Goal: Task Accomplishment & Management: Complete application form

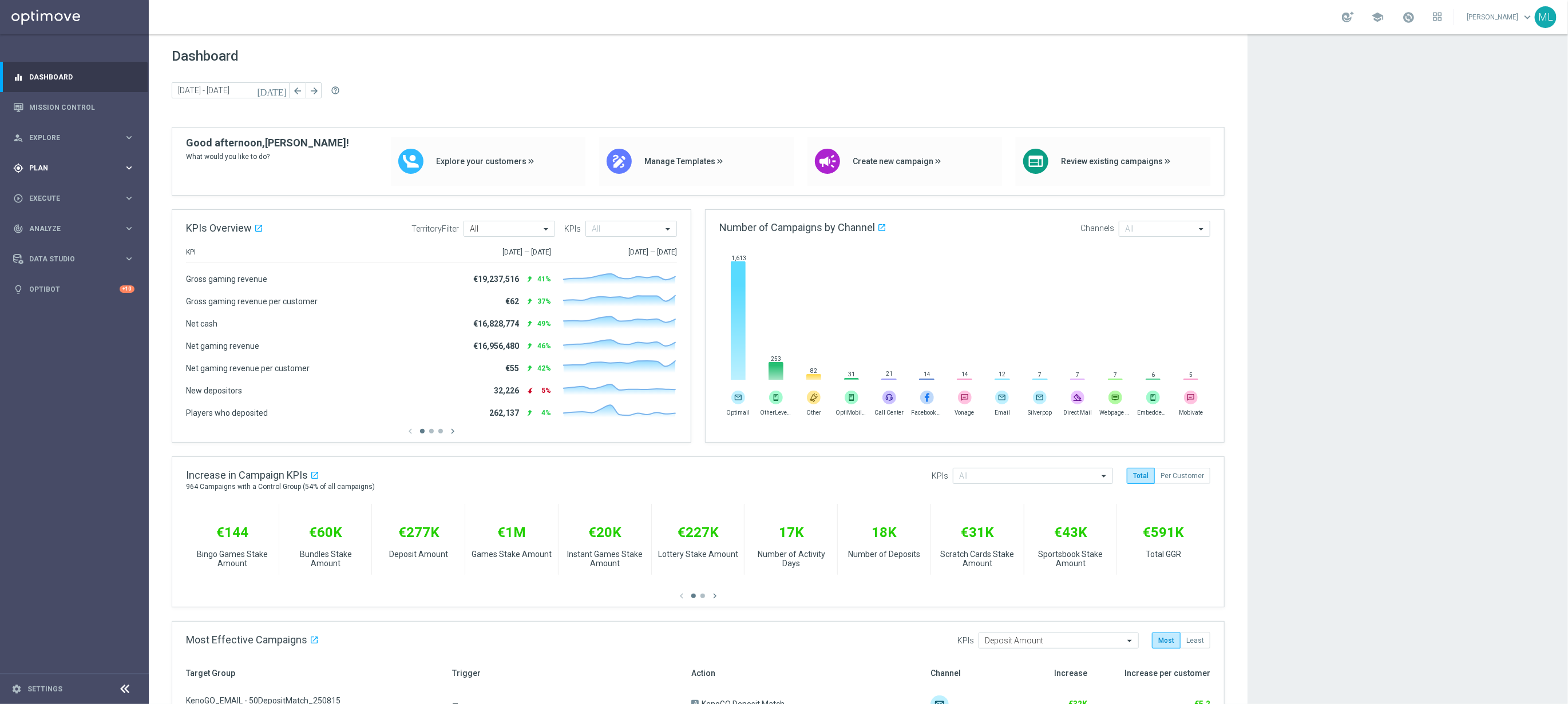
click at [130, 167] on icon "keyboard_arrow_right" at bounding box center [129, 168] width 11 height 11
click at [130, 225] on icon "keyboard_arrow_right" at bounding box center [129, 226] width 11 height 11
click at [66, 248] on div "Optimail" at bounding box center [91, 243] width 112 height 17
click at [54, 244] on link "Optimail" at bounding box center [77, 243] width 83 height 9
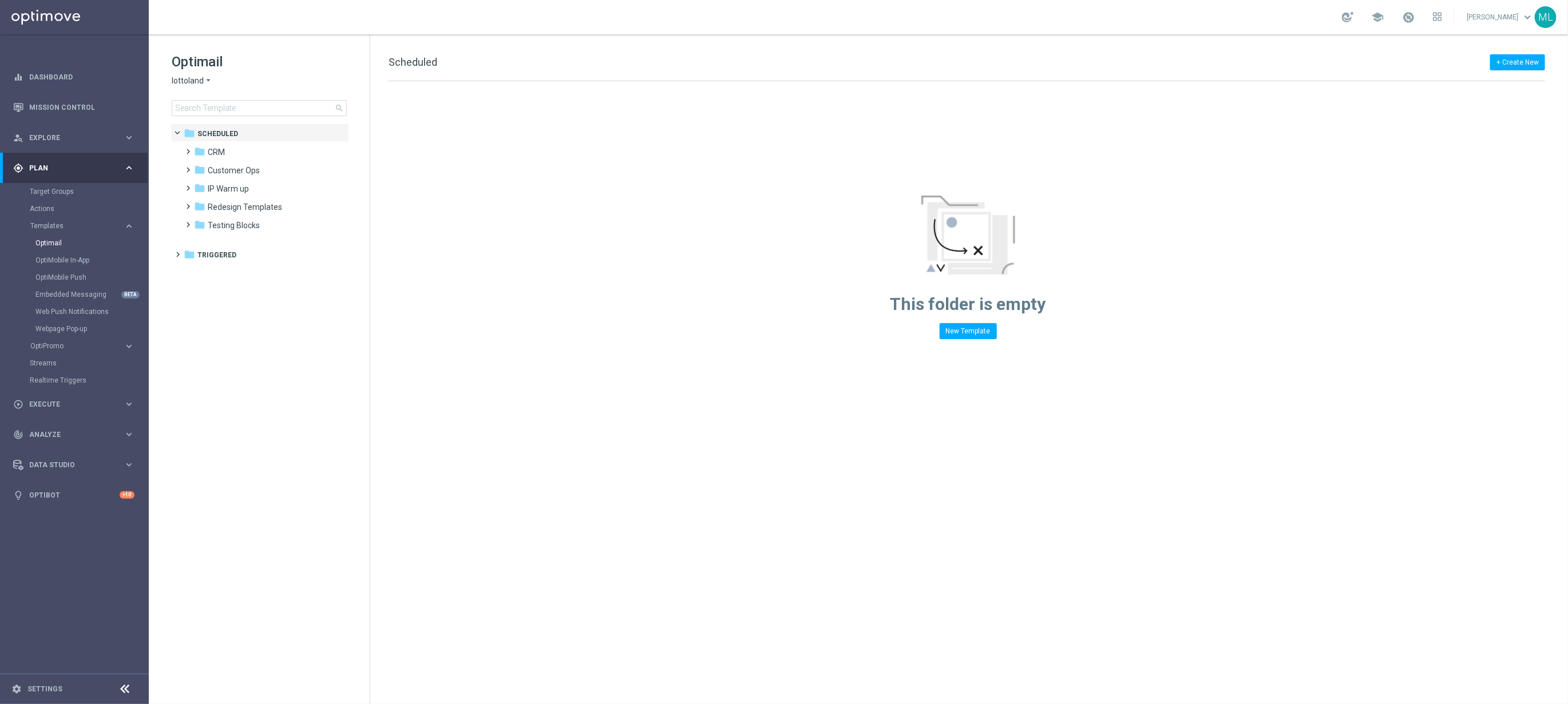
click at [207, 79] on icon "arrow_drop_down" at bounding box center [208, 81] width 9 height 11
click at [209, 105] on div "KenoGO" at bounding box center [215, 107] width 86 height 14
click at [240, 109] on input at bounding box center [259, 108] width 175 height 16
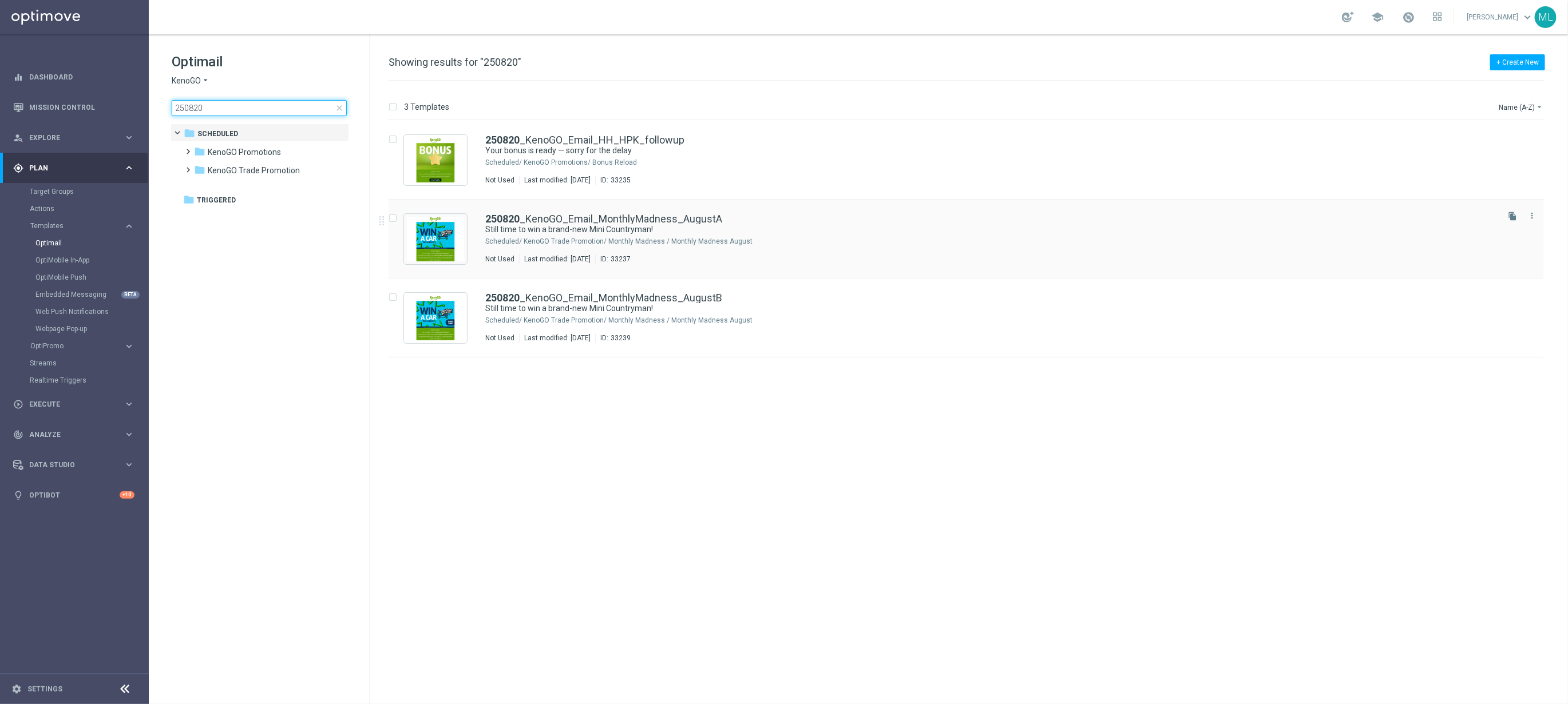
type input "250820"
click at [812, 247] on div "250820 _KenoGO_Email_MonthlyMadness_AugustA Still time to win a brand-new Mini …" at bounding box center [990, 239] width 1010 height 50
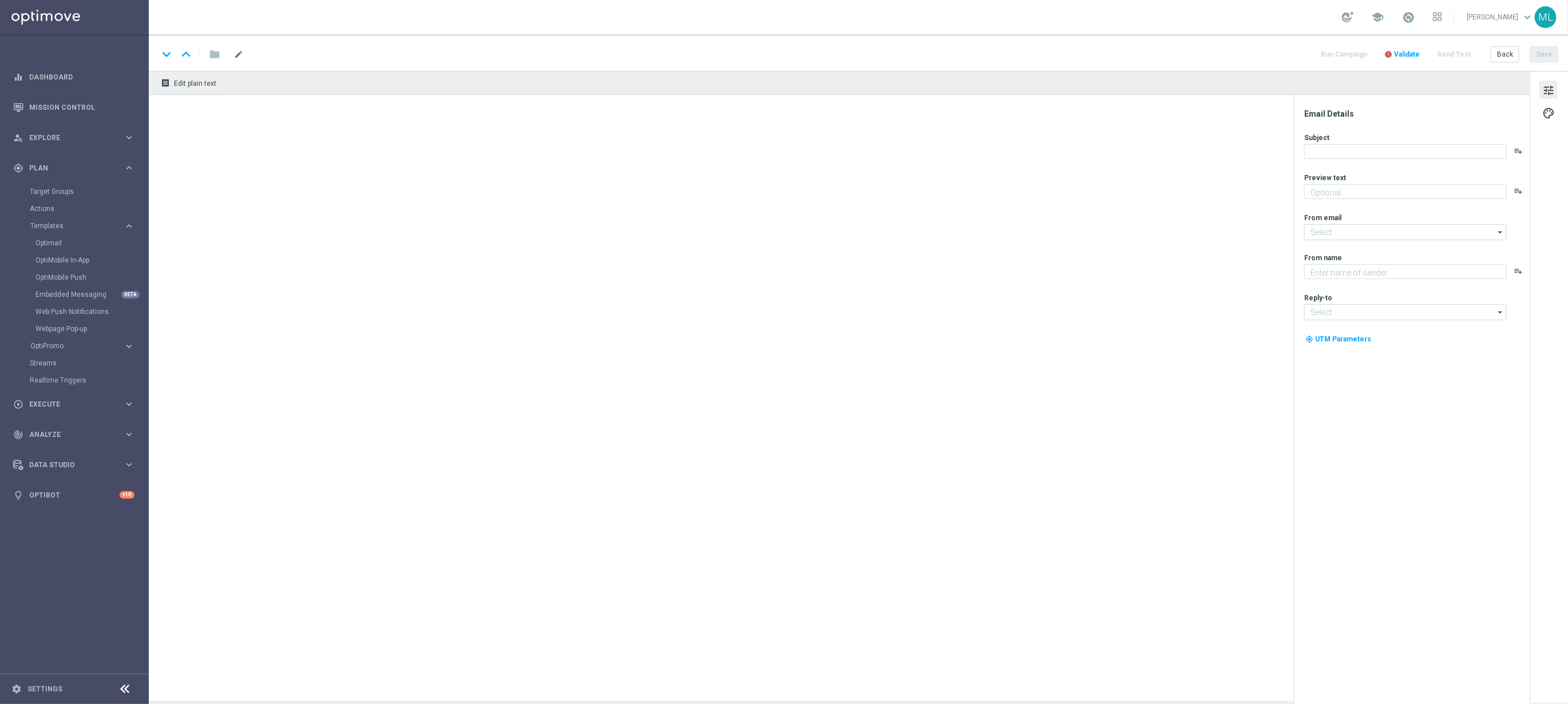
type textarea "Enter now – your Mini Countryman could be waiting!"
type input "mail@crm.kenogo.com.au"
type textarea "KenoGO"
type input "support@kenogo.com.au"
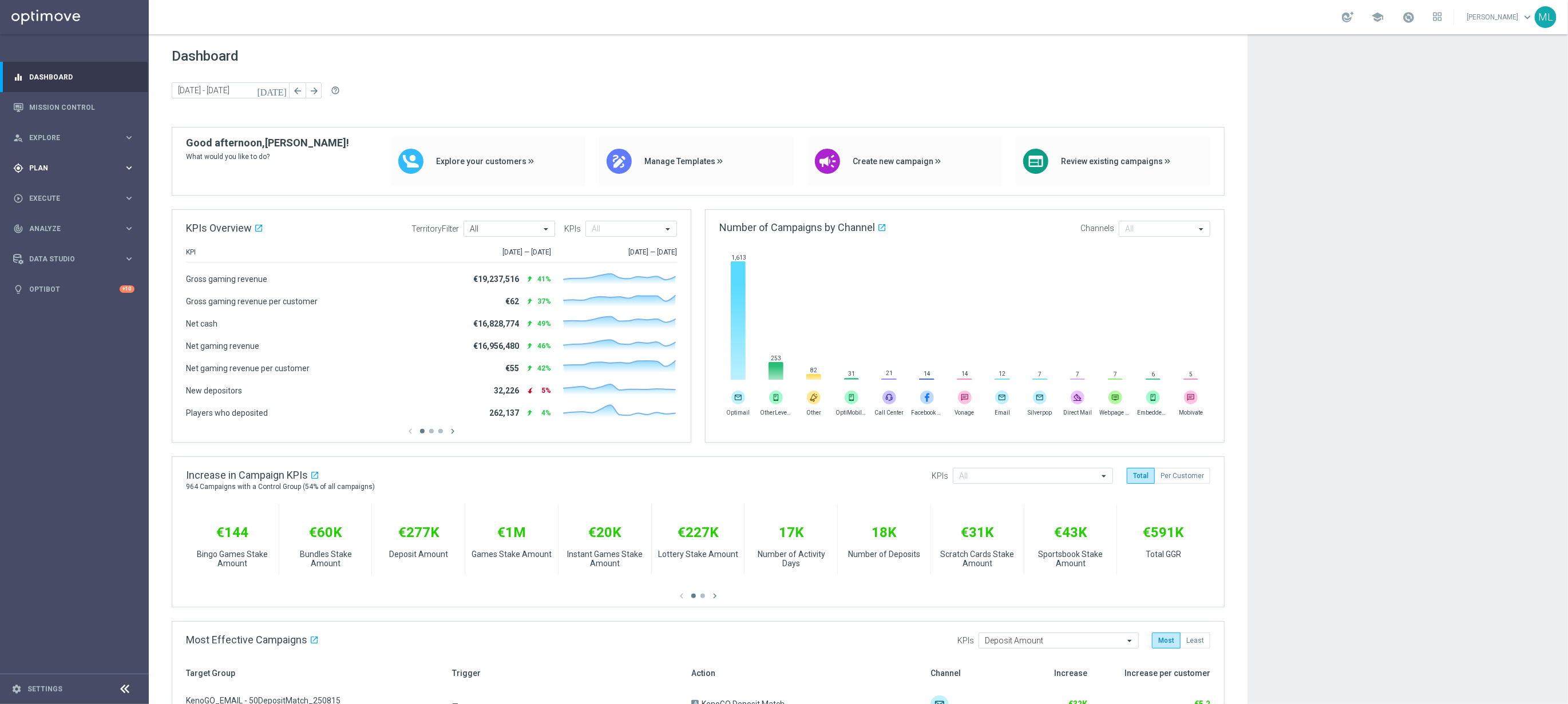
click at [127, 169] on icon "keyboard_arrow_right" at bounding box center [129, 168] width 11 height 11
click at [64, 193] on link "Target Groups" at bounding box center [74, 191] width 89 height 9
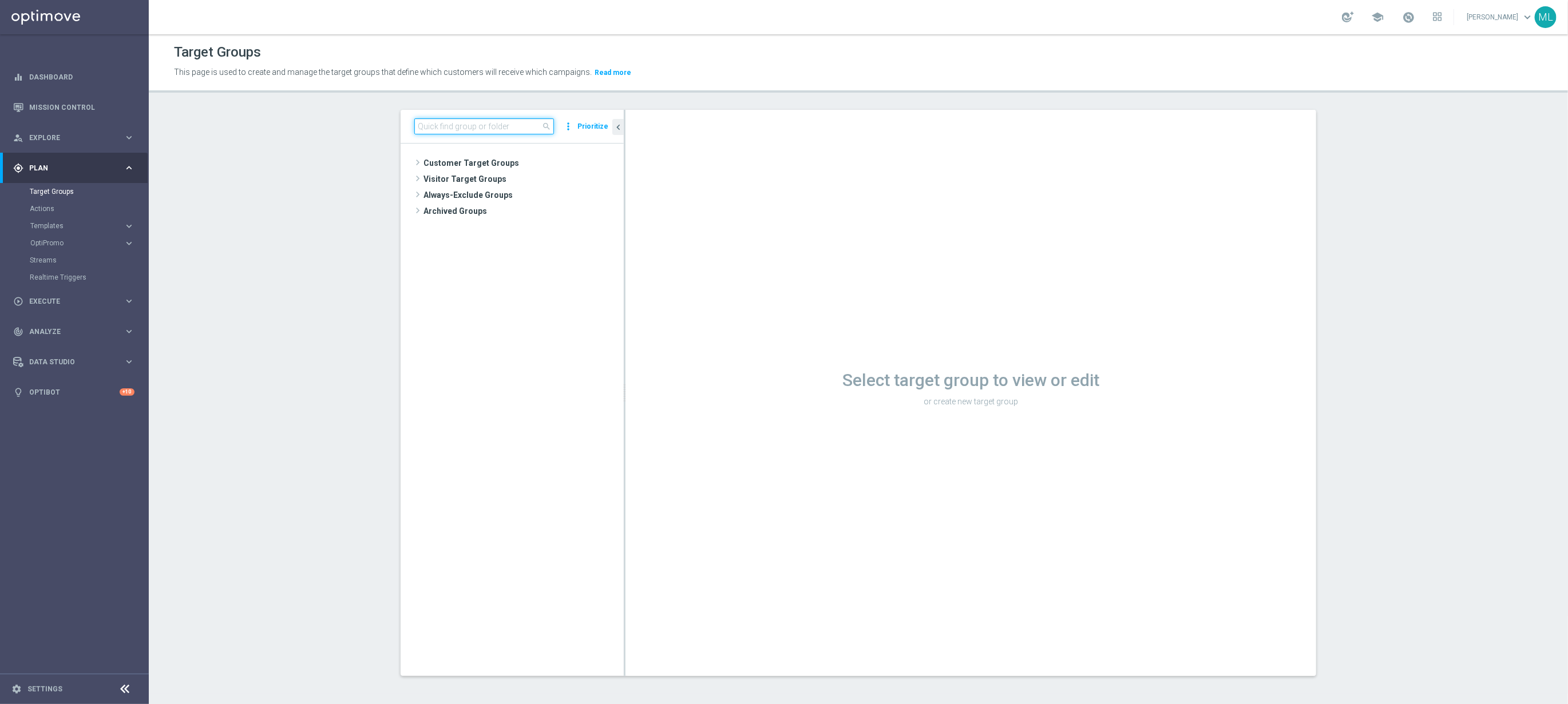
click at [504, 127] on input at bounding box center [484, 127] width 139 height 16
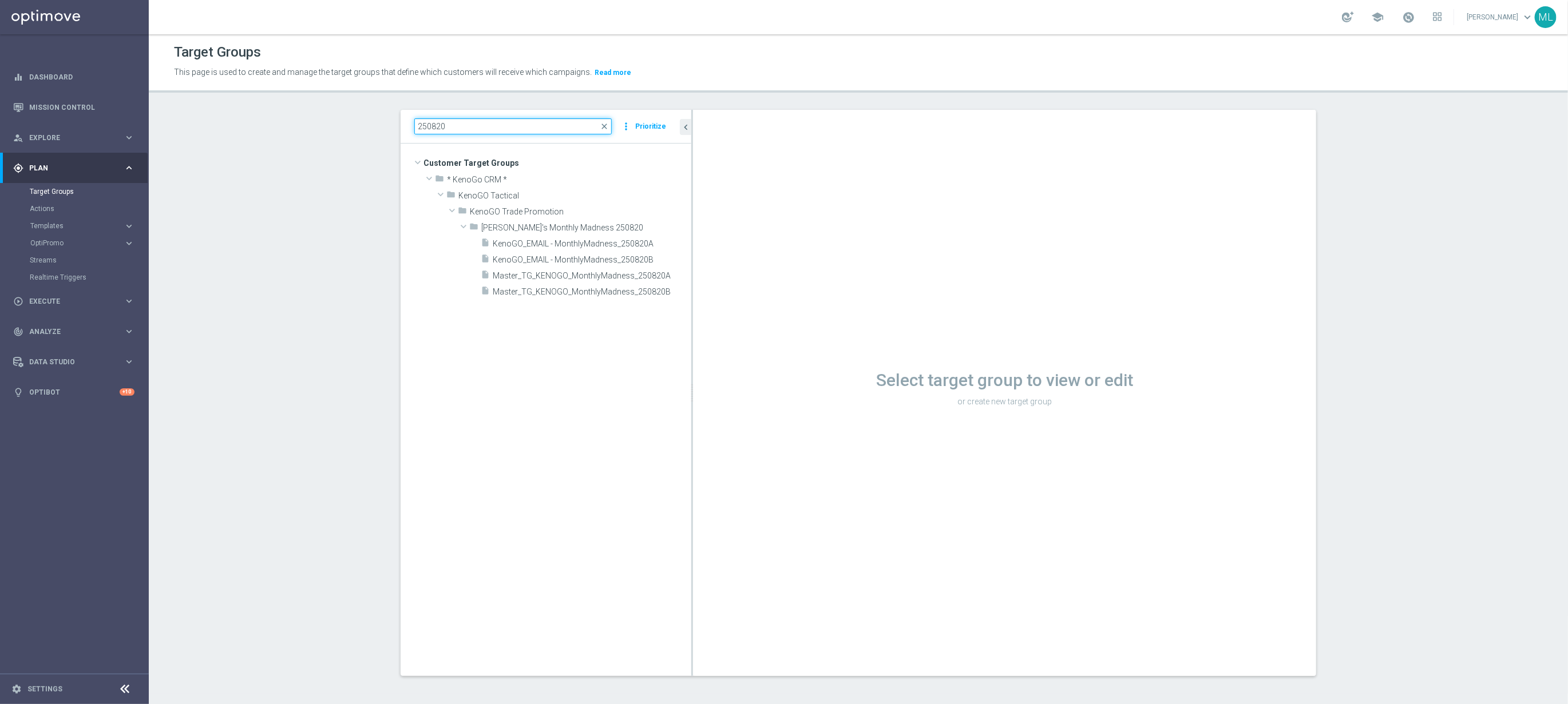
drag, startPoint x: 625, startPoint y: 189, endPoint x: 692, endPoint y: 186, distance: 67.1
click at [692, 186] on as-split "250820 close more_vert Prioritize Customer Target Groups library_add create_new…" at bounding box center [858, 393] width 915 height 566
type input "250820"
click at [597, 279] on span "Master_TG_KENOGO_MonthlyMadness_250820A" at bounding box center [579, 276] width 173 height 10
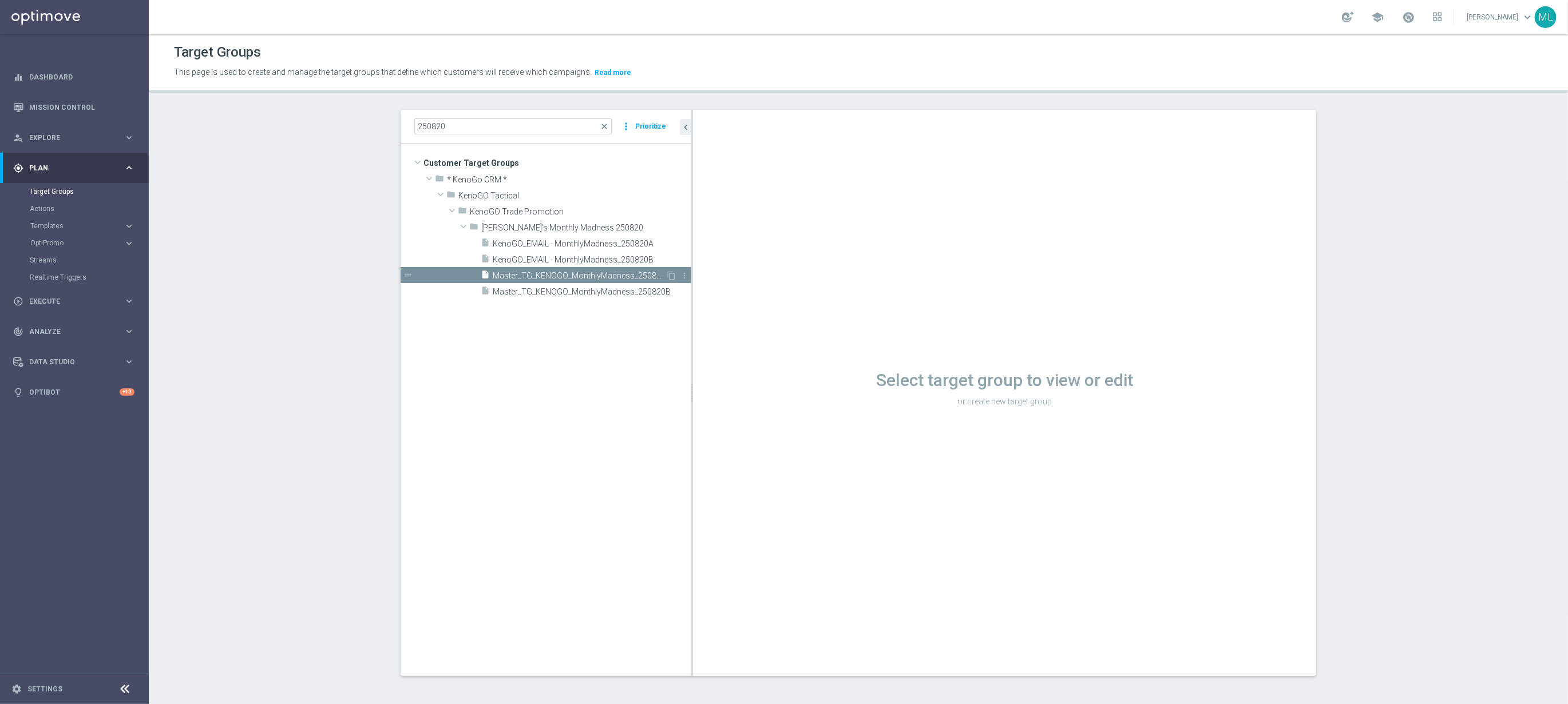
click at [576, 279] on span "Master_TG_KENOGO_MonthlyMadness_250820A" at bounding box center [579, 276] width 173 height 10
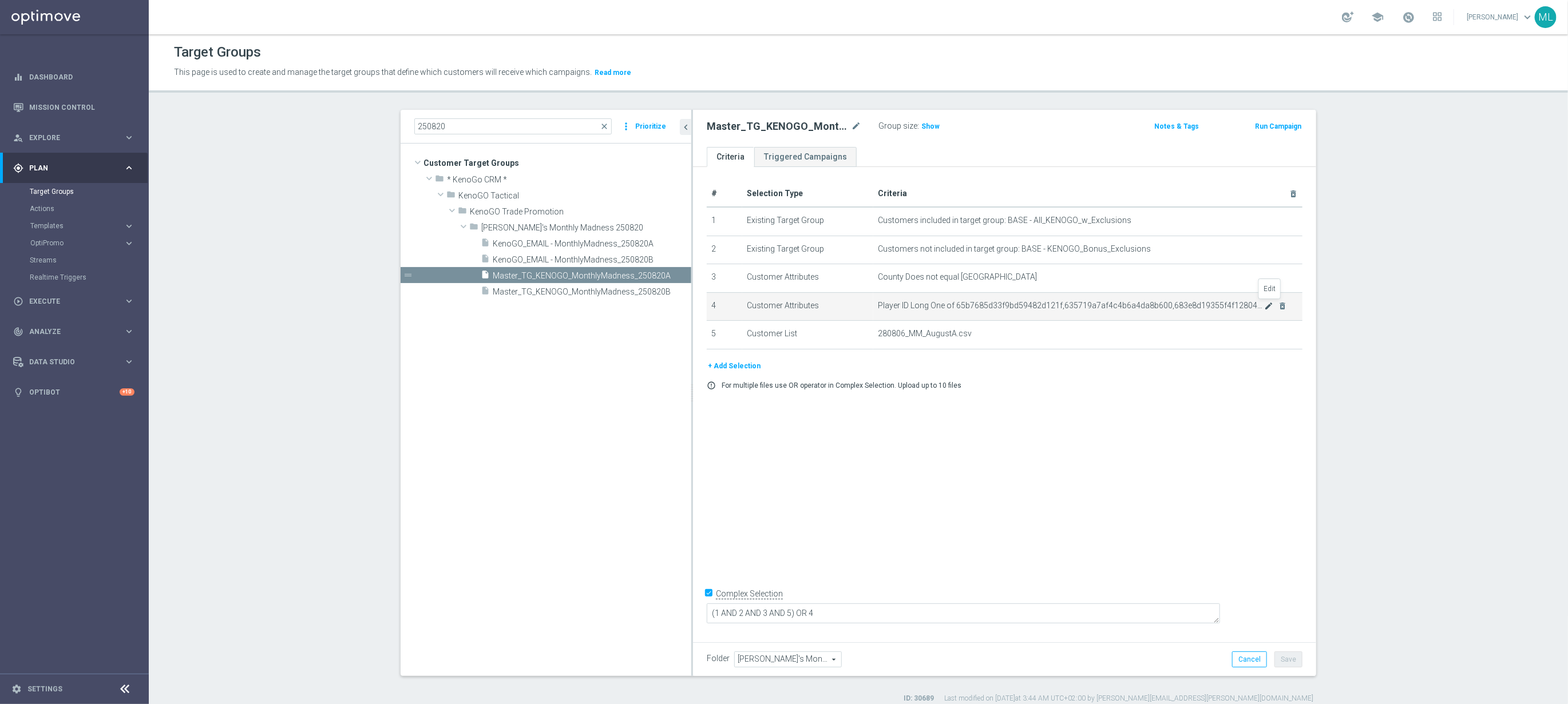
click at [1269, 309] on td "Player ID Long One of 65b7685d33f9bd59482d121f,635719a7af4c4b6a4da8b600,683e8d1…" at bounding box center [1088, 306] width 429 height 29
click at [1270, 308] on icon "mode_edit" at bounding box center [1269, 305] width 9 height 9
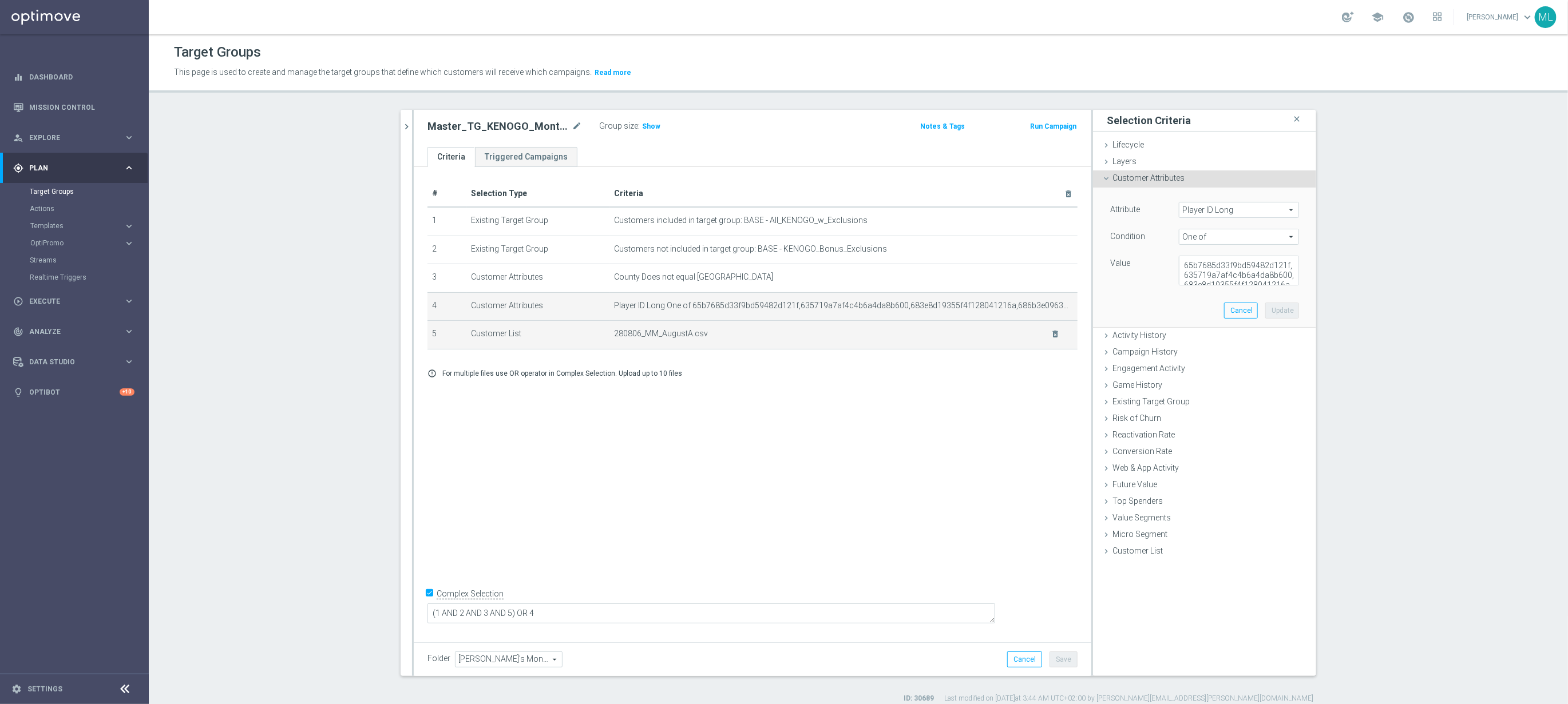
click at [986, 328] on td "280806_MM_AugustA.csv delete_forever" at bounding box center [843, 335] width 468 height 29
click at [946, 333] on span "280806_MM_AugustA.csv" at bounding box center [825, 334] width 422 height 10
click at [1055, 332] on icon "delete_forever" at bounding box center [1055, 334] width 9 height 9
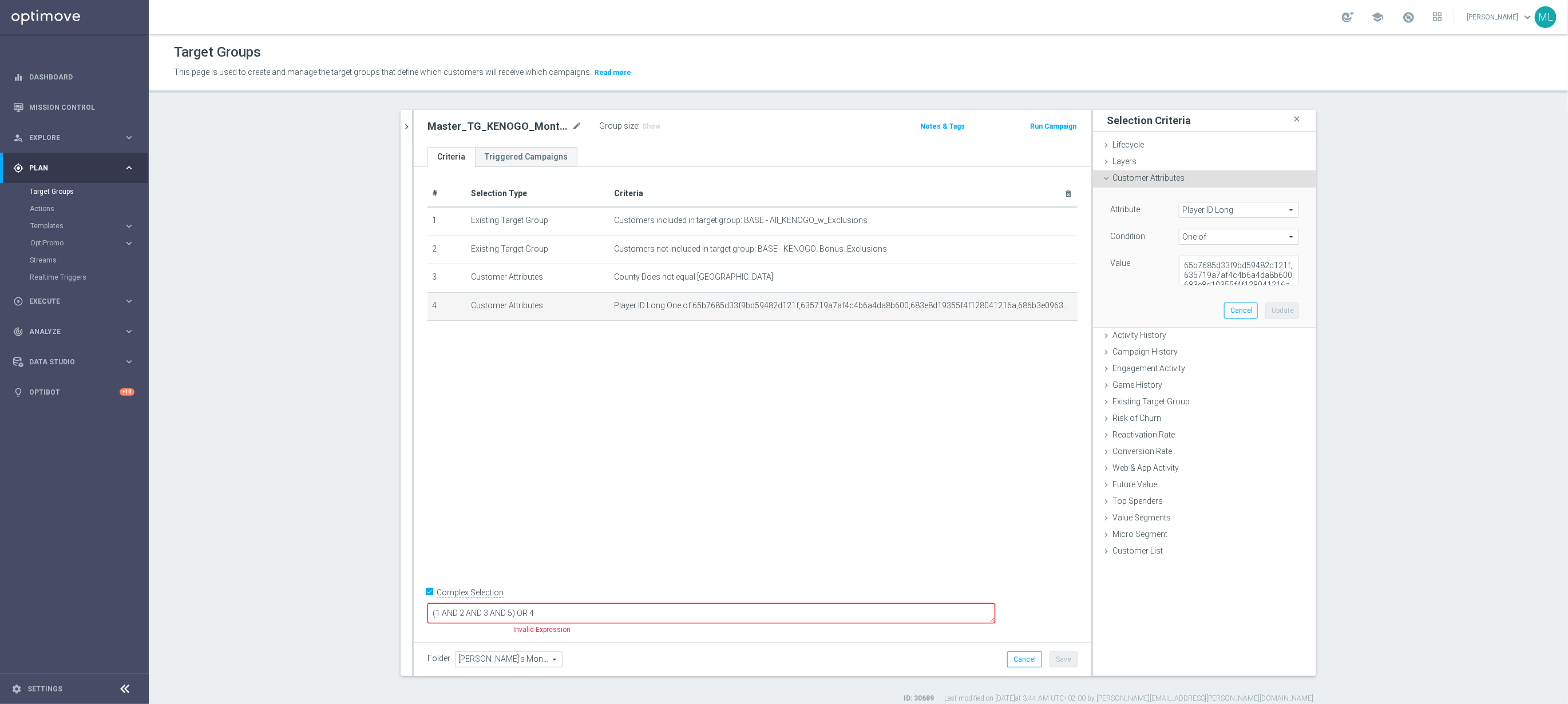
click at [523, 452] on div "# Selection Type Criteria delete_forever 1 Existing Target Group Customers incl…" at bounding box center [752, 402] width 677 height 470
click at [655, 458] on div "# Selection Type Criteria delete_forever 1 Existing Target Group Customers incl…" at bounding box center [752, 402] width 677 height 470
click at [1247, 308] on button "Cancel" at bounding box center [1241, 310] width 33 height 16
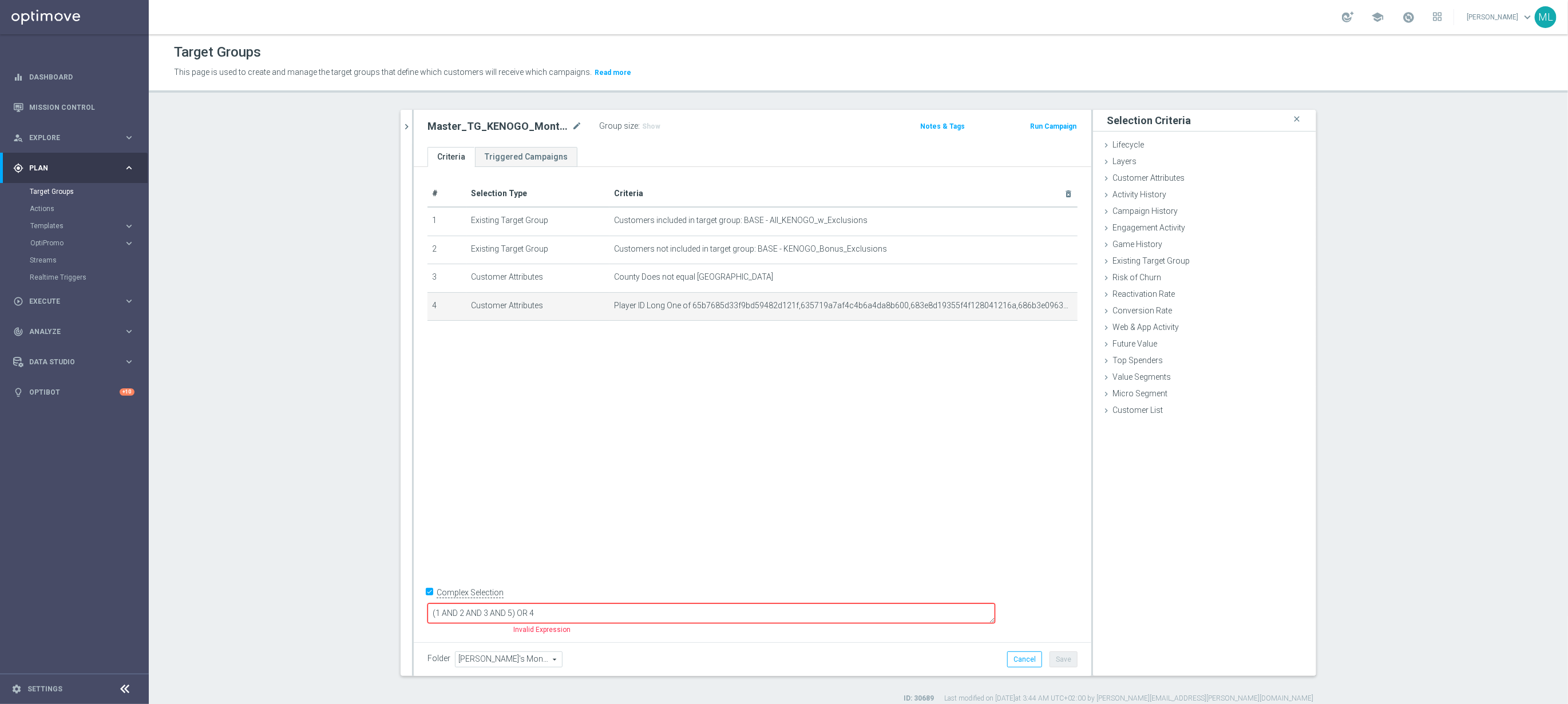
click at [957, 397] on div "# Selection Type Criteria delete_forever 1 Existing Target Group Customers incl…" at bounding box center [752, 402] width 677 height 470
click at [401, 123] on div "250820 close more_vert Prioritize Customer Target Groups library_add create_new…" at bounding box center [406, 127] width 12 height 33
click at [407, 124] on icon "chevron_right" at bounding box center [407, 127] width 11 height 11
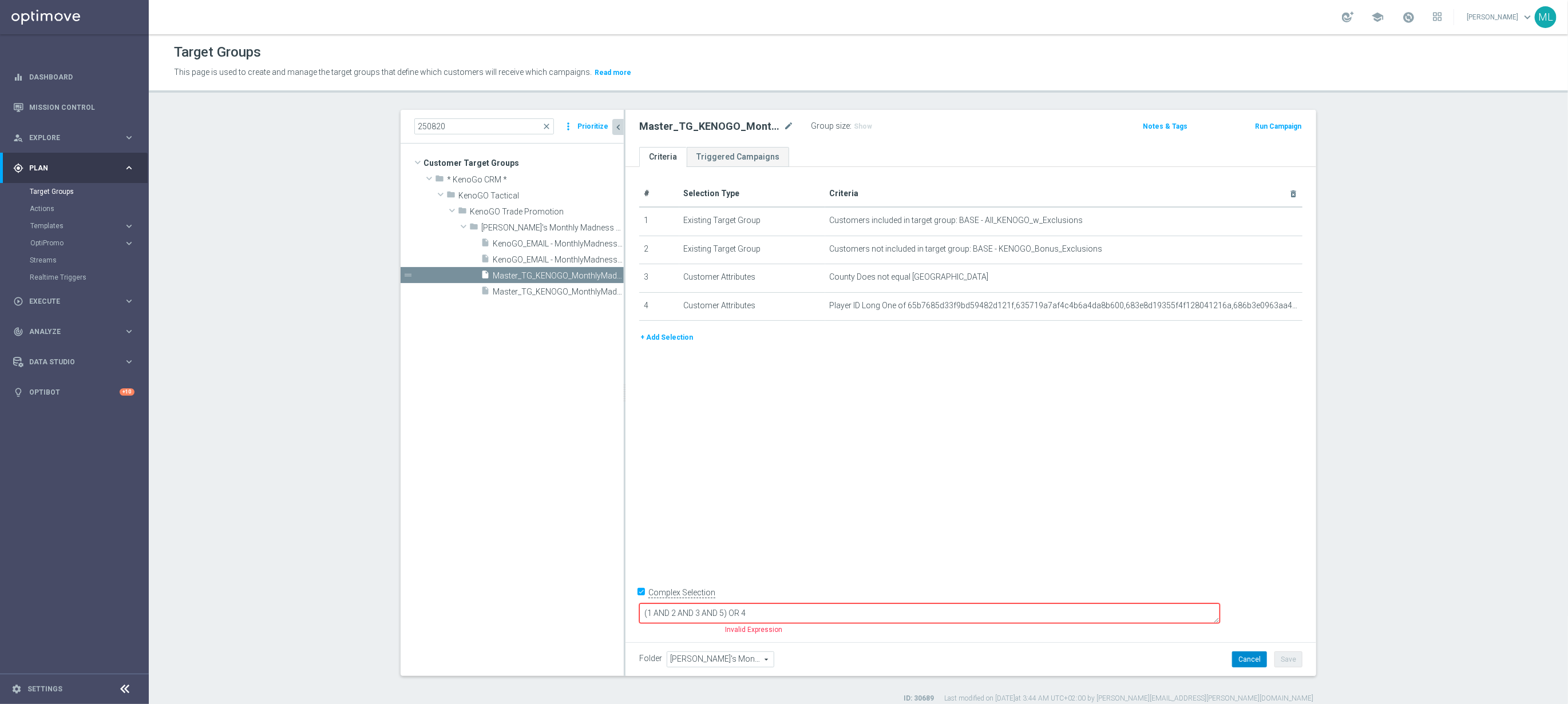
click at [1243, 663] on button "Cancel" at bounding box center [1249, 660] width 35 height 16
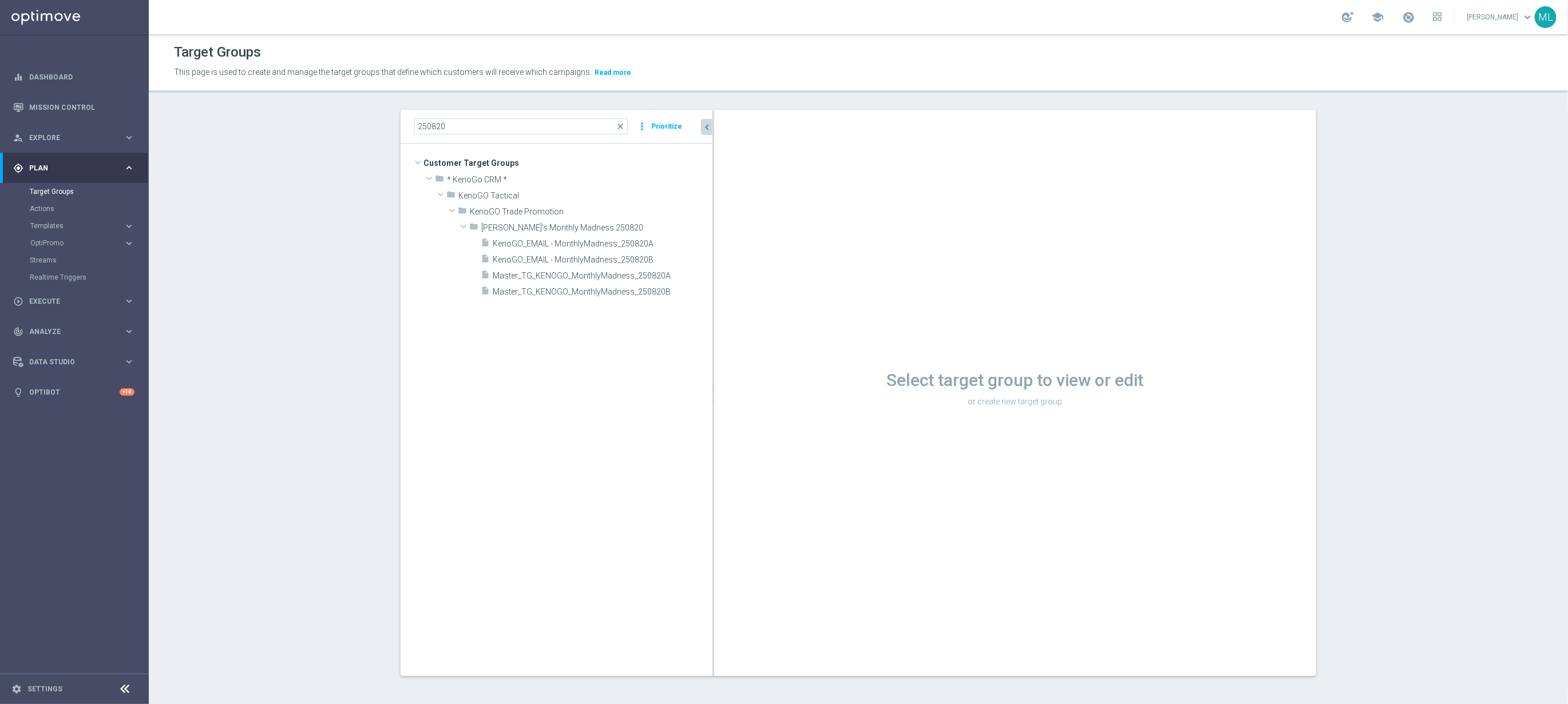
drag, startPoint x: 624, startPoint y: 265, endPoint x: 722, endPoint y: 282, distance: 99.5
click at [735, 274] on as-split "250820 close more_vert Prioritize Customer Target Groups library_add create_new…" at bounding box center [858, 393] width 915 height 566
click at [642, 274] on span "Master_TG_KENOGO_MonthlyMadness_250820A" at bounding box center [589, 276] width 192 height 10
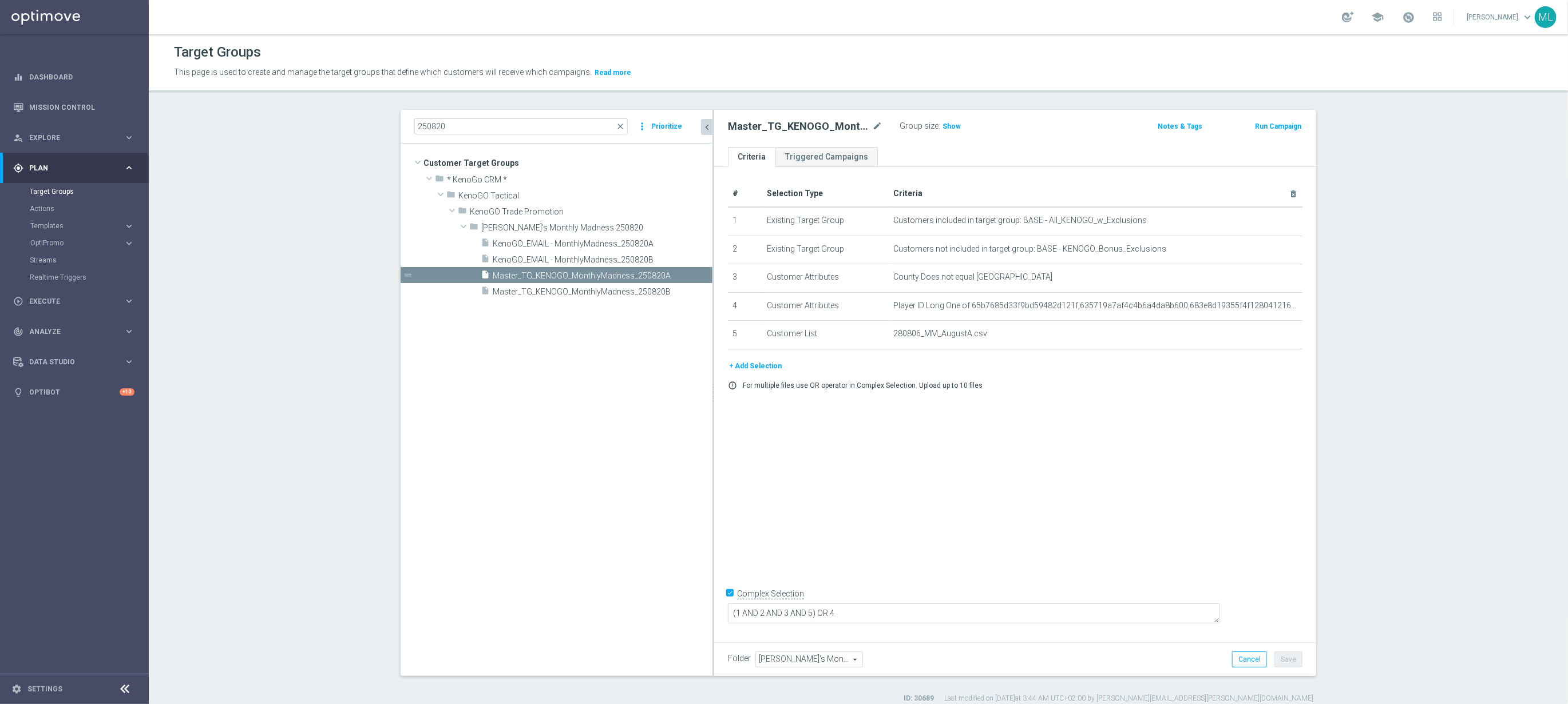
click at [766, 364] on button "+ Add Selection" at bounding box center [755, 366] width 55 height 13
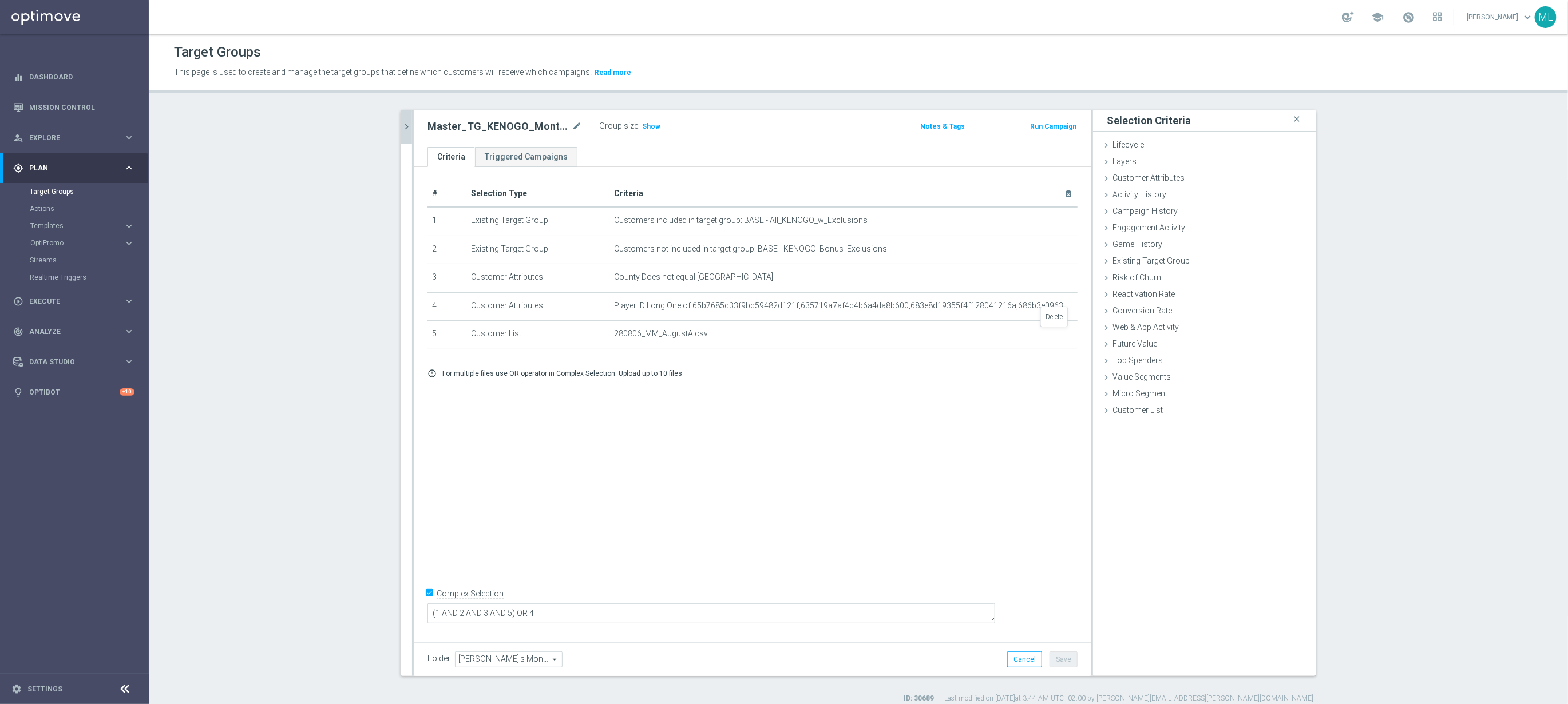
click at [0, 0] on icon "delete_forever" at bounding box center [0, 0] width 0 height 0
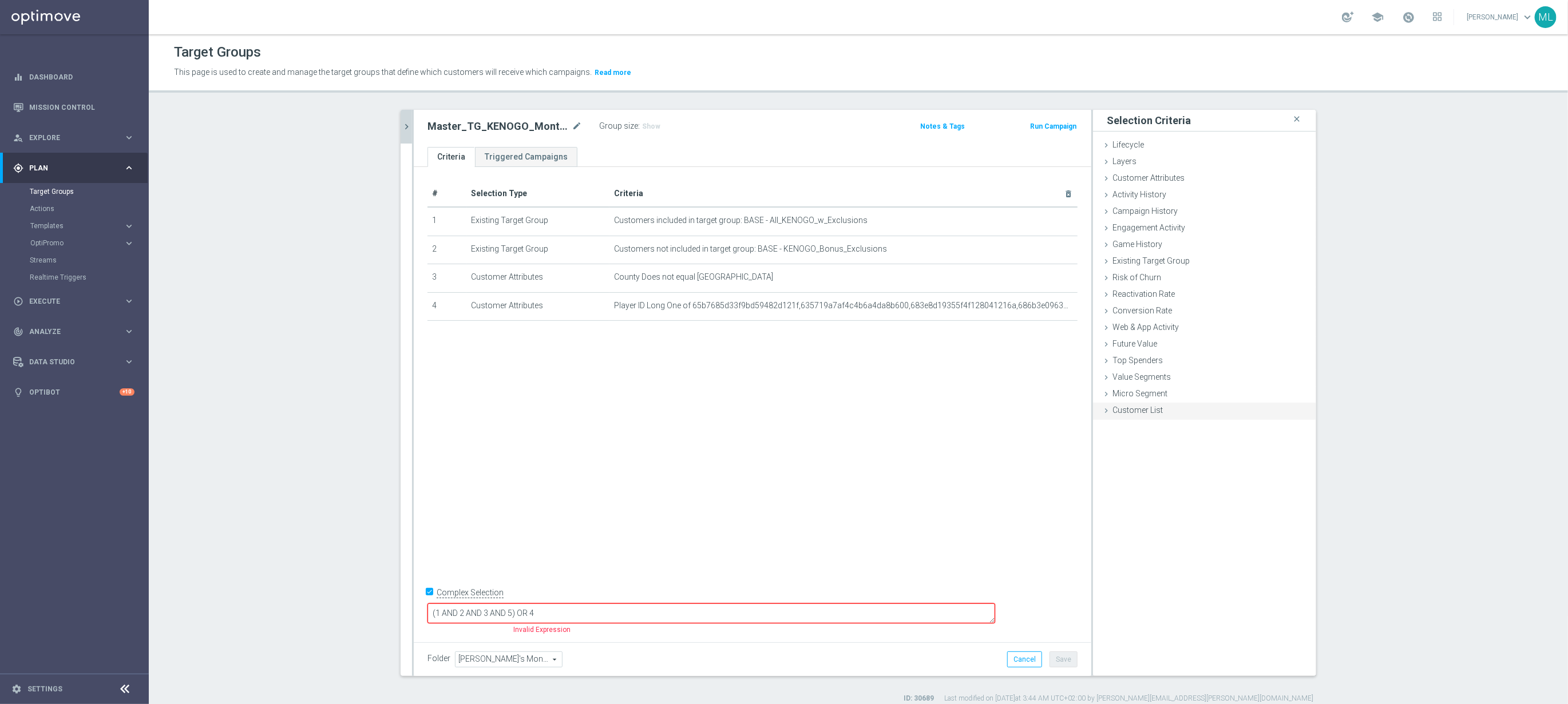
click at [1106, 408] on icon at bounding box center [1106, 411] width 9 height 9
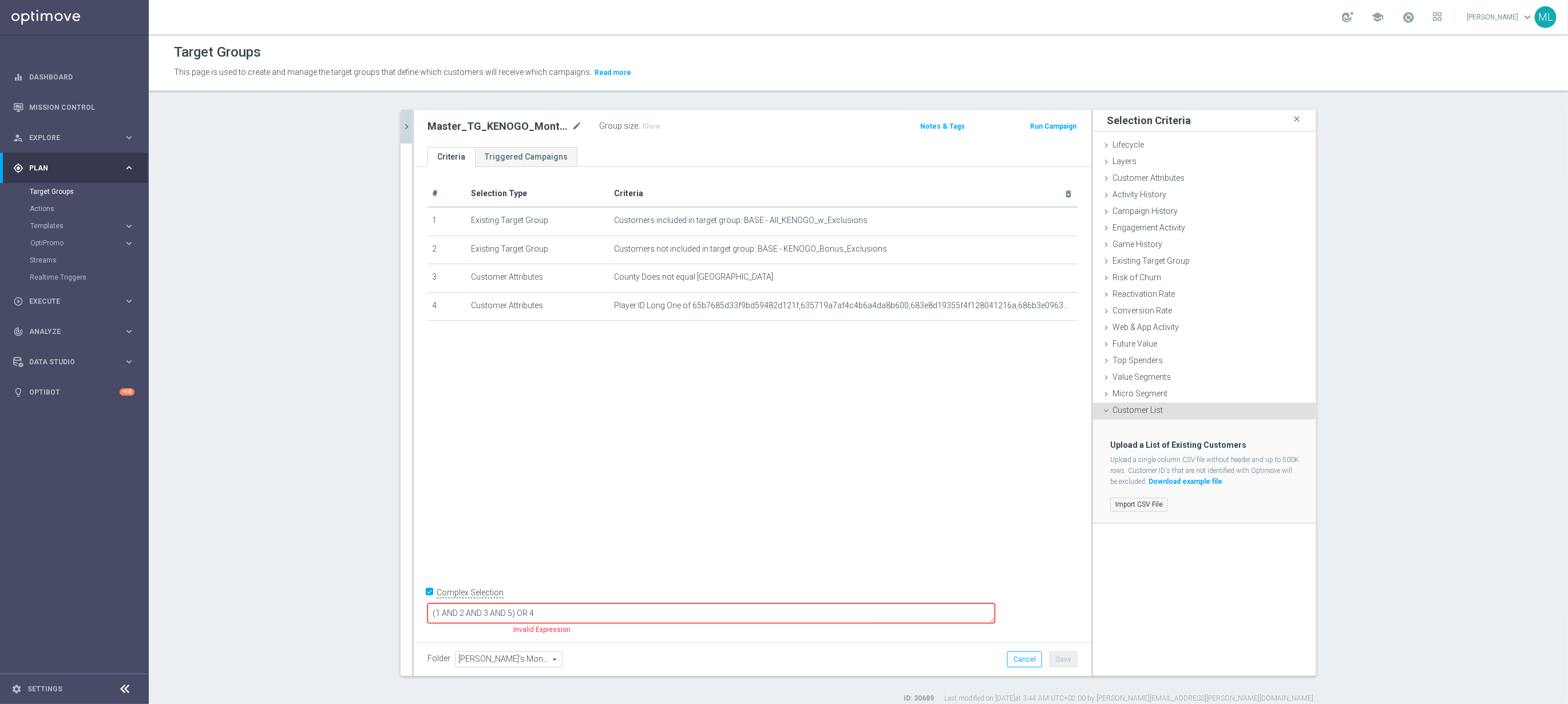
click at [1152, 502] on label "Import CSV File" at bounding box center [1139, 505] width 58 height 15
click at [0, 0] on input "Import CSV File" at bounding box center [0, 0] width 0 height 0
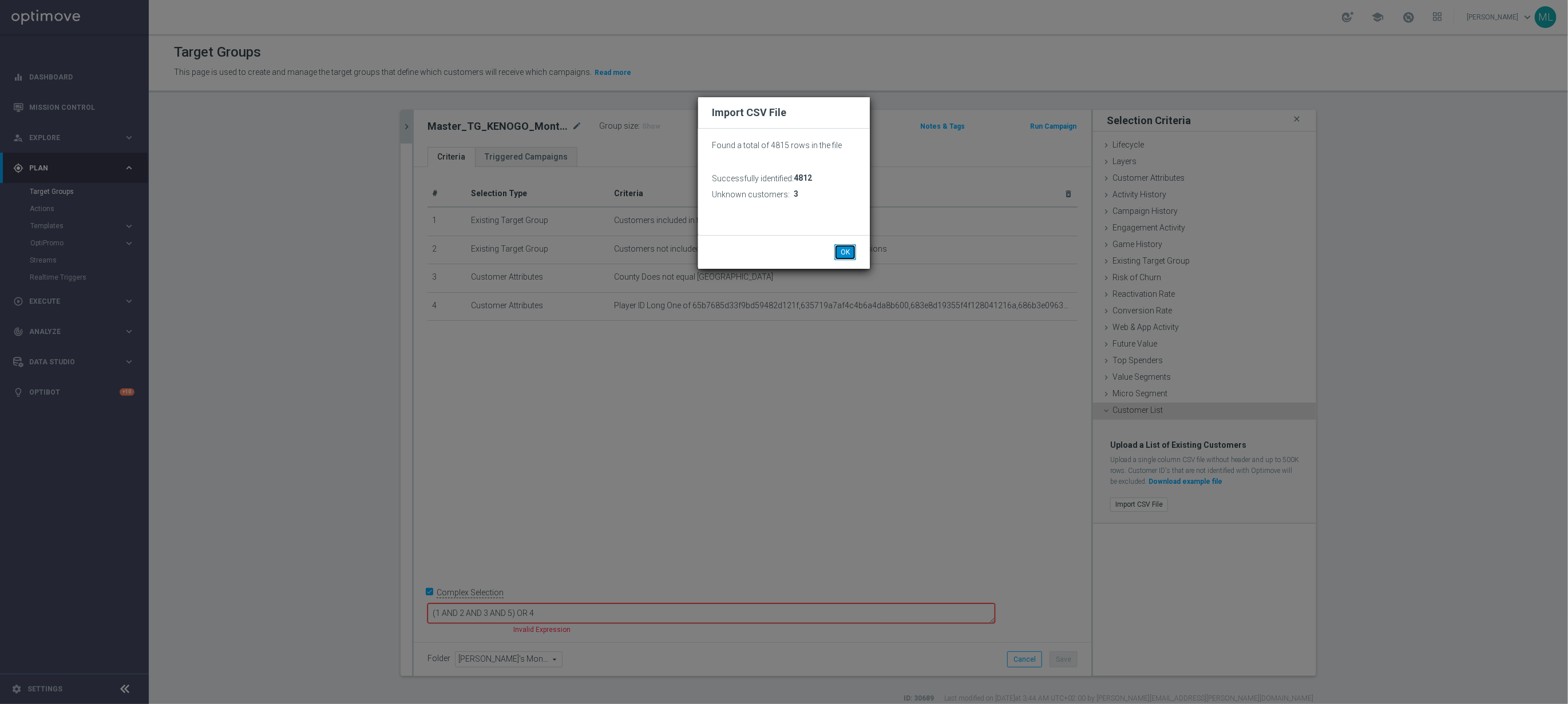
click at [849, 252] on button "OK" at bounding box center [845, 252] width 22 height 16
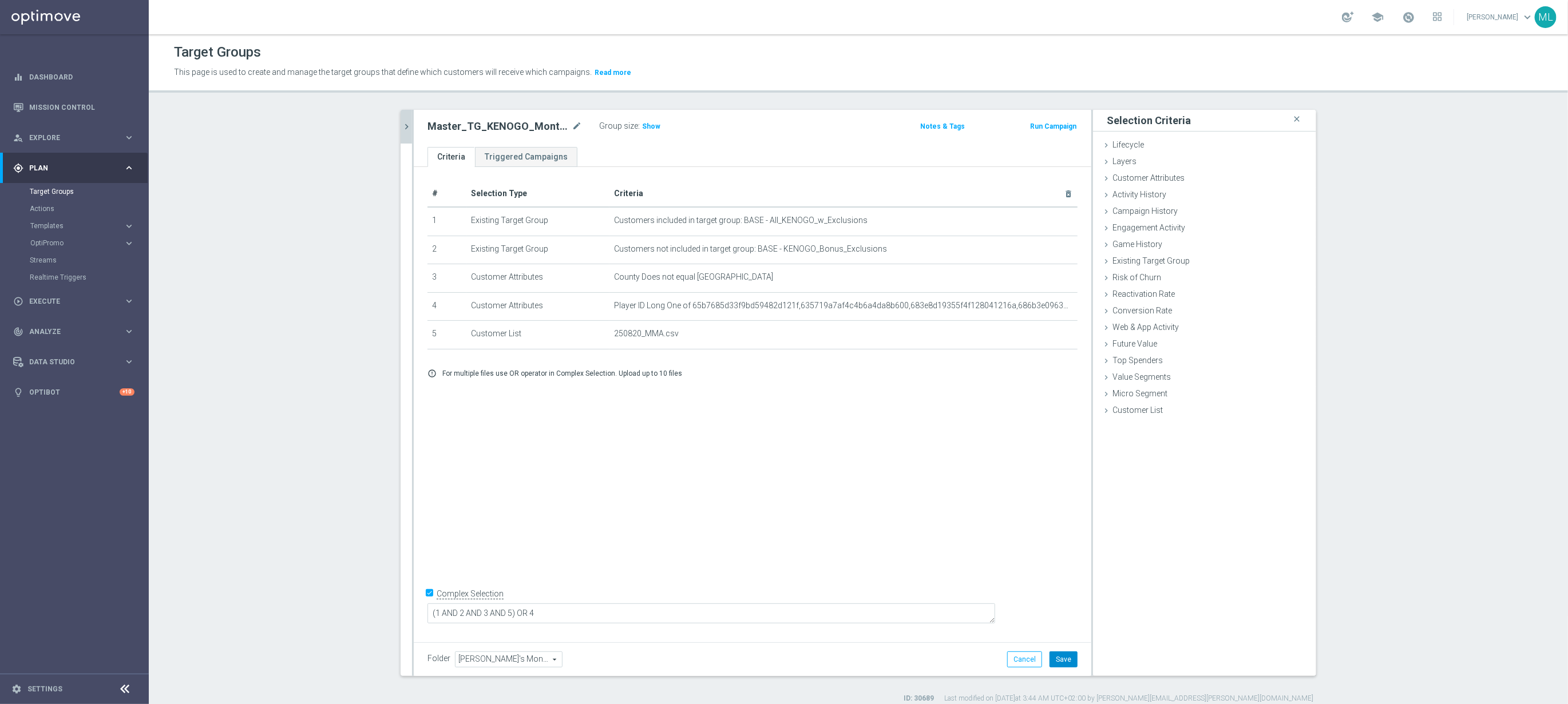
click at [1071, 657] on button "Save" at bounding box center [1063, 660] width 28 height 16
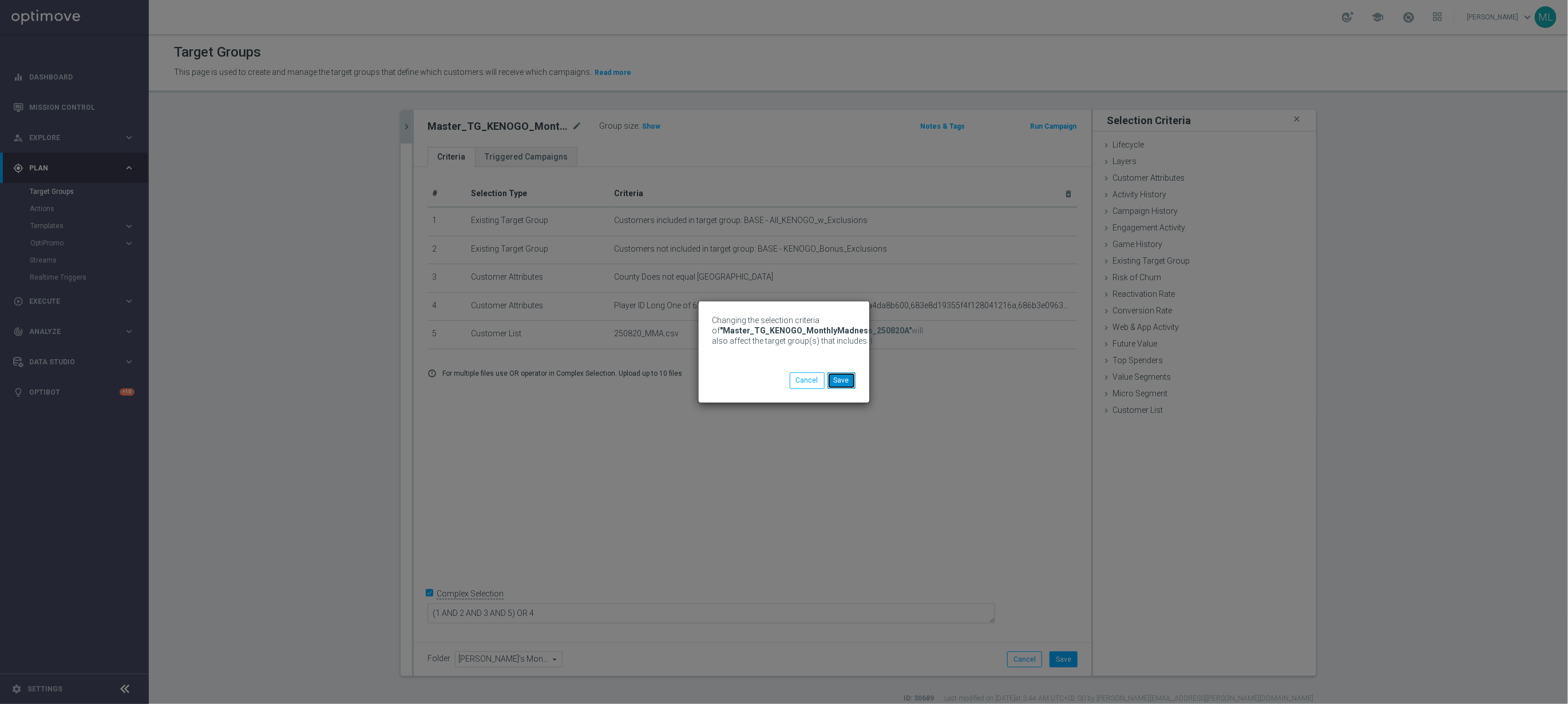
click at [849, 382] on button "Save" at bounding box center [841, 380] width 28 height 16
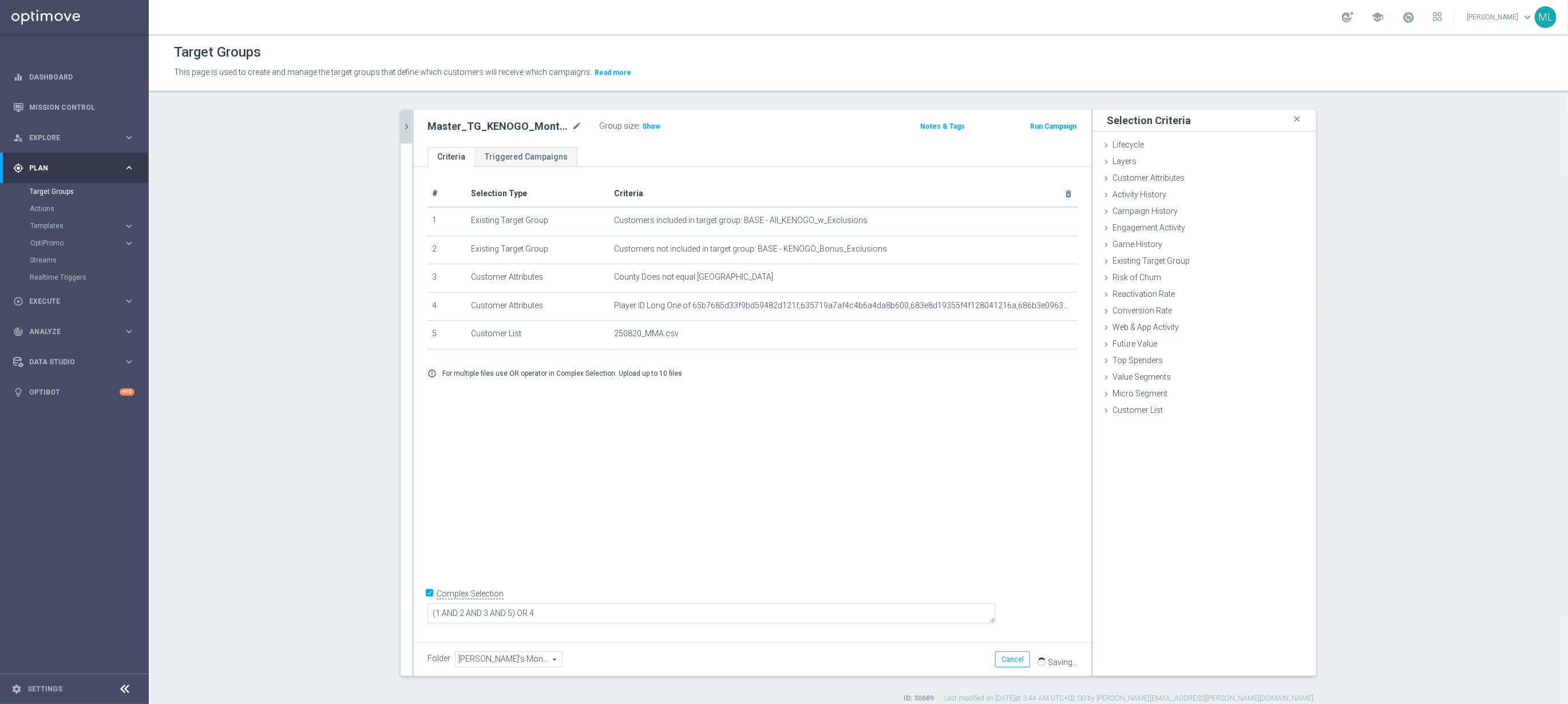
click at [405, 131] on icon "chevron_right" at bounding box center [407, 127] width 11 height 11
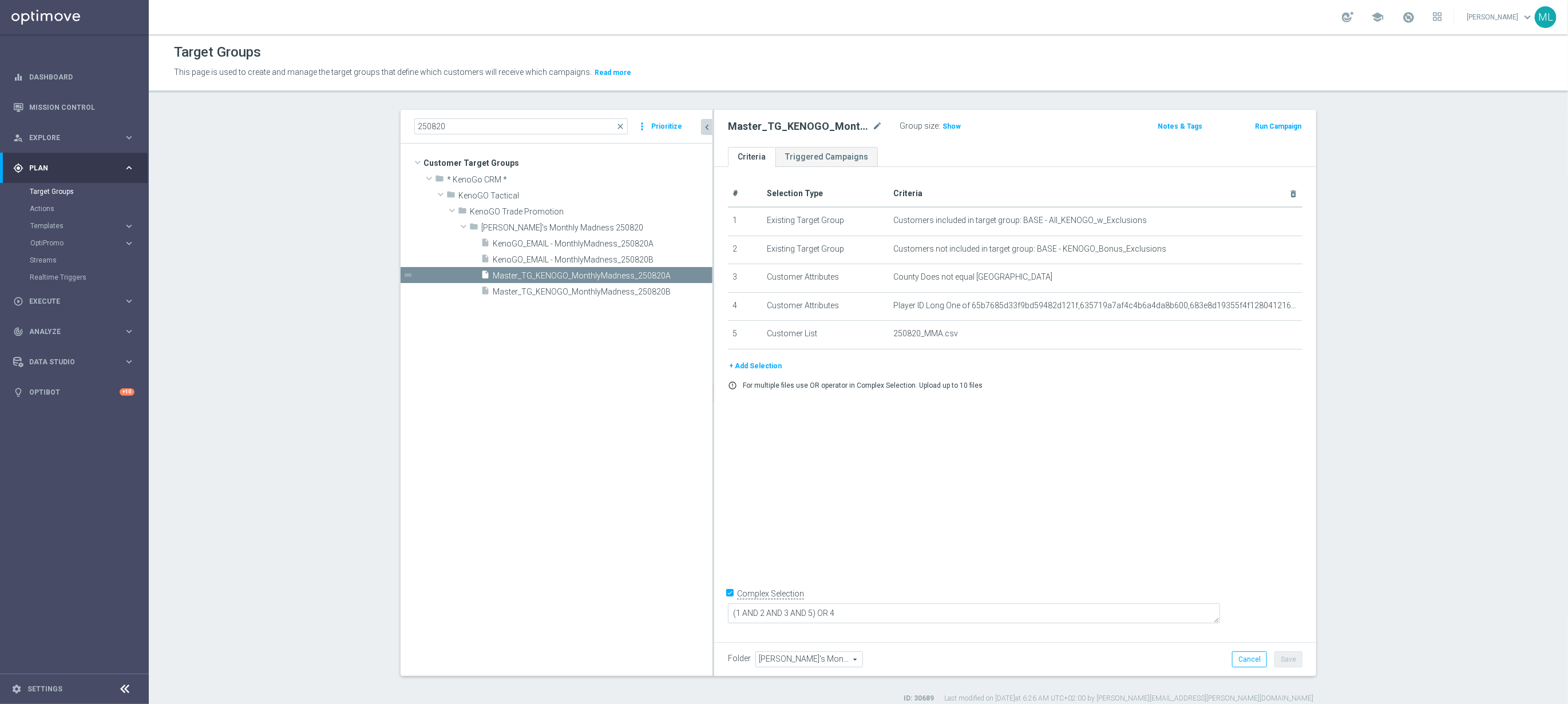
drag, startPoint x: 625, startPoint y: 293, endPoint x: 718, endPoint y: 298, distance: 93.1
click at [718, 298] on as-split "250820 close more_vert Prioritize Customer Target Groups library_add create_new…" at bounding box center [858, 393] width 915 height 566
click at [612, 288] on span "Master_TG_KENOGO_MonthlyMadness_250820B" at bounding box center [589, 292] width 192 height 10
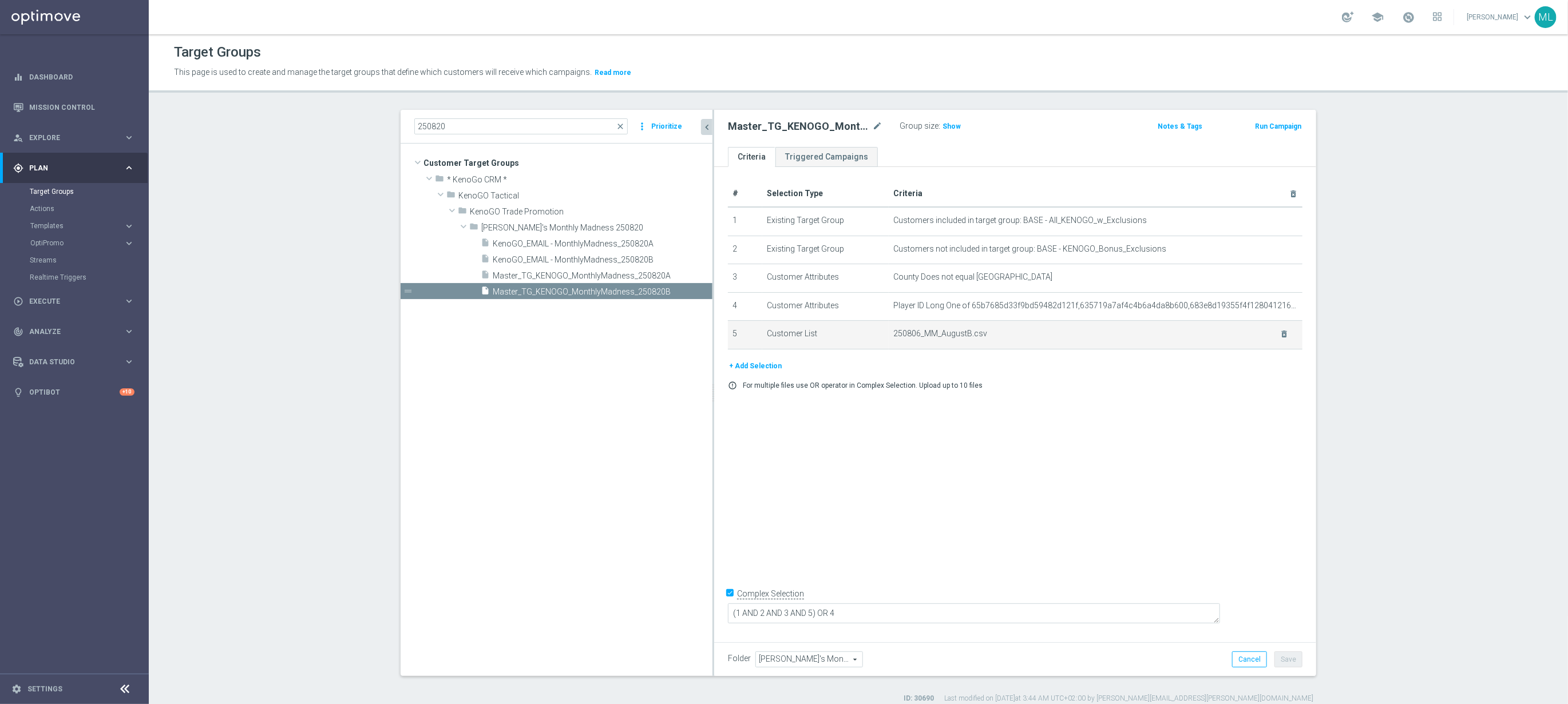
click at [1057, 342] on td "250806_MM_AugustB.csv delete_forever" at bounding box center [1096, 335] width 414 height 29
click at [1284, 332] on icon "delete_forever" at bounding box center [1284, 334] width 9 height 9
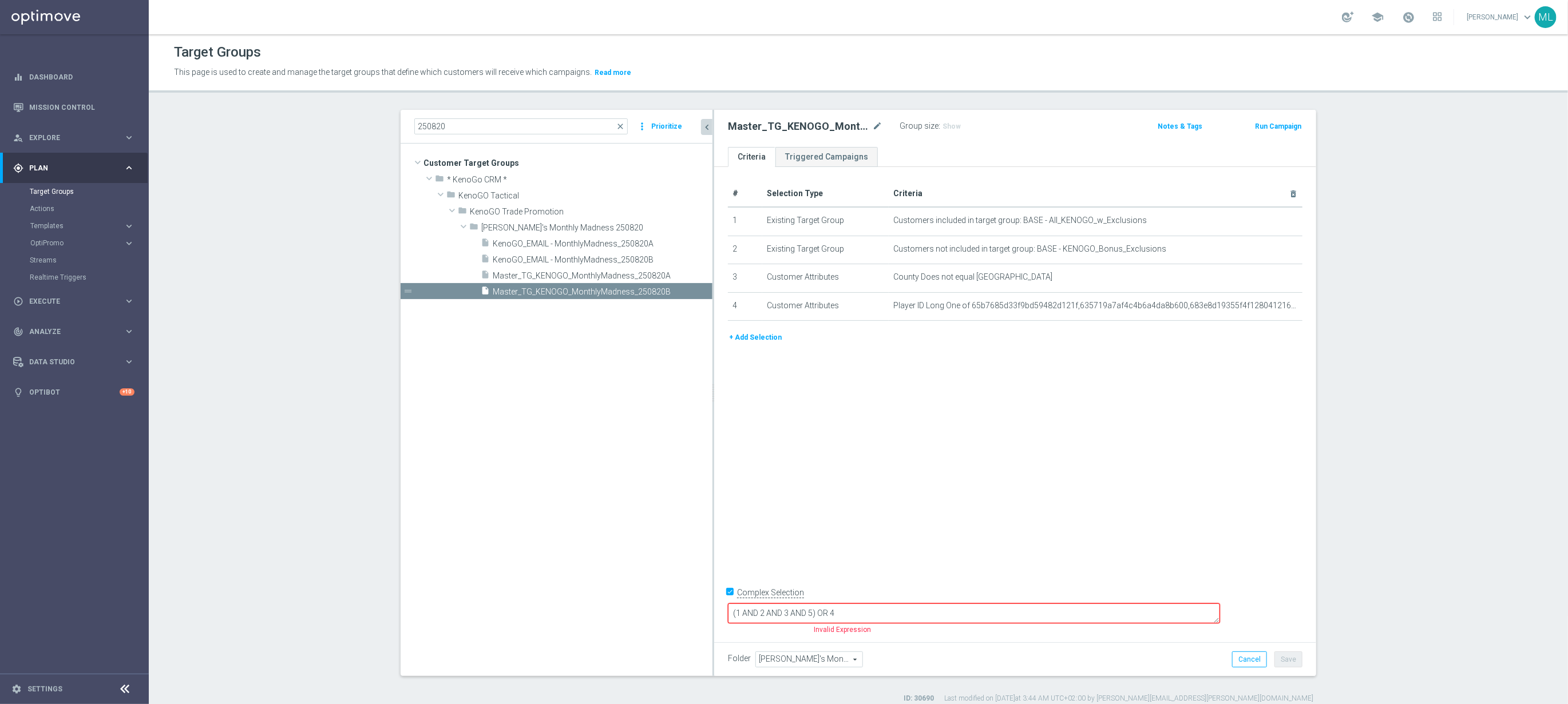
click at [749, 332] on button "+ Add Selection" at bounding box center [755, 337] width 55 height 13
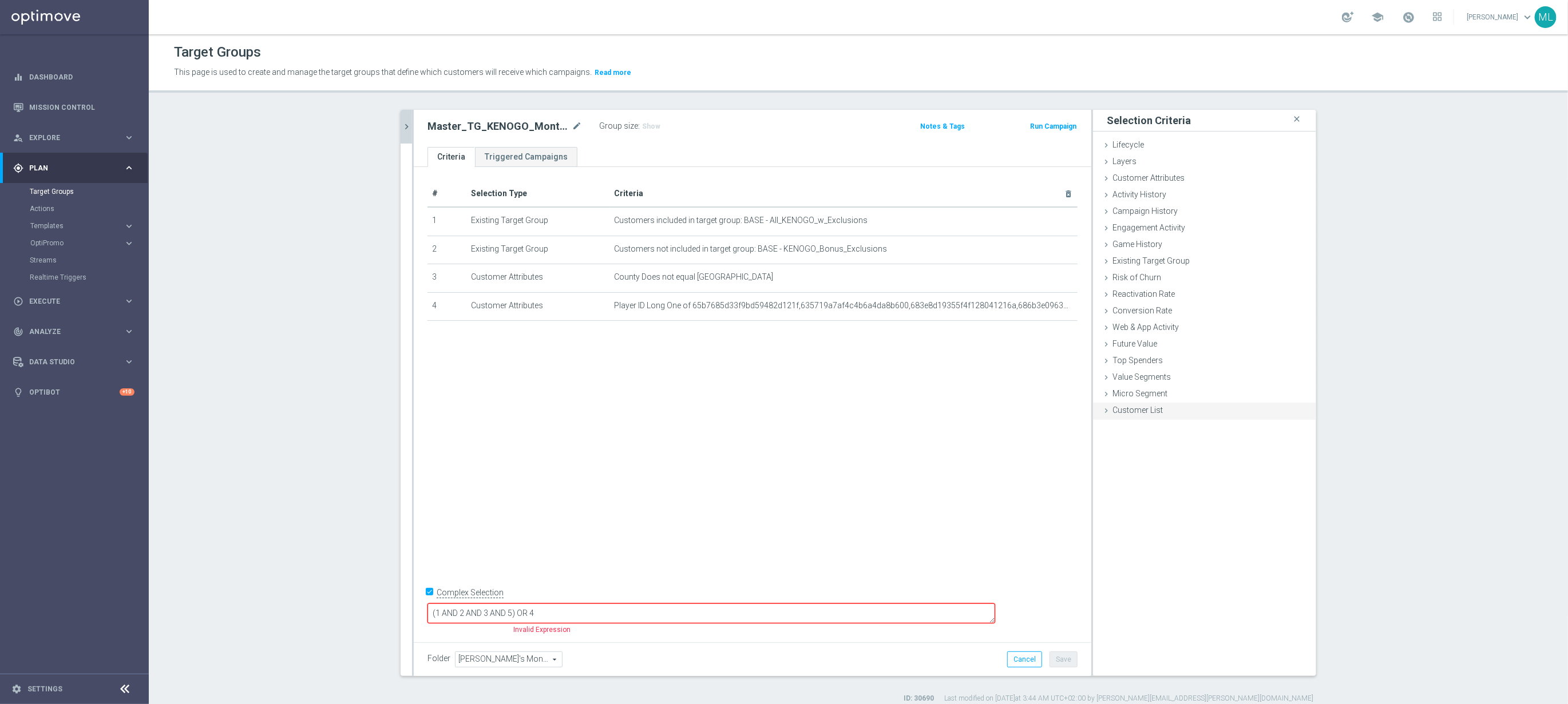
click at [1114, 408] on span "Customer List" at bounding box center [1138, 410] width 51 height 9
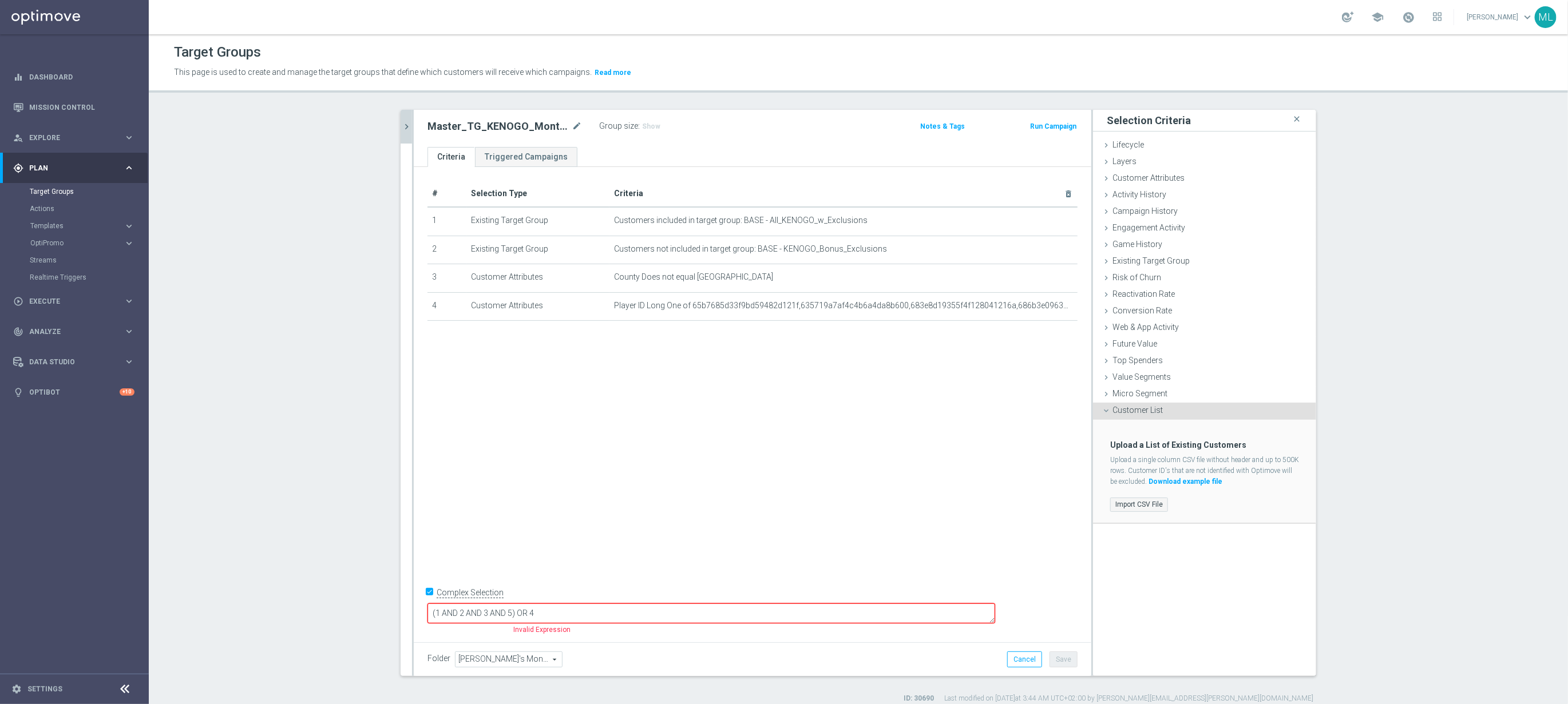
click at [1140, 505] on label "Import CSV File" at bounding box center [1139, 505] width 58 height 15
click at [0, 0] on input "Import CSV File" at bounding box center [0, 0] width 0 height 0
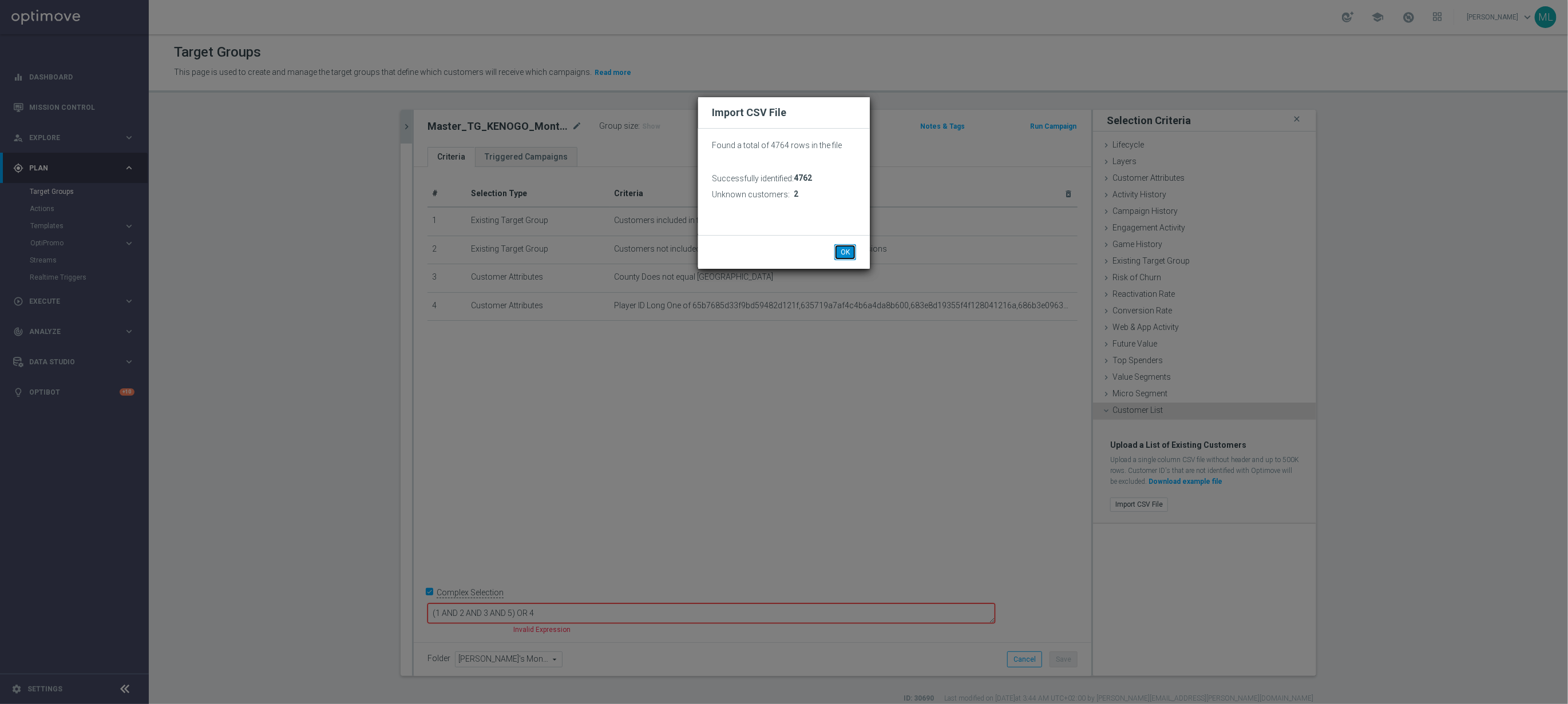
click at [849, 249] on button "OK" at bounding box center [845, 252] width 22 height 16
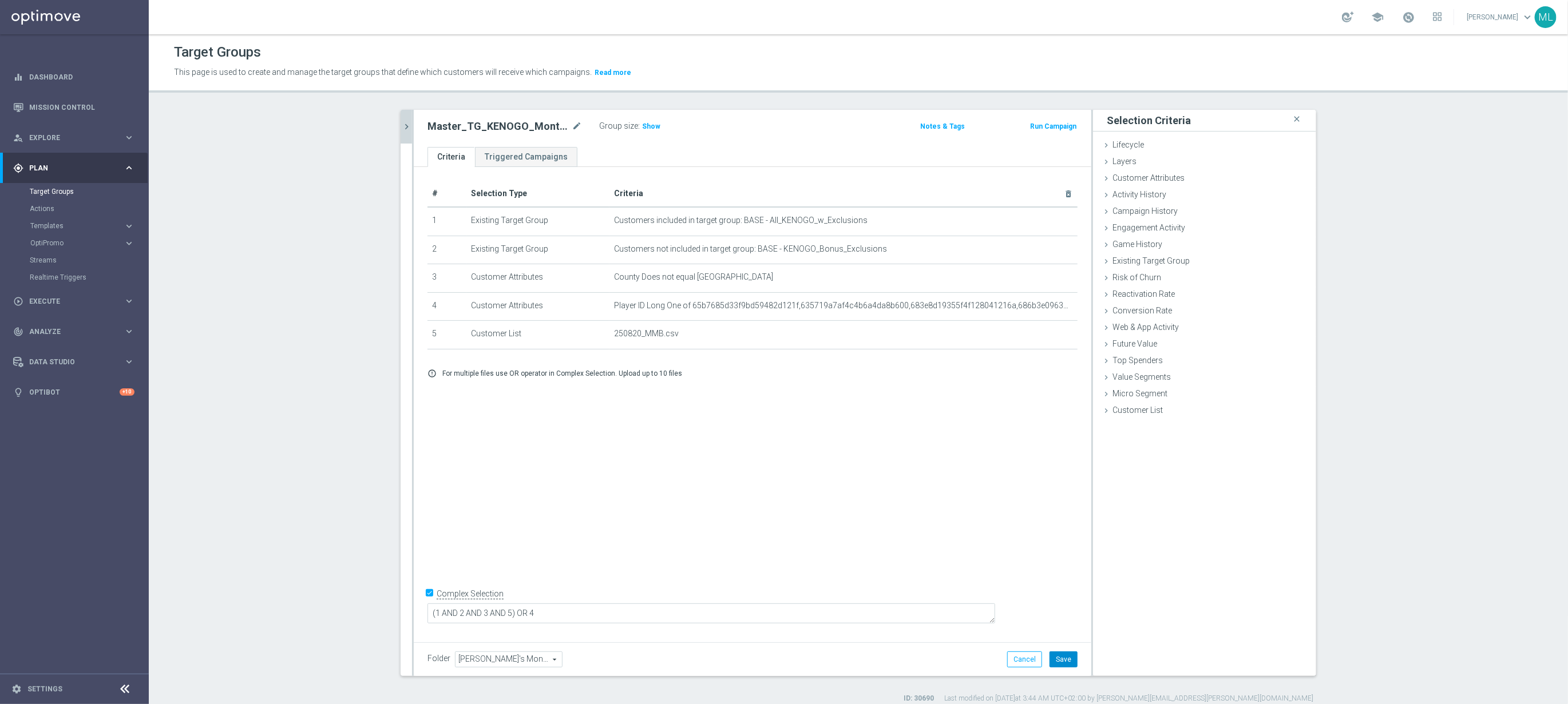
click at [1063, 661] on button "Save" at bounding box center [1063, 660] width 28 height 16
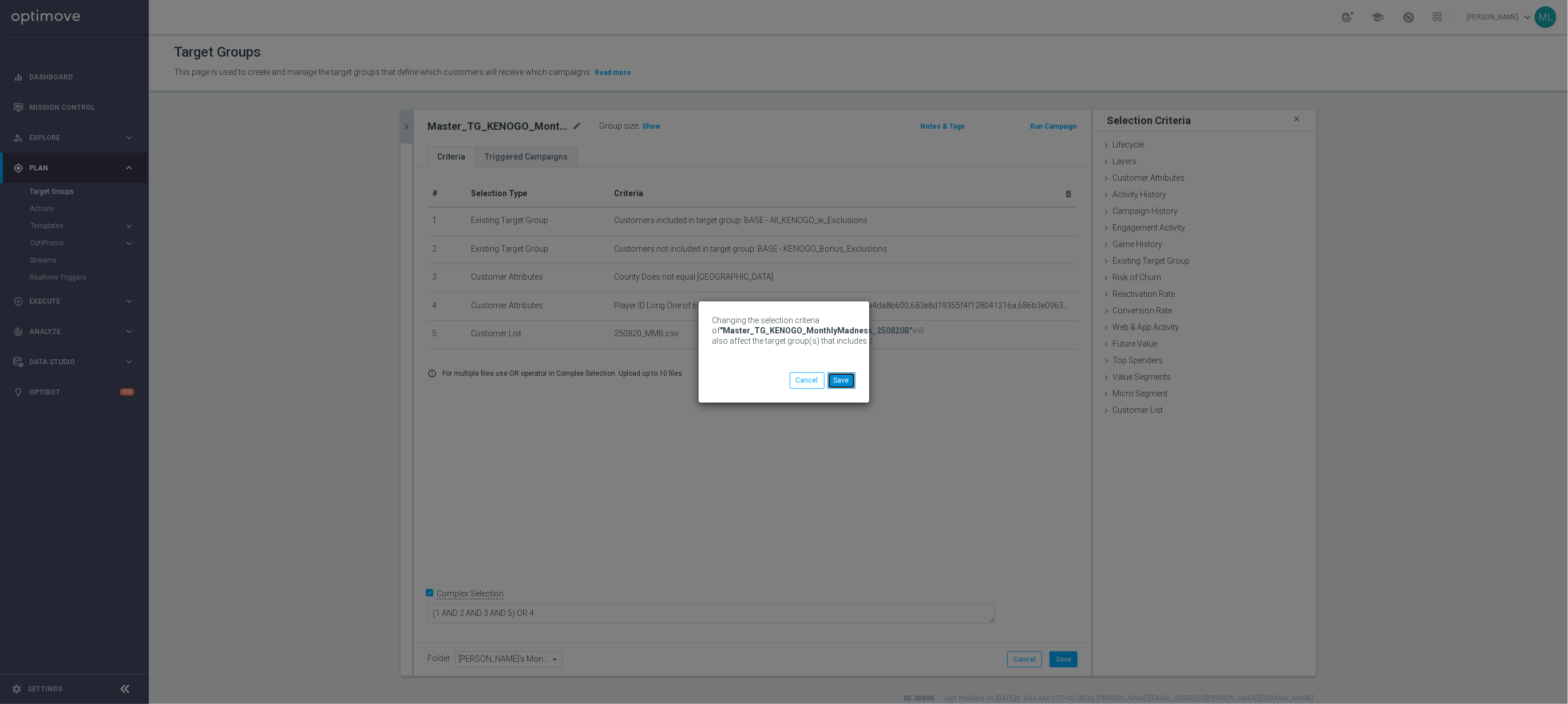
click at [848, 380] on button "Save" at bounding box center [841, 380] width 28 height 16
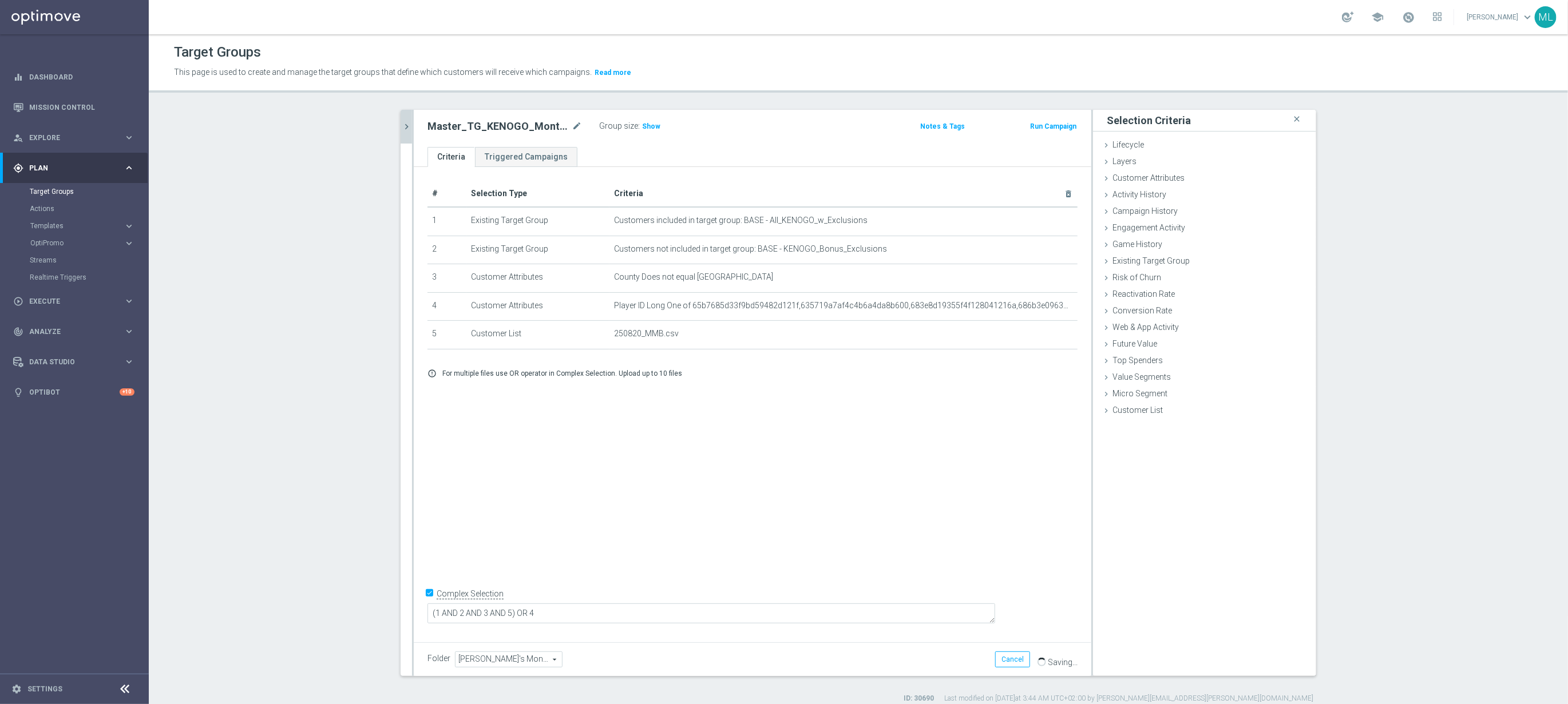
click at [410, 133] on button "chevron_right" at bounding box center [406, 127] width 12 height 33
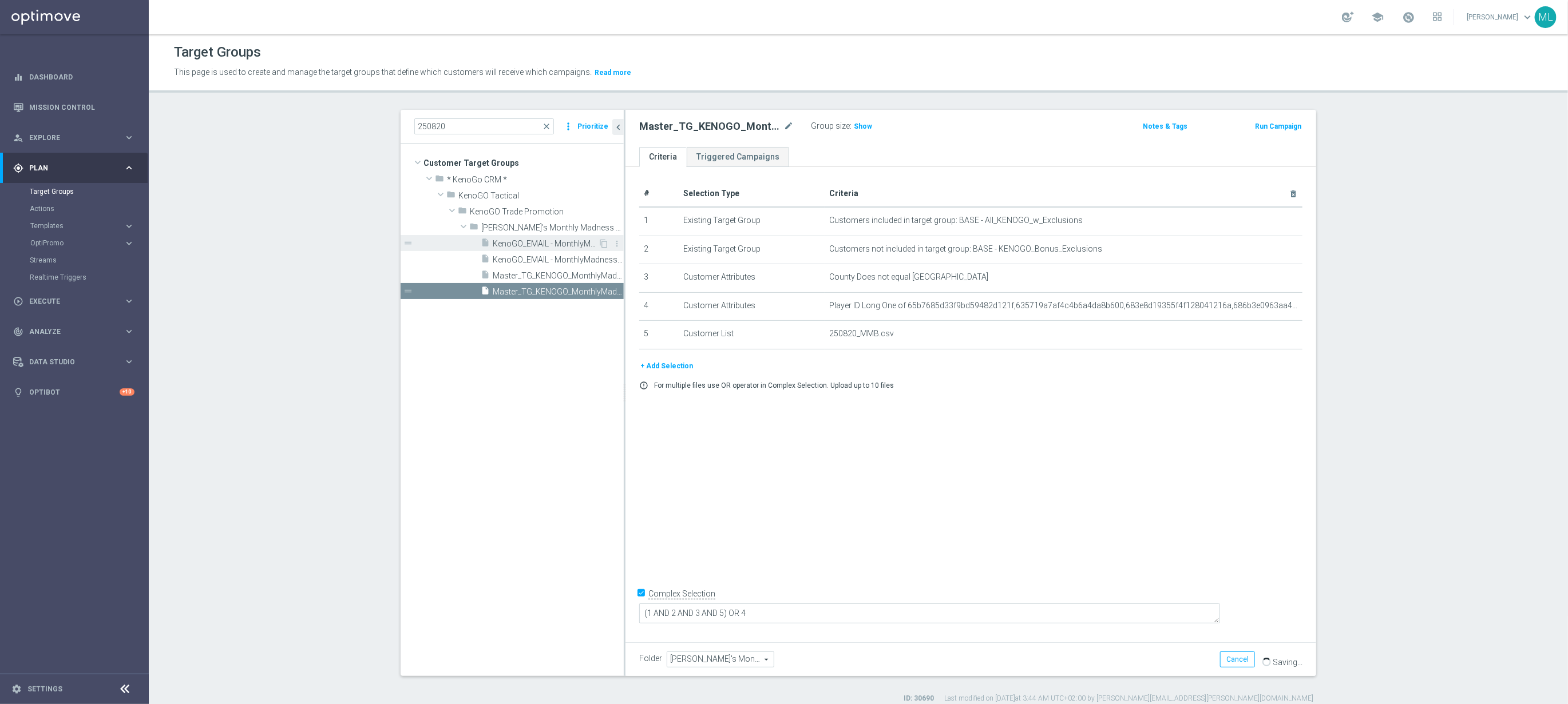
click at [567, 244] on span "KenoGO_EMAIL - MonthlyMadness_250820A" at bounding box center [545, 244] width 105 height 10
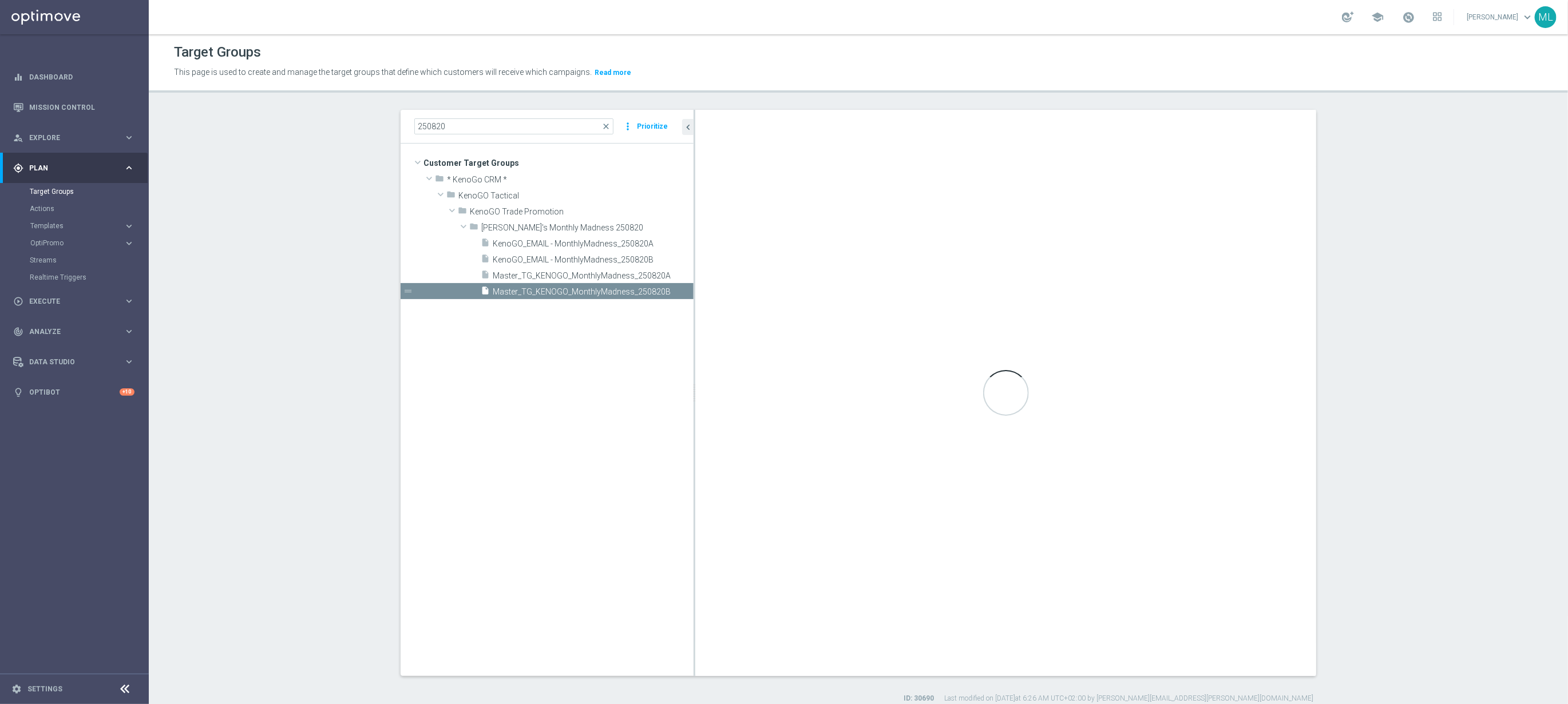
drag, startPoint x: 625, startPoint y: 253, endPoint x: 694, endPoint y: 255, distance: 69.0
click at [694, 255] on div at bounding box center [694, 393] width 2 height 566
click at [616, 247] on span "KenoGO_EMAIL - MonthlyMadness_250820A" at bounding box center [579, 244] width 173 height 10
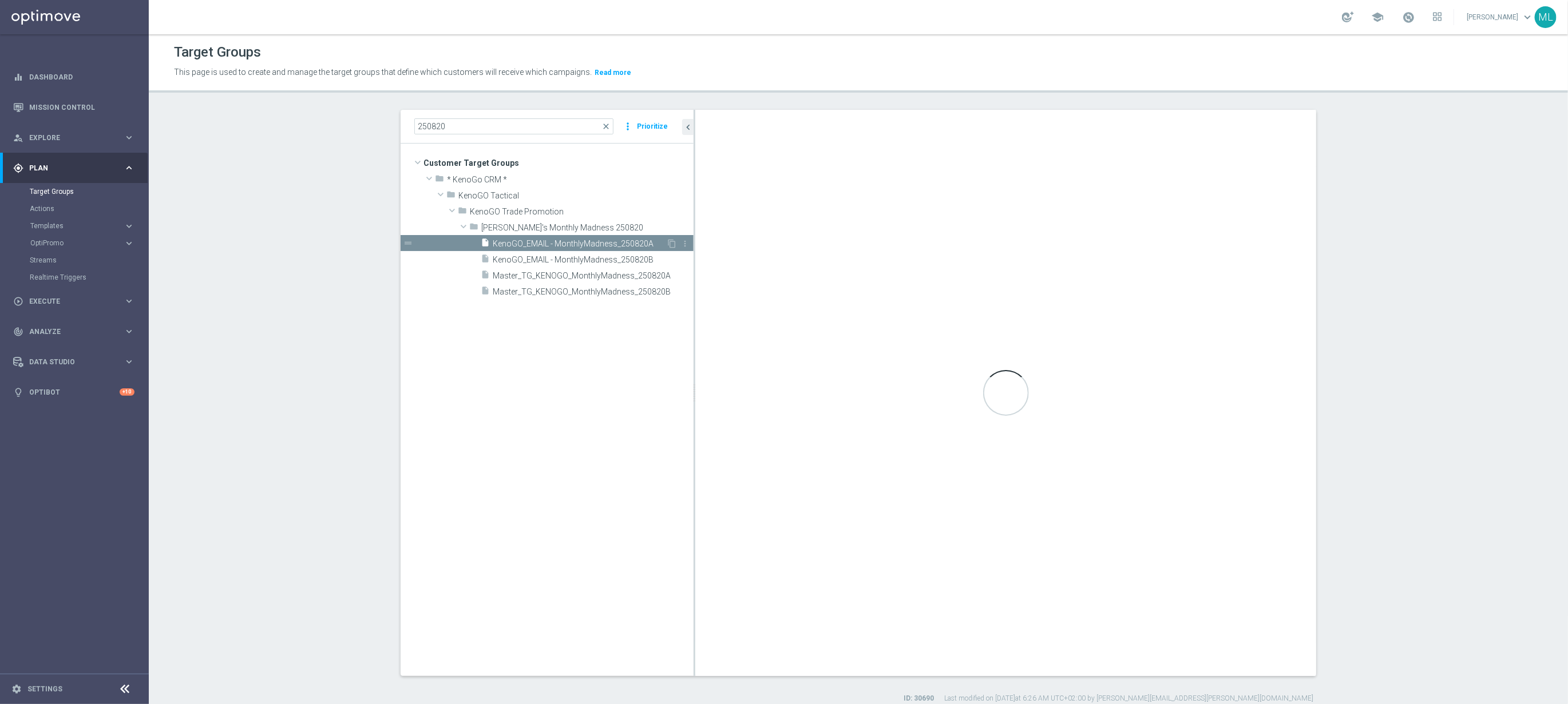
checkbox input "false"
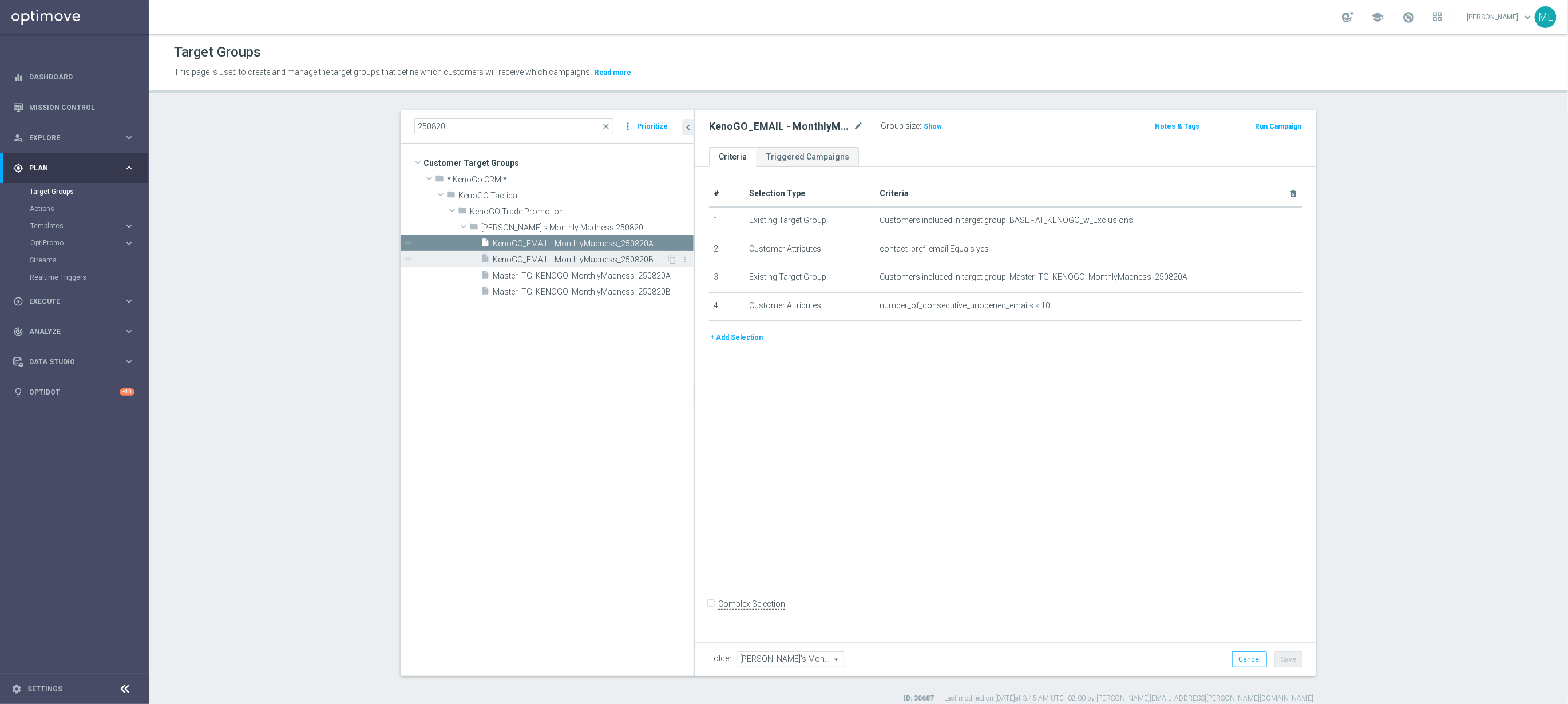
click at [612, 260] on span "KenoGO_EMAIL - MonthlyMadness_250820B" at bounding box center [579, 260] width 173 height 10
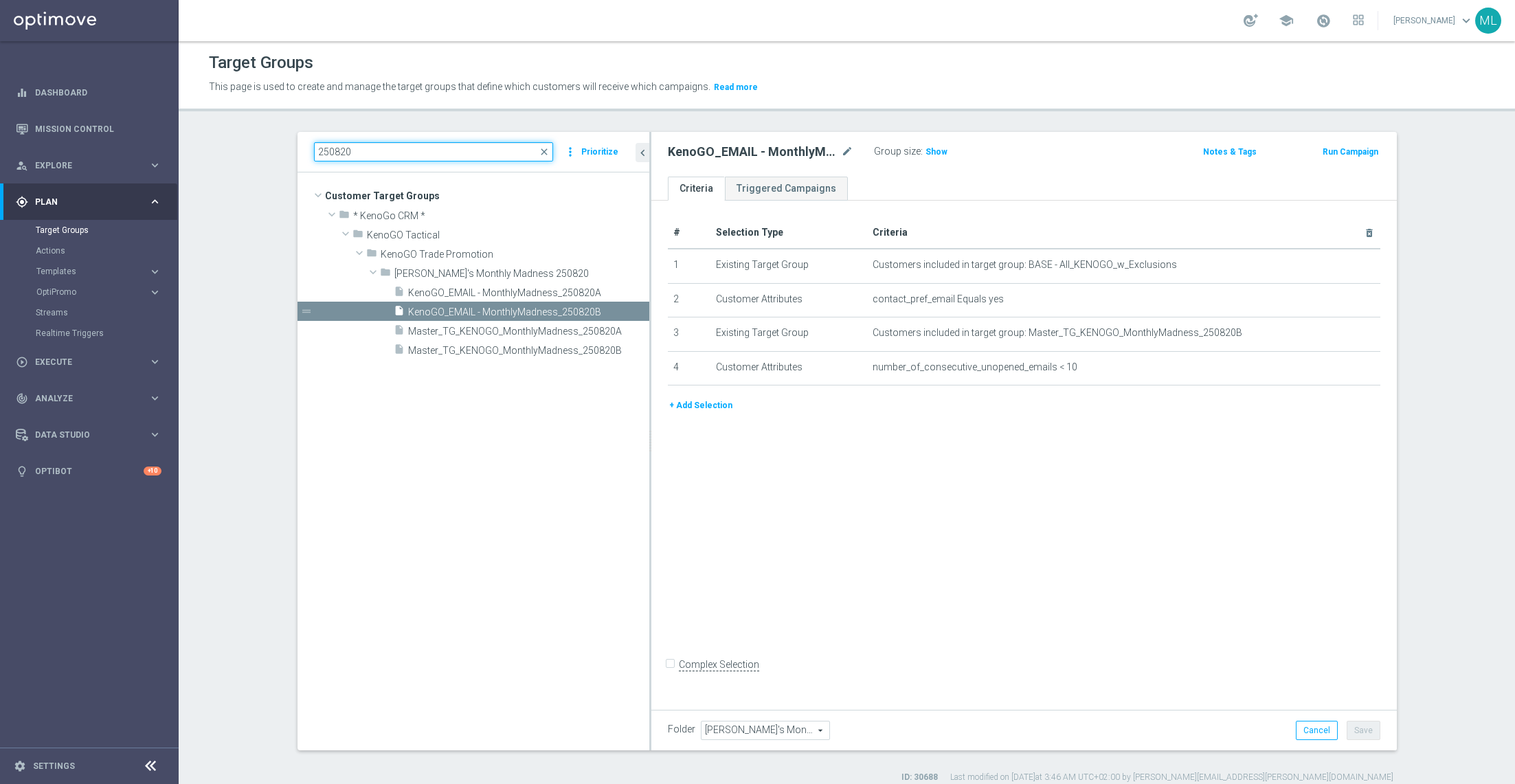
drag, startPoint x: 369, startPoint y: 147, endPoint x: 281, endPoint y: 127, distance: 90.2
click at [281, 127] on div "Target Groups This page is used to create and manage the target groups that def…" at bounding box center [846, 412] width 1337 height 742
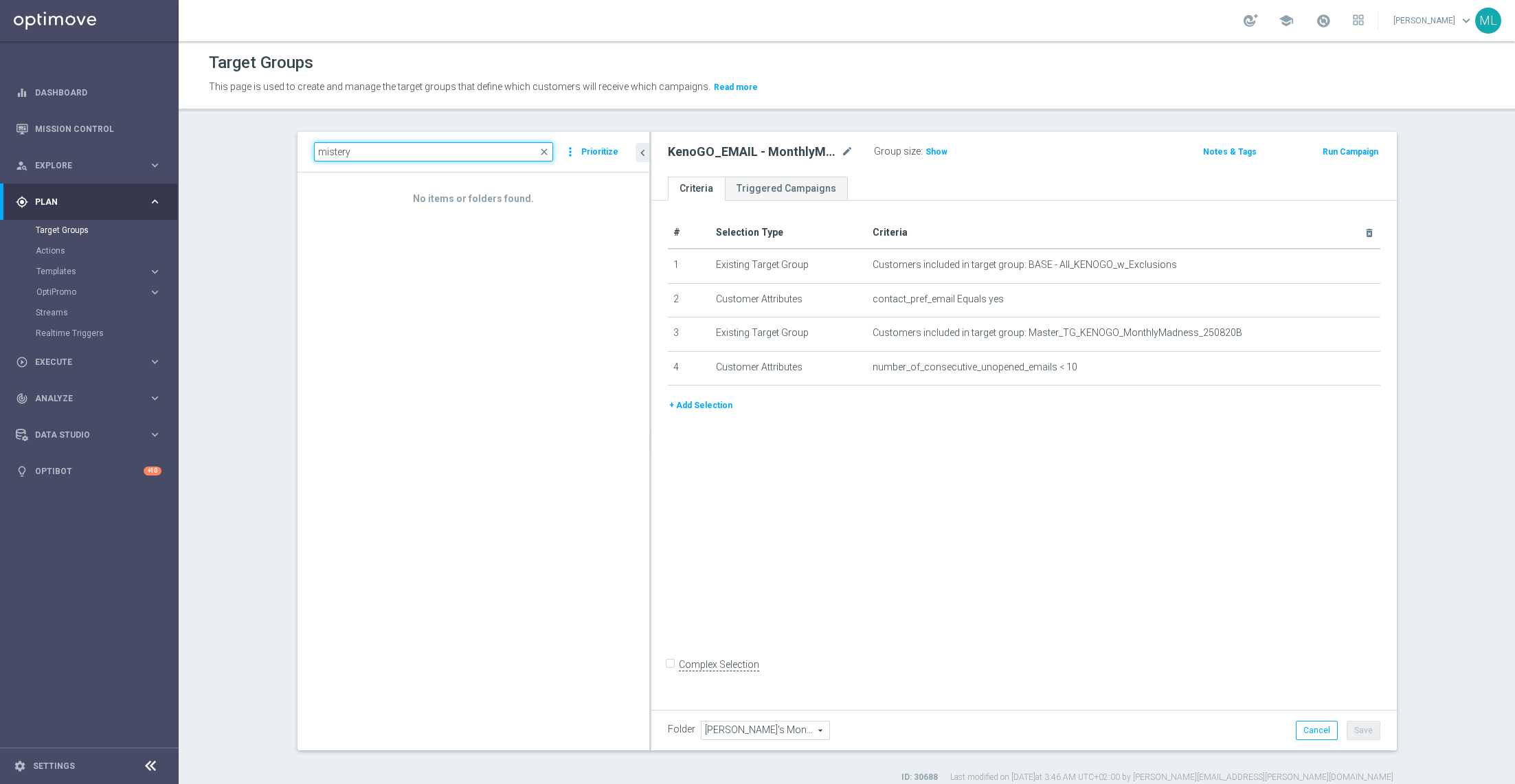
click at [327, 151] on input "mistery" at bounding box center [433, 152] width 239 height 19
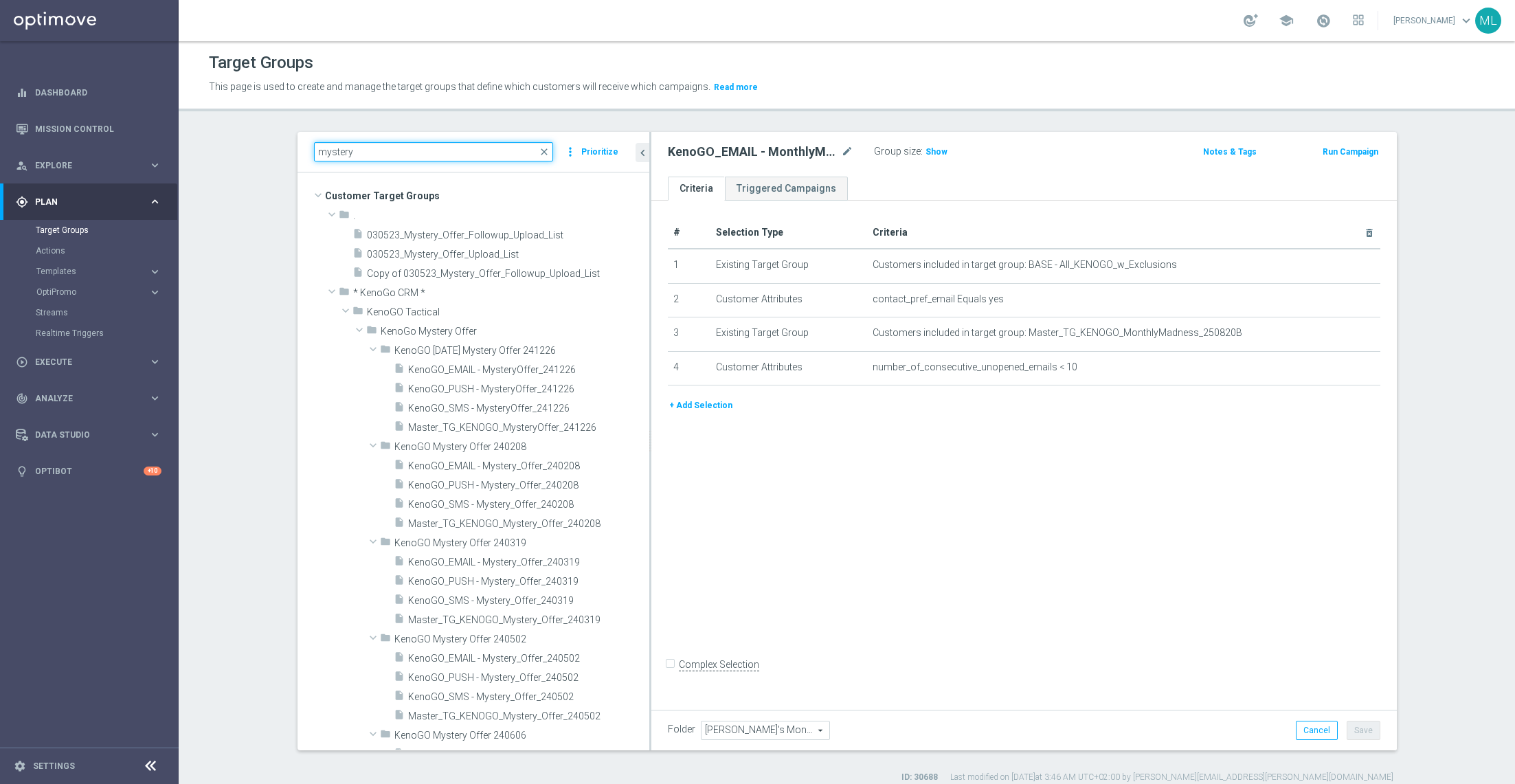
click at [395, 150] on input "mystery" at bounding box center [433, 152] width 239 height 19
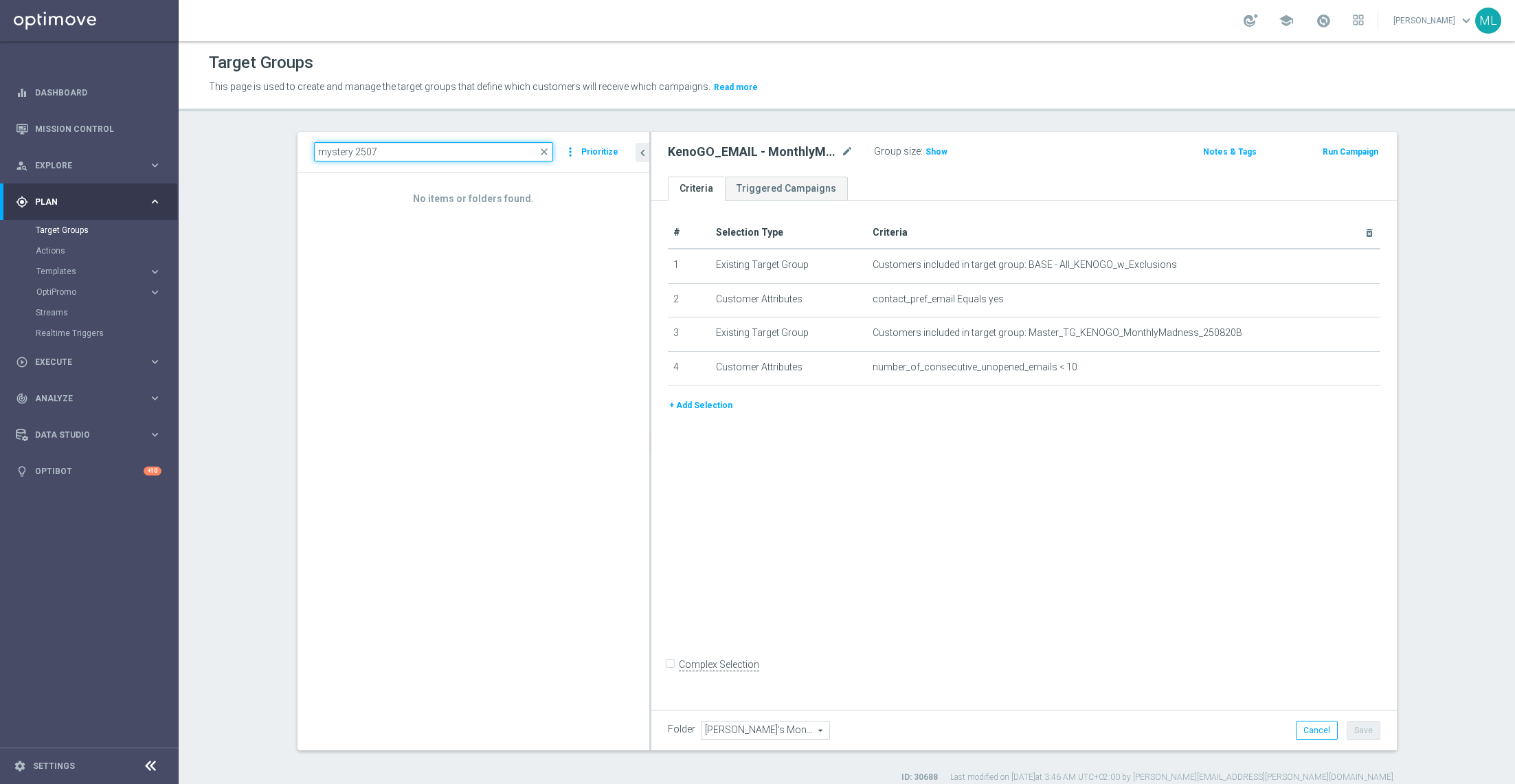
click at [372, 151] on input "mystery 2507" at bounding box center [433, 152] width 239 height 19
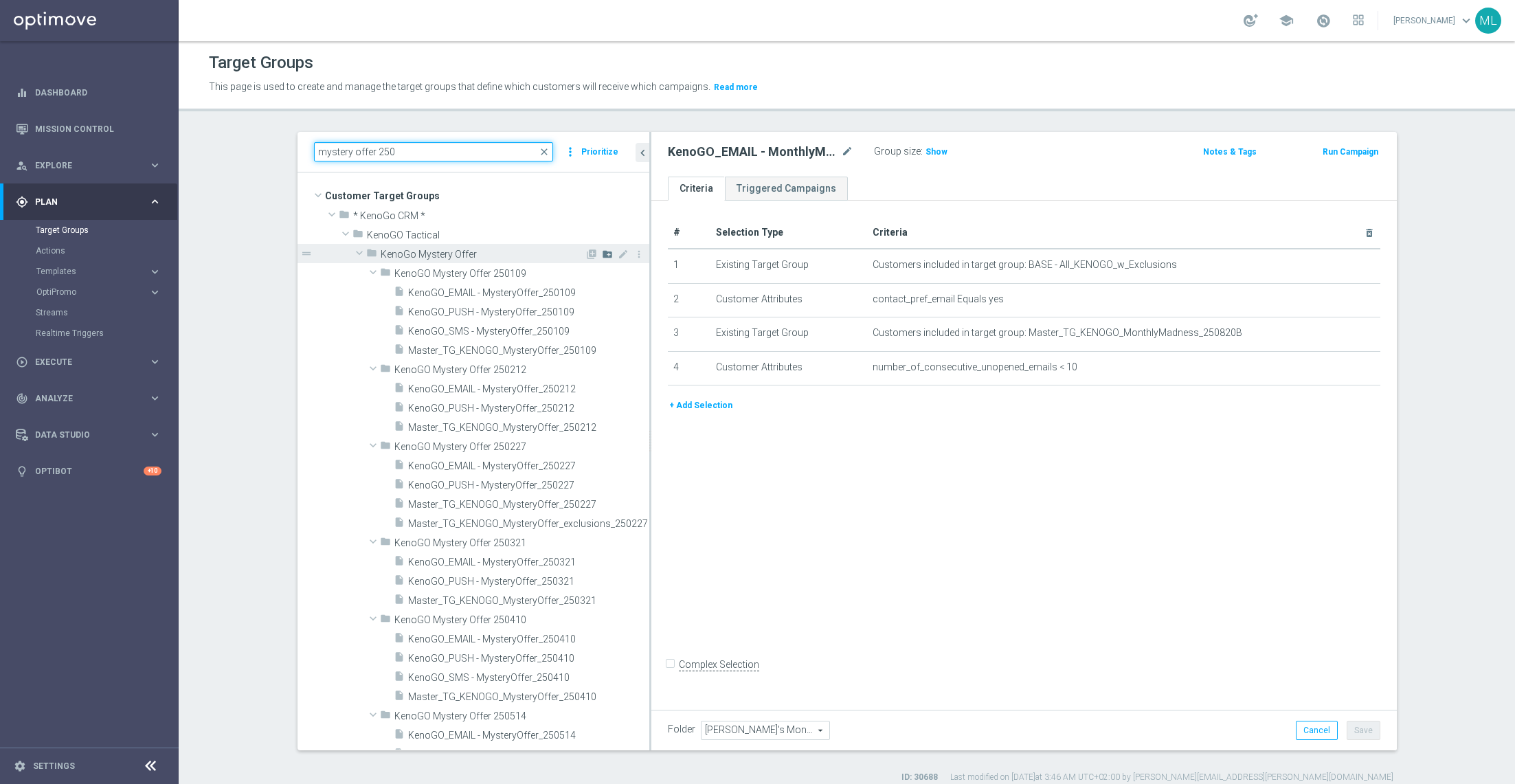
type input "mystery offer 250"
click at [607, 255] on icon "create_new_folder" at bounding box center [607, 254] width 11 height 11
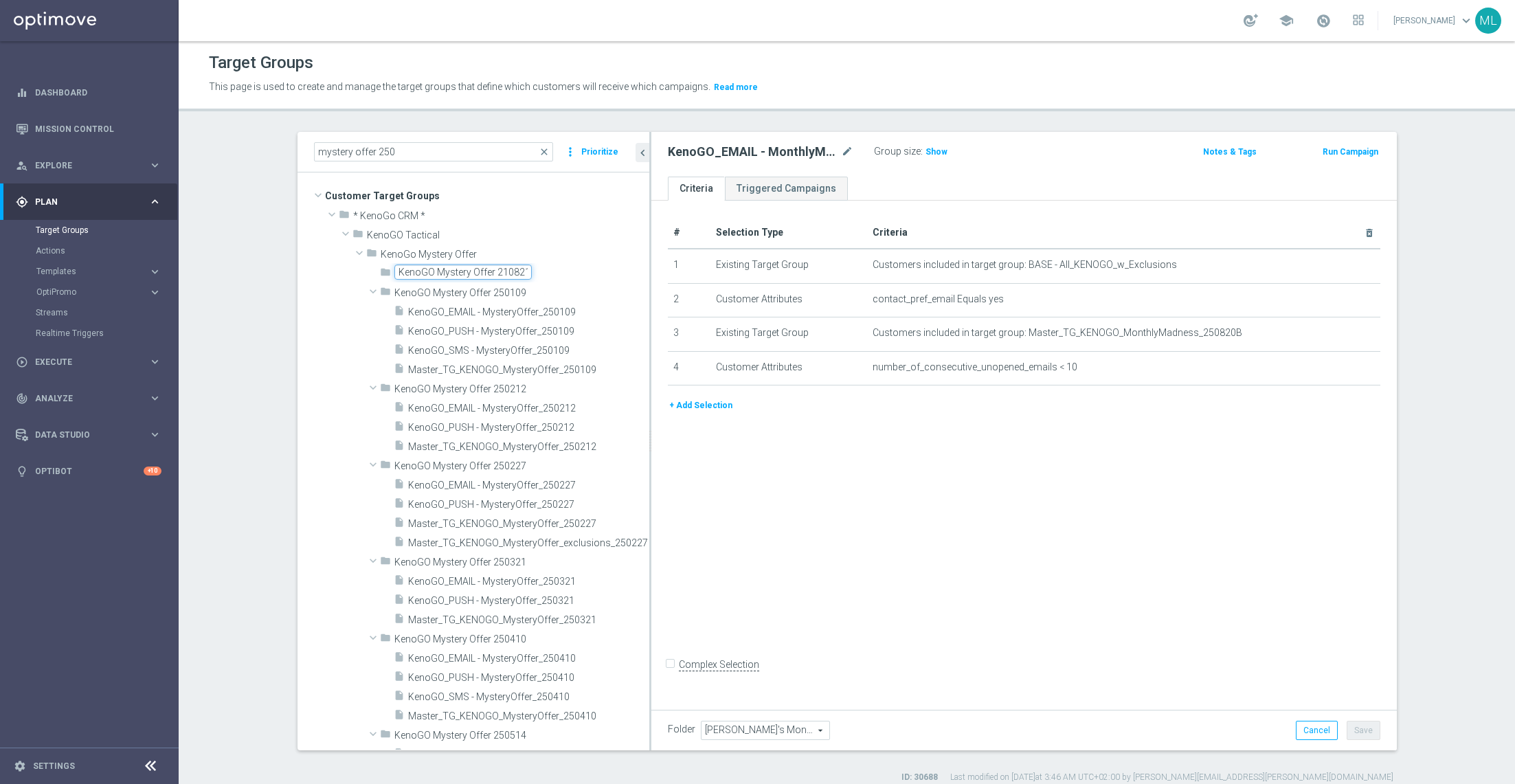
type input "KenoGO Mystery Offer 210821"
click at [322, 304] on div "insert_drive_file KenoGO_EMAIL - MysteryOffer_250109 content_copy more_vert dra…" at bounding box center [473, 340] width 352 height 77
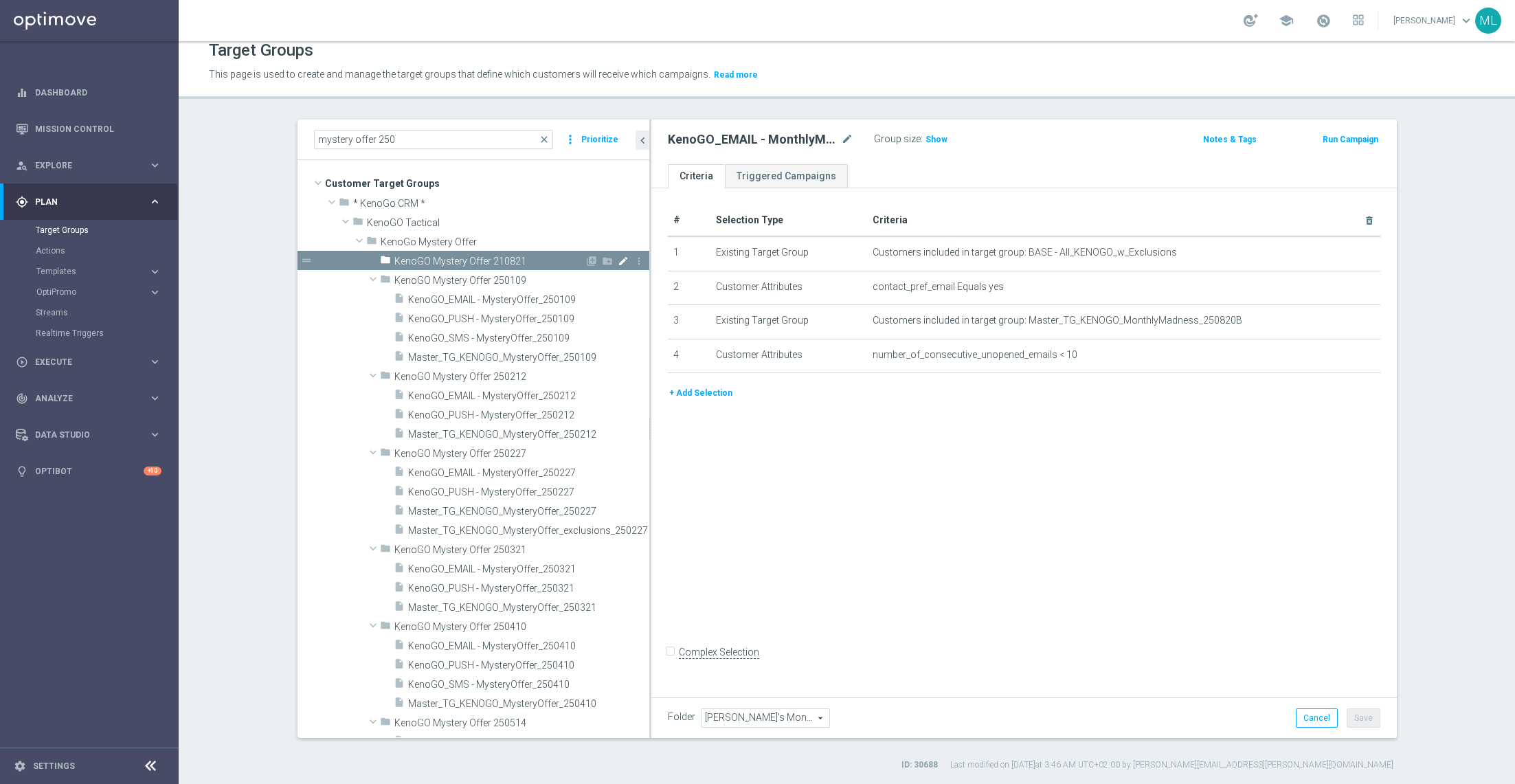
click at [621, 262] on icon "mode_edit" at bounding box center [623, 261] width 11 height 11
click at [503, 258] on input "KenoGO Mystery Offer 210821" at bounding box center [463, 259] width 137 height 15
type input "KenoGO Mystery Offer 250821"
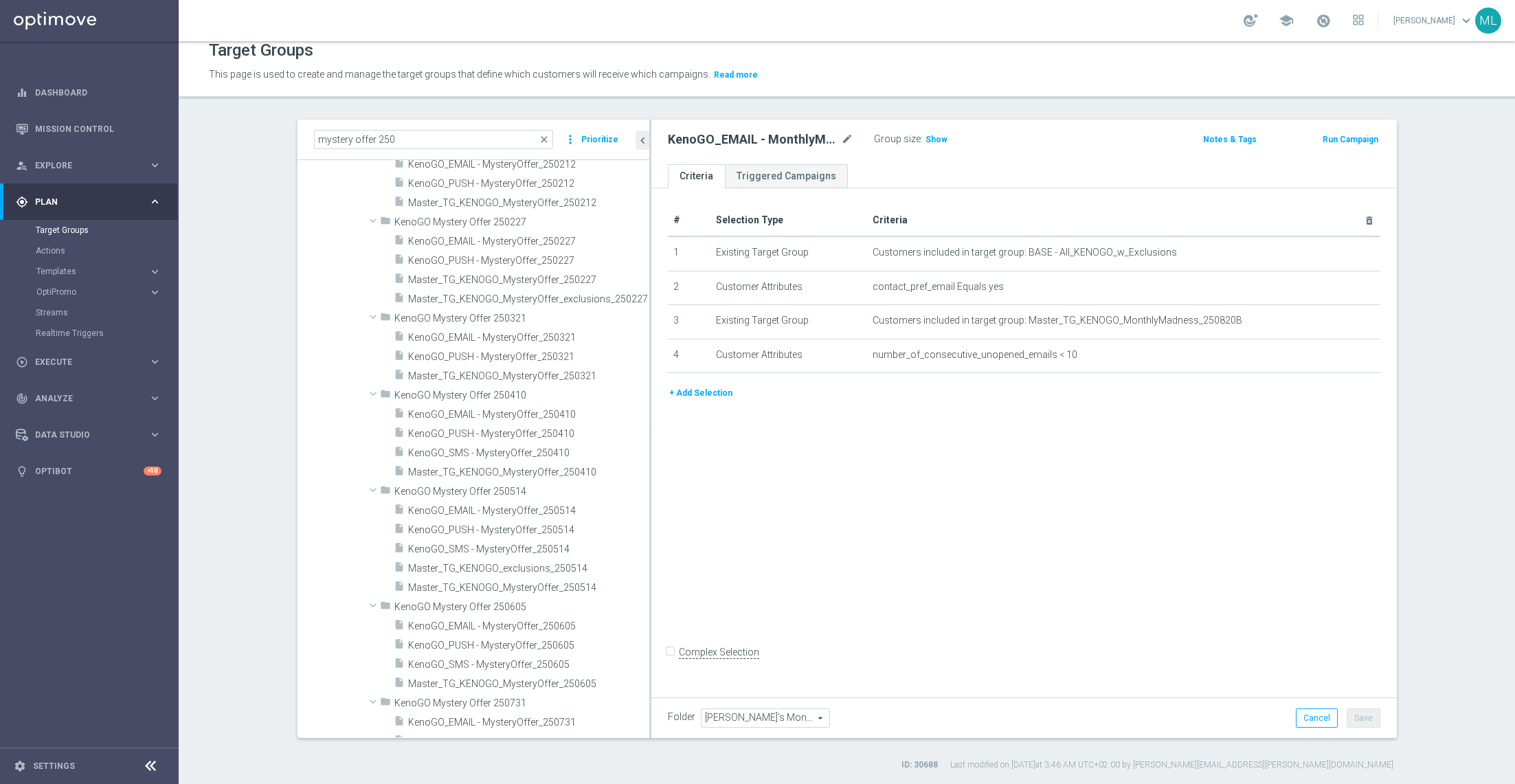
scroll to position [285, 0]
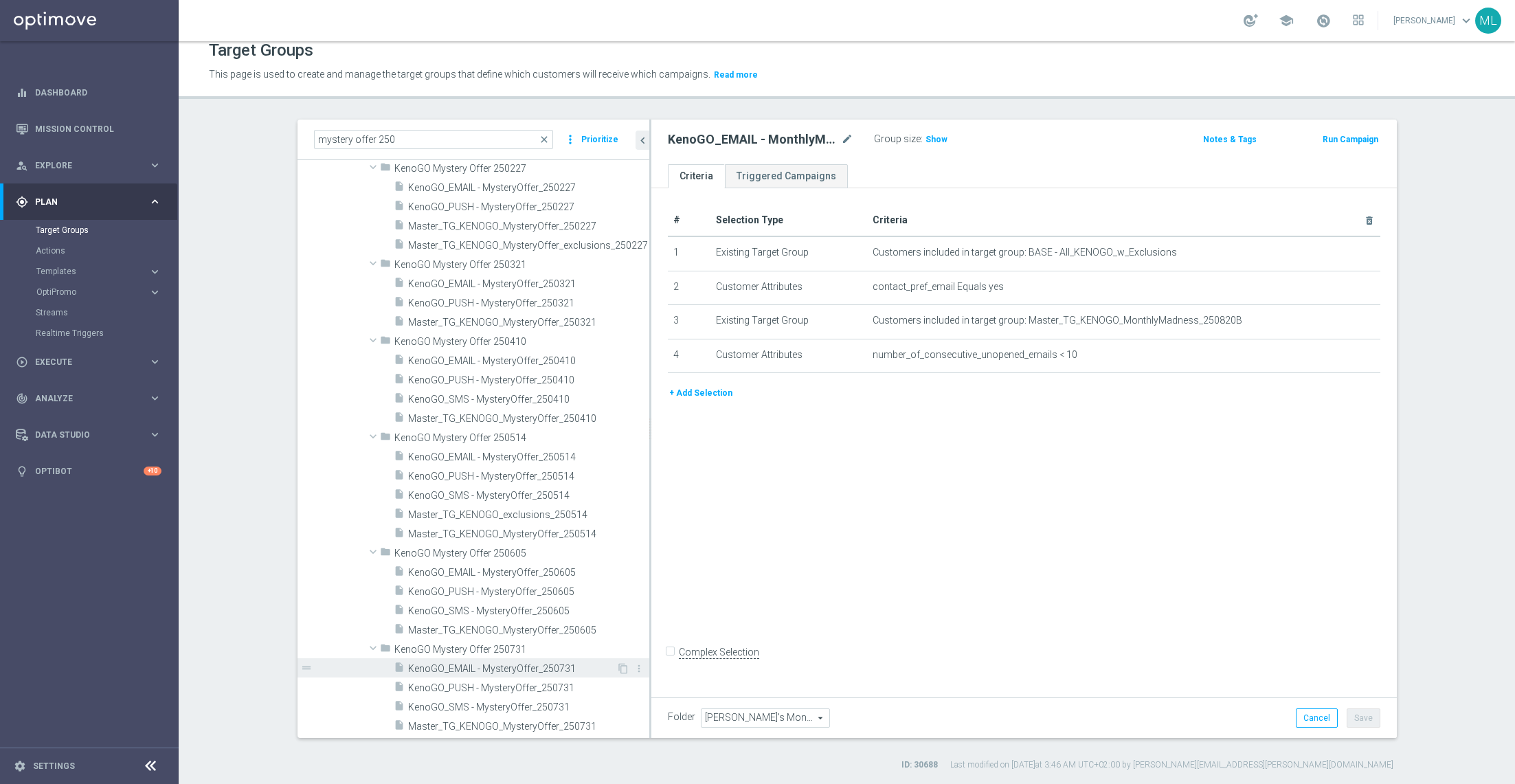
click at [525, 670] on span "KenoGO_EMAIL - MysteryOffer_250731" at bounding box center [512, 669] width 208 height 12
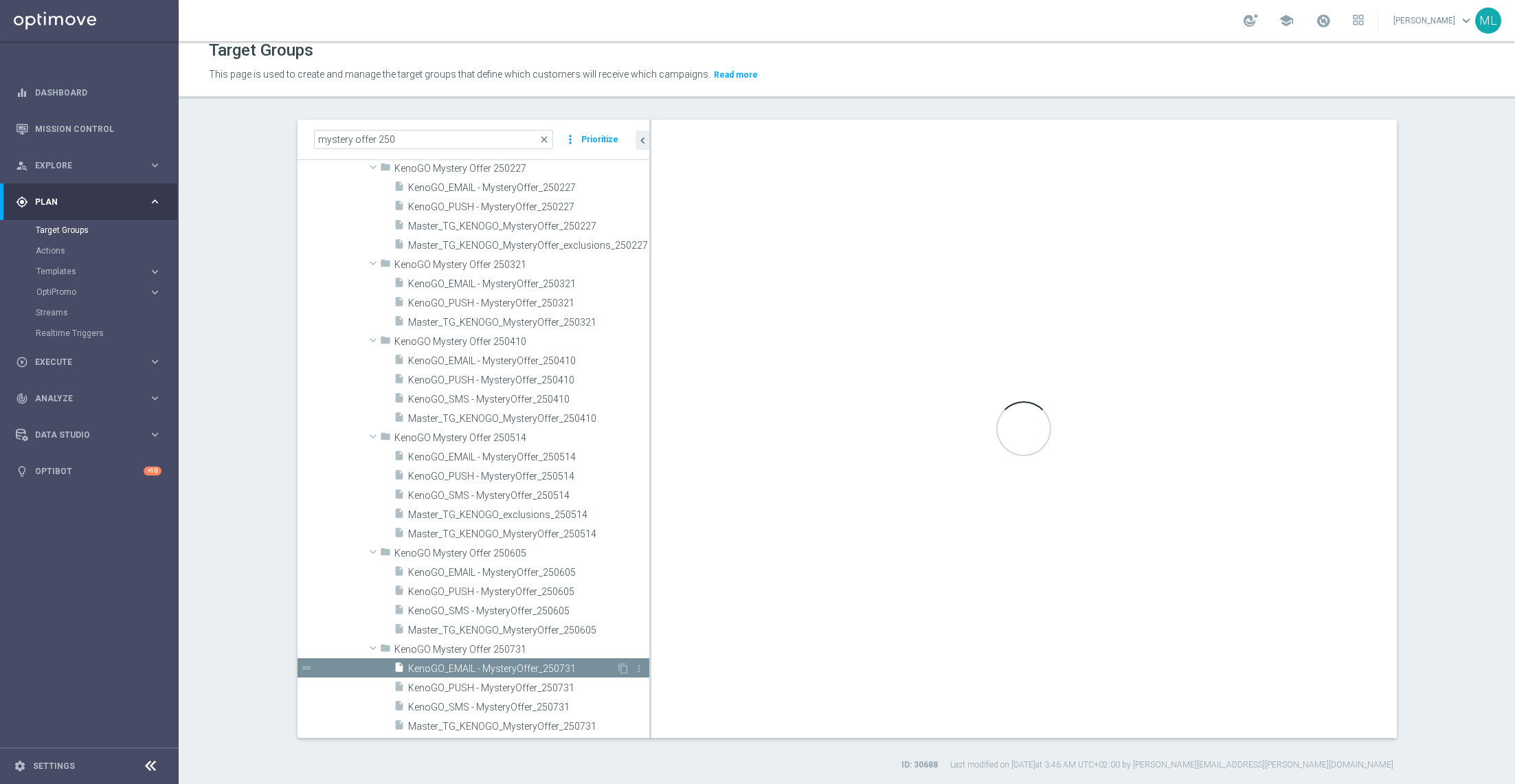
type input "KenoGO Mystery Offer 250731"
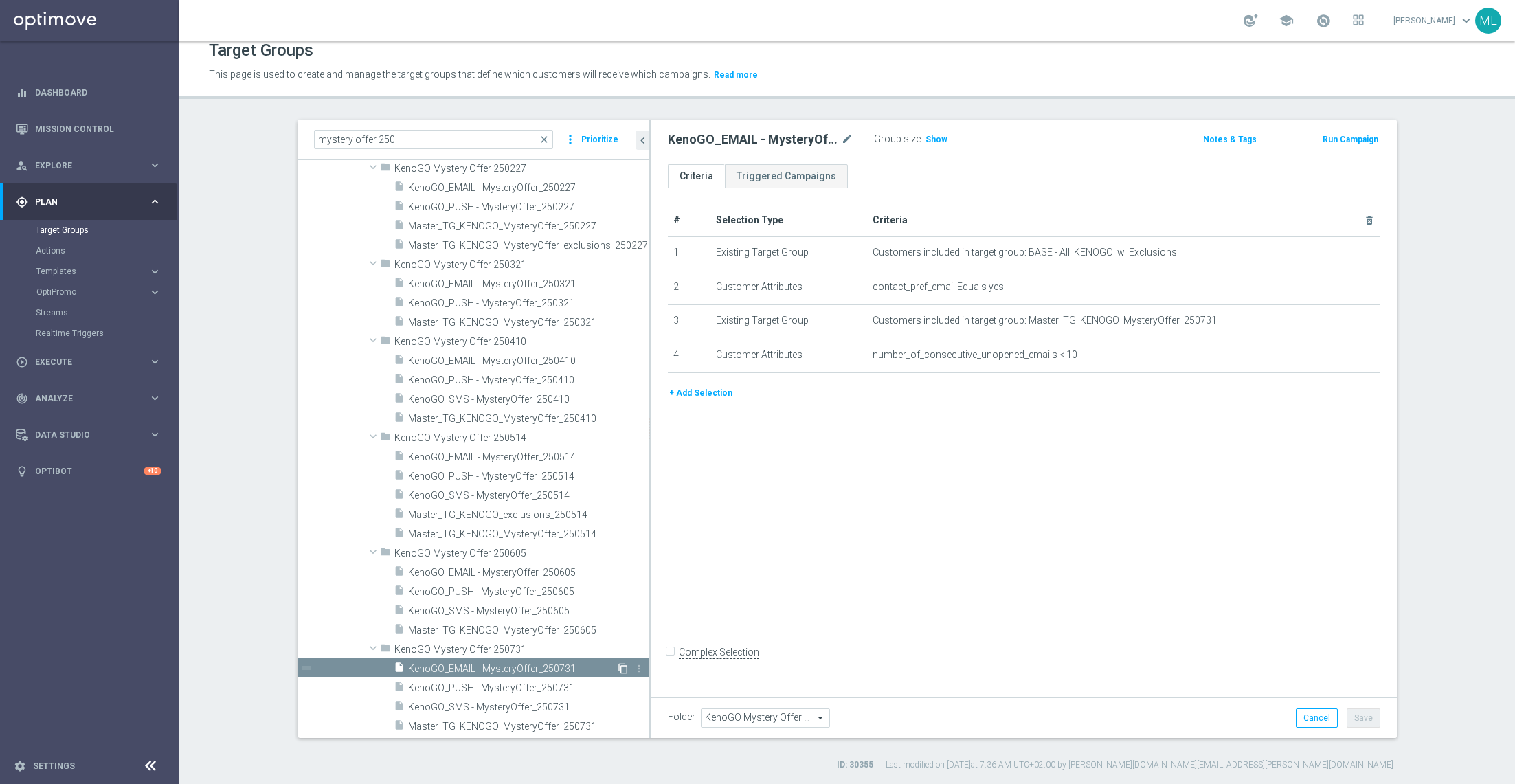
click at [621, 666] on icon "content_copy" at bounding box center [623, 668] width 11 height 11
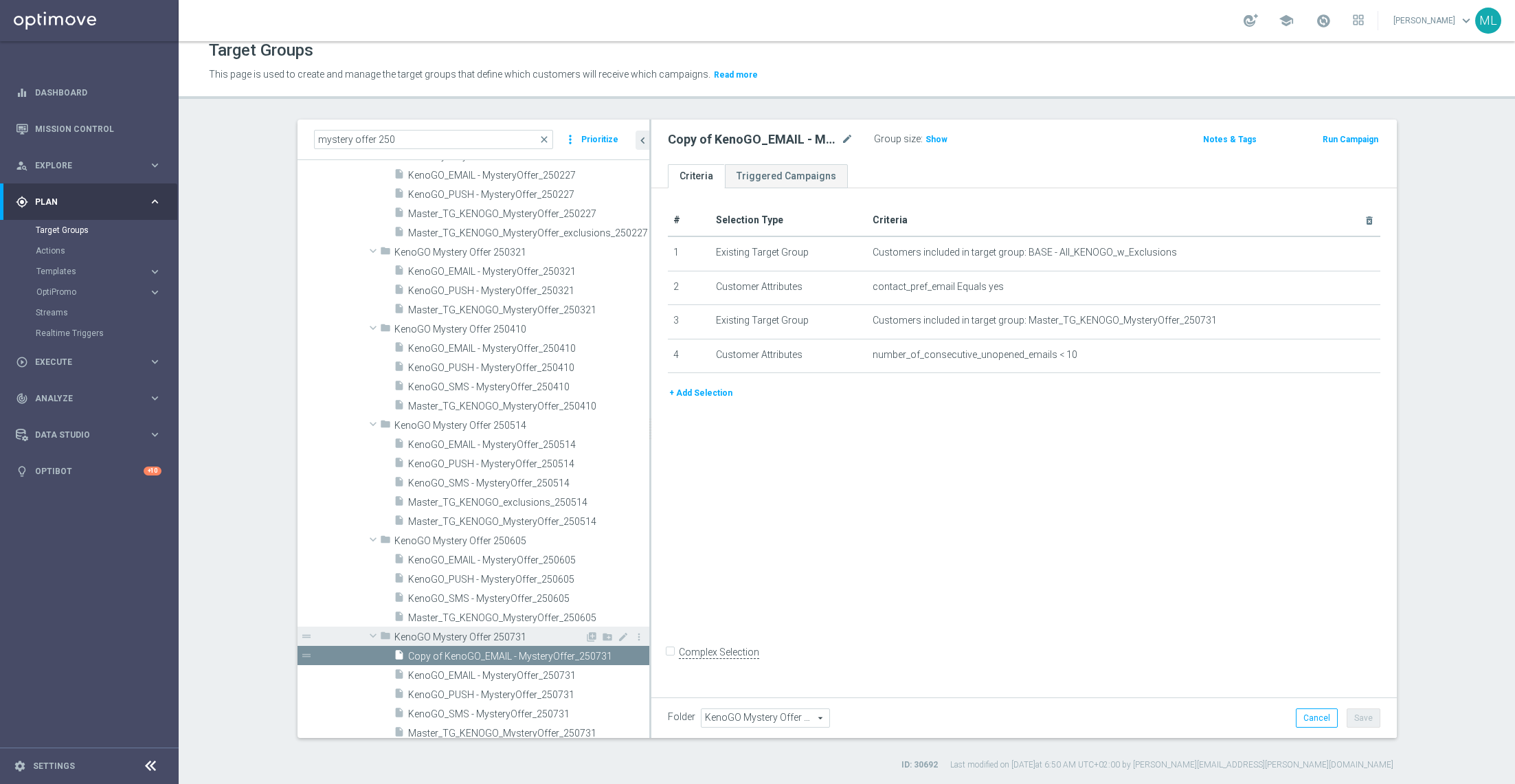
scroll to position [304, 0]
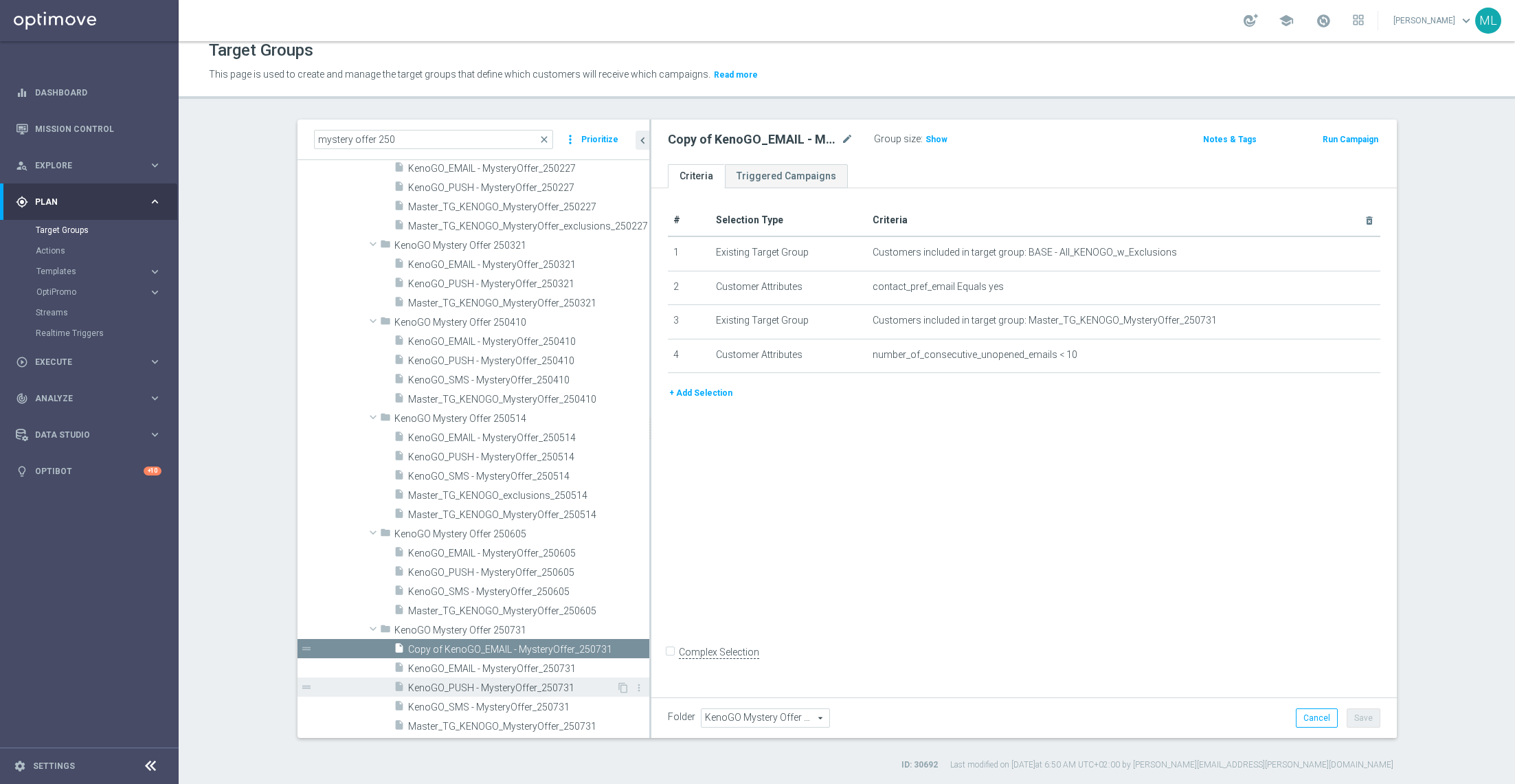
click at [561, 687] on span "KenoGO_PUSH - MysteryOffer_250731" at bounding box center [512, 688] width 208 height 12
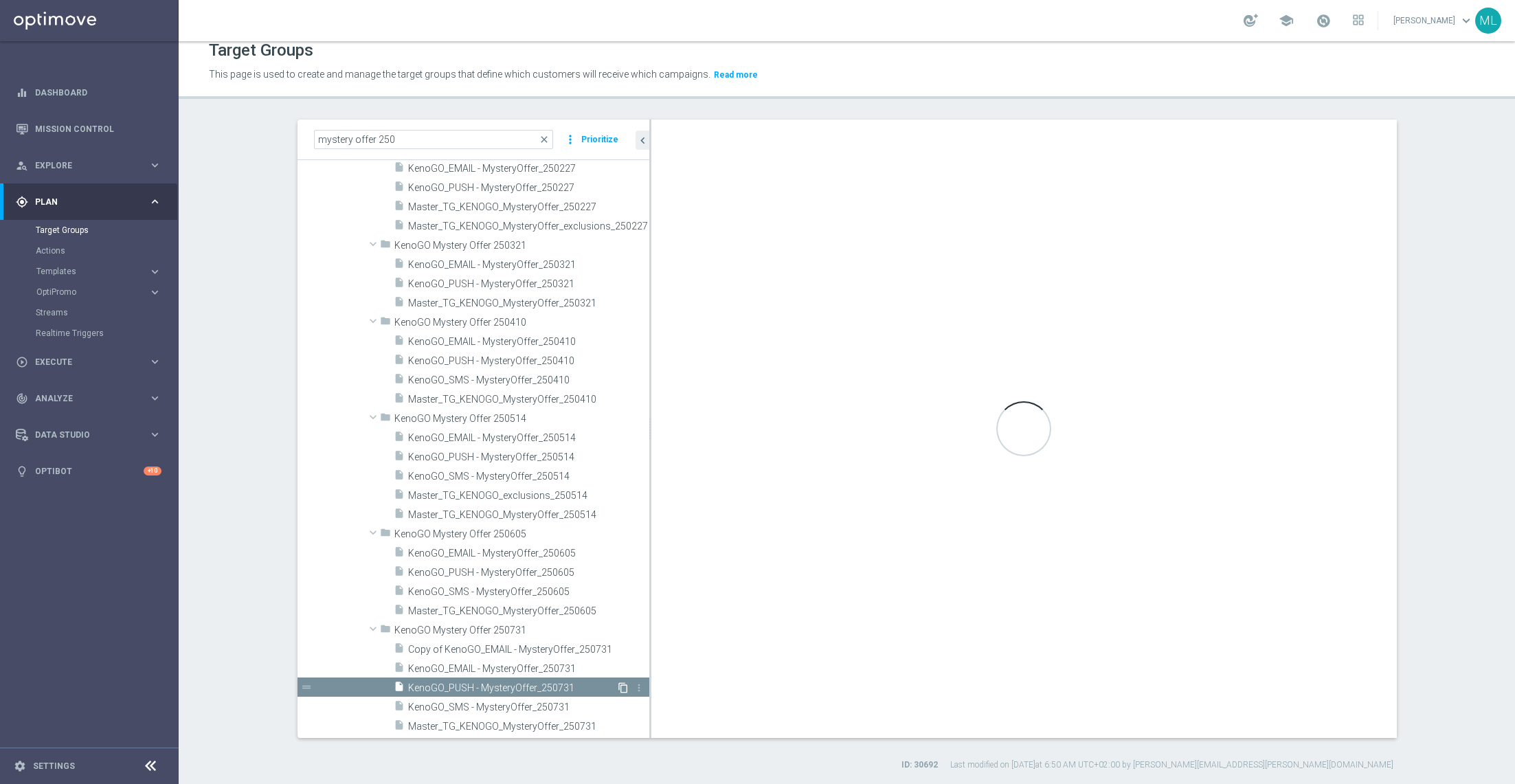
click at [625, 683] on icon "content_copy" at bounding box center [623, 688] width 11 height 11
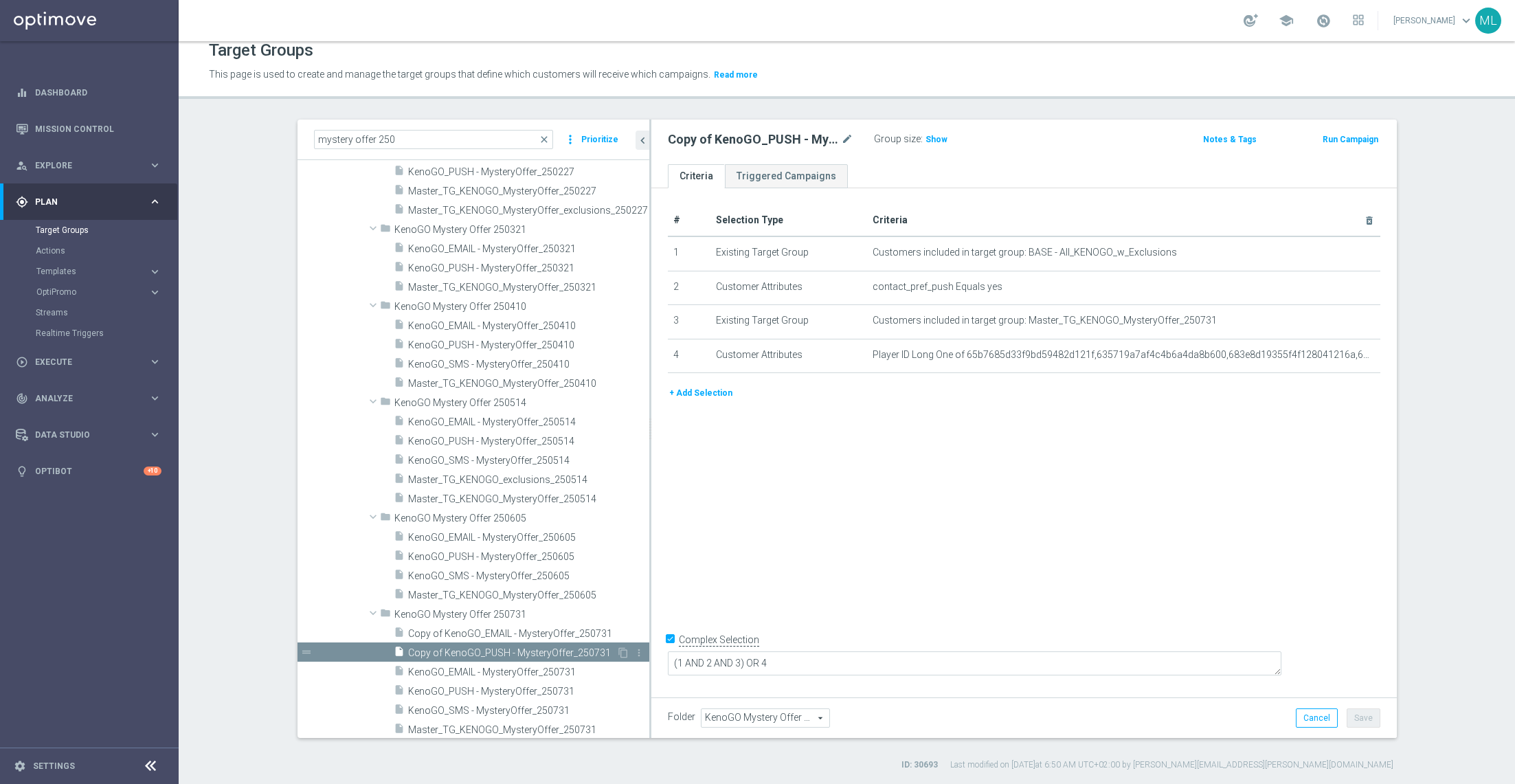
scroll to position [324, 0]
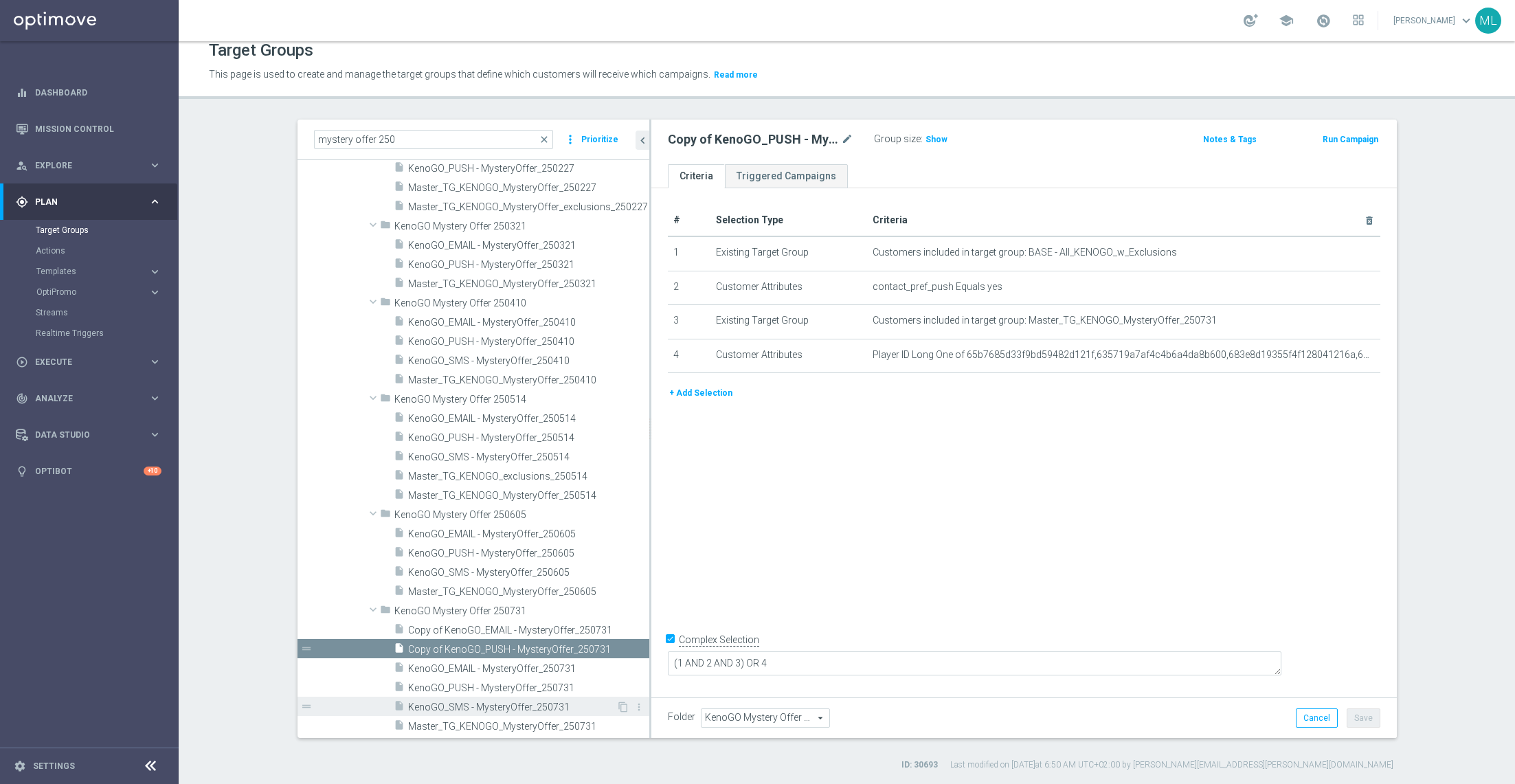
click at [547, 704] on span "KenoGO_SMS - MysteryOffer_250731" at bounding box center [512, 707] width 208 height 12
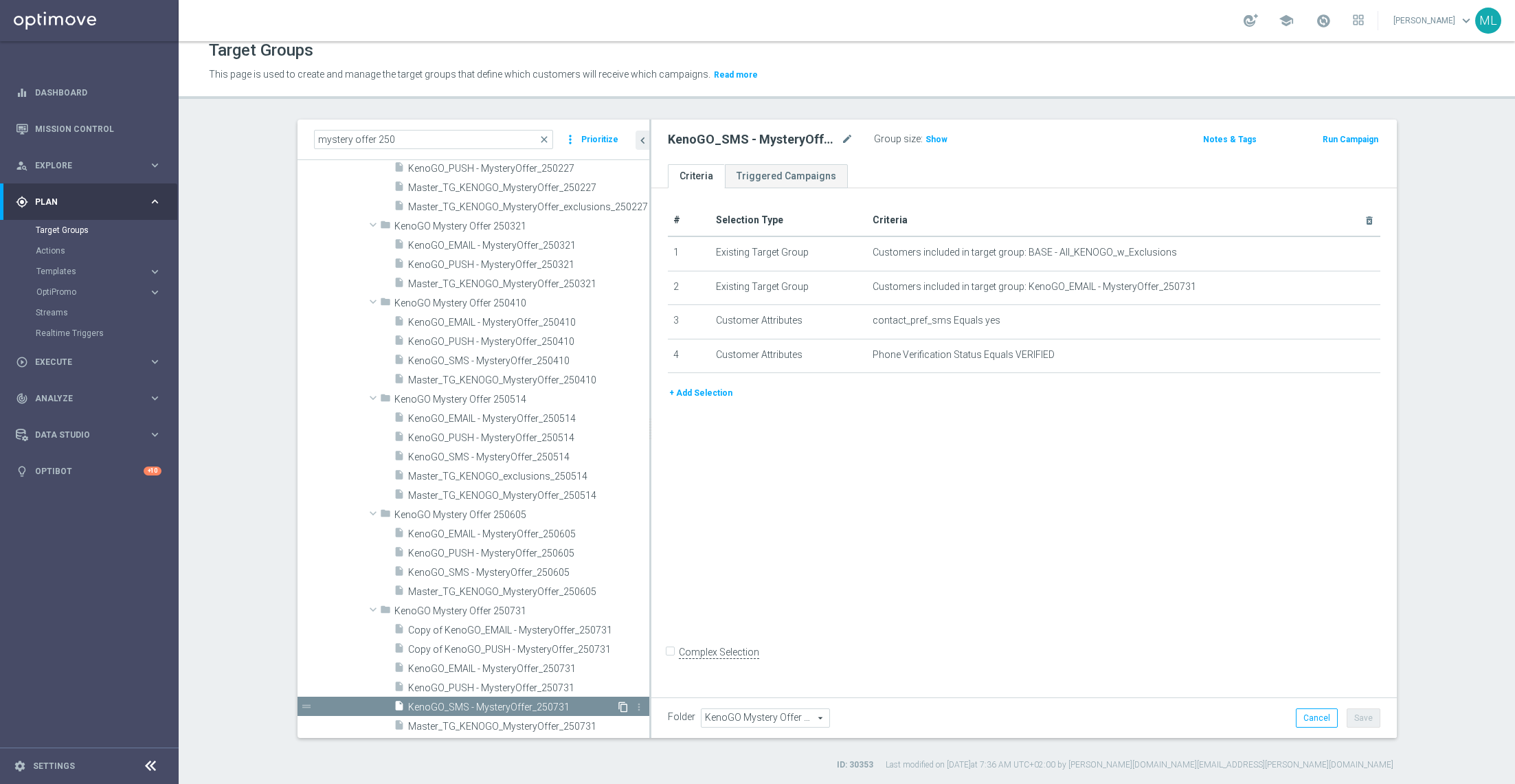
click at [622, 704] on icon "content_copy" at bounding box center [623, 707] width 11 height 11
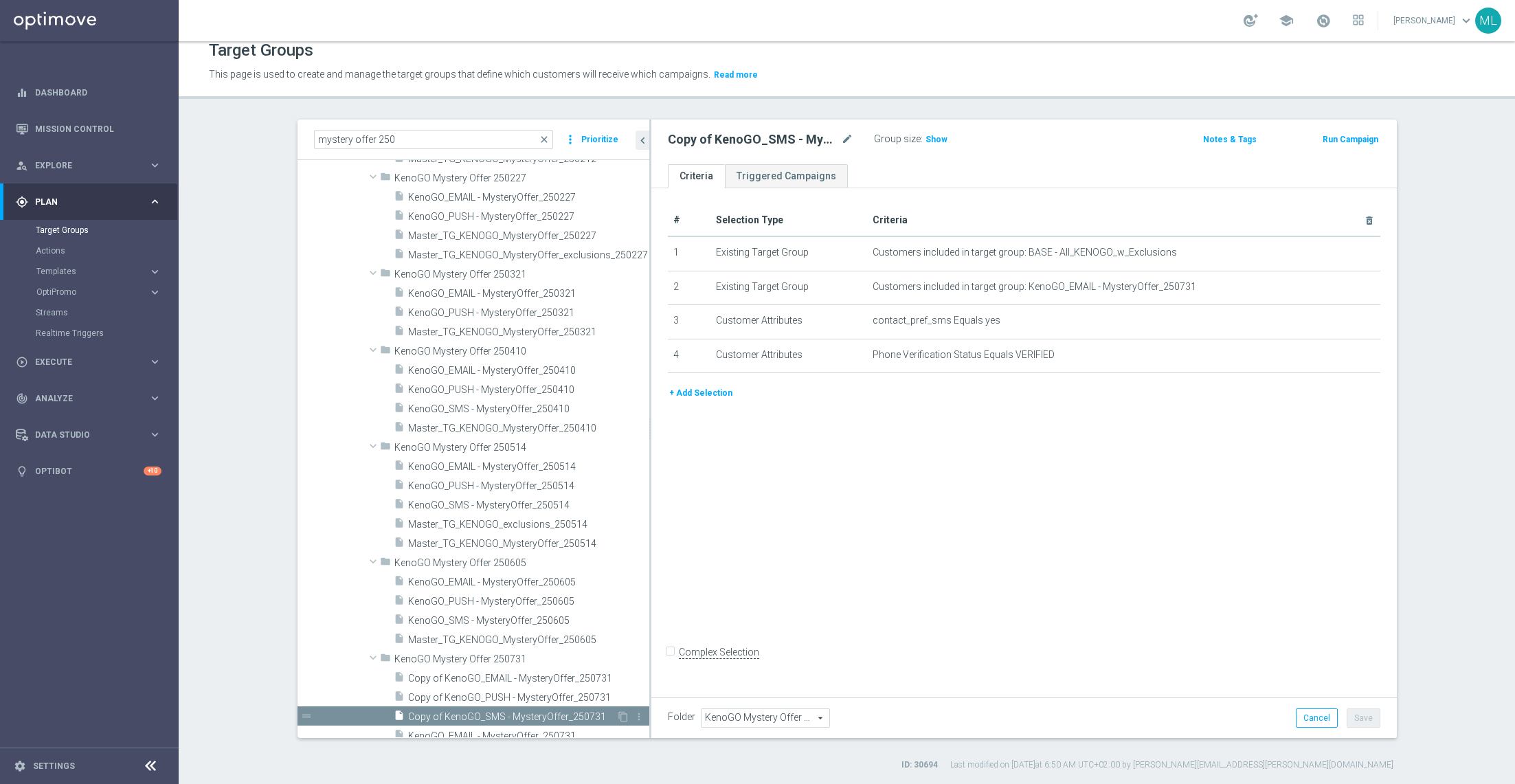
scroll to position [342, 0]
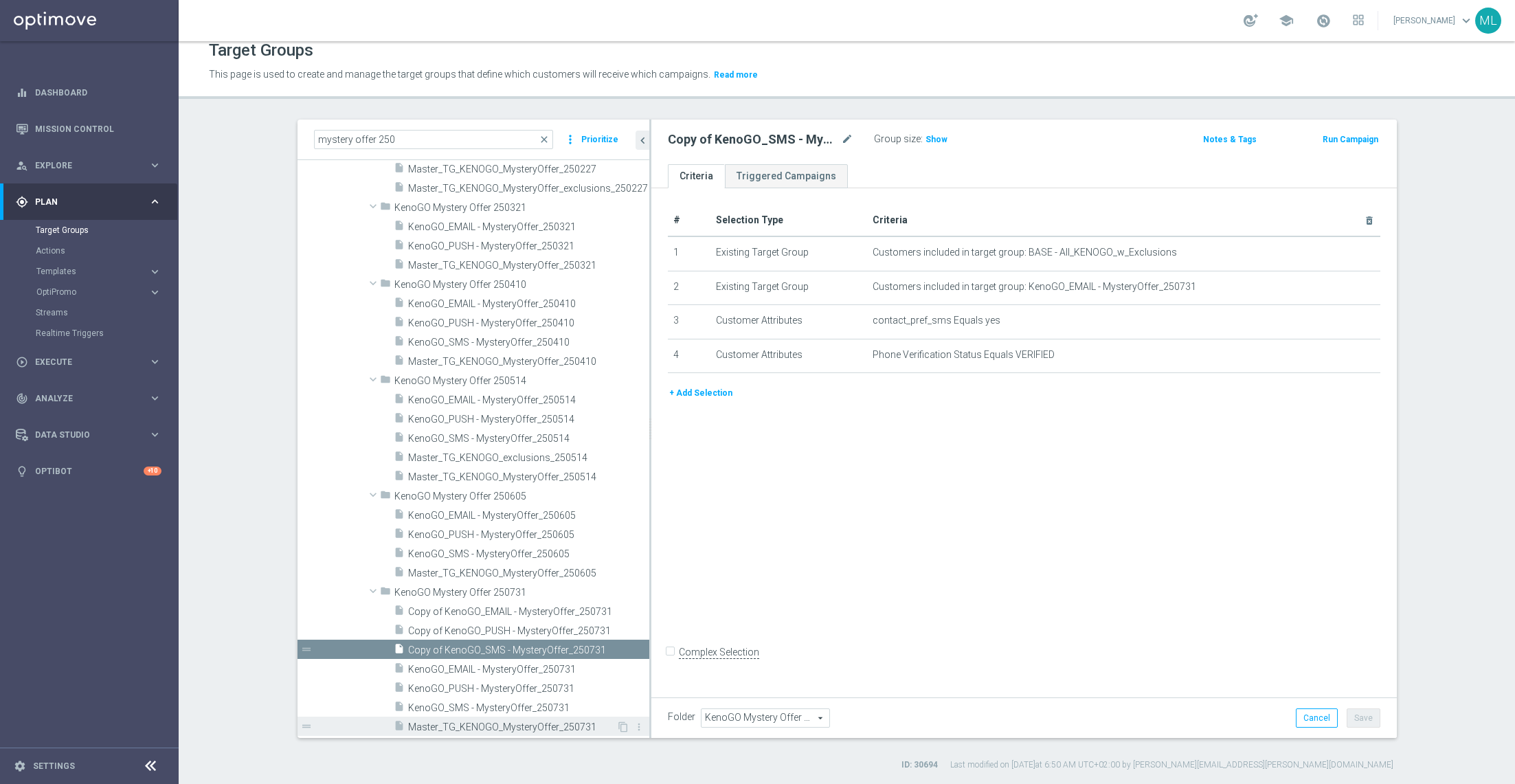
click at [545, 730] on span "Master_TG_KENOGO_MysteryOffer_250731" at bounding box center [512, 727] width 208 height 12
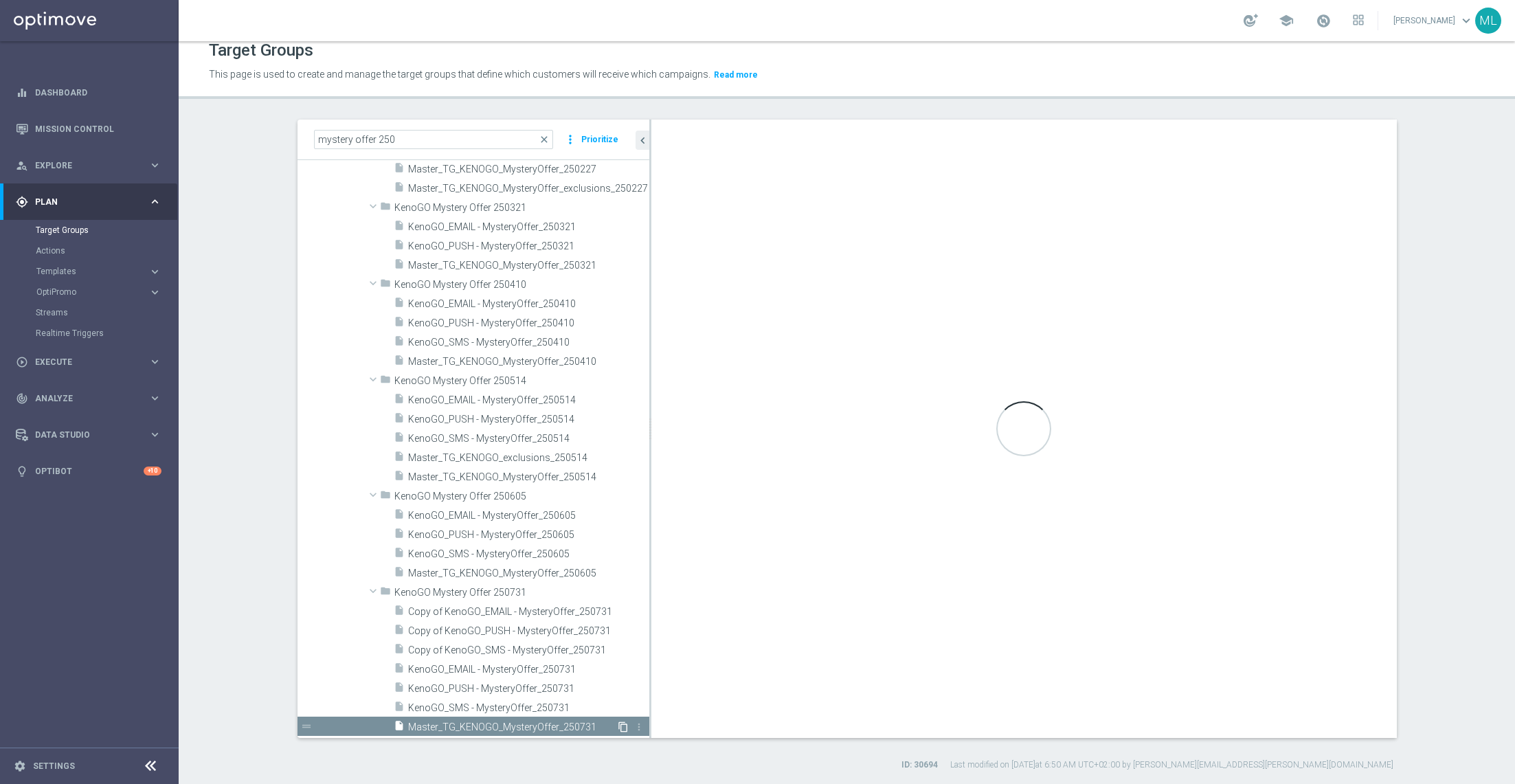
checkbox input "true"
click at [619, 726] on icon "content_copy" at bounding box center [623, 726] width 11 height 11
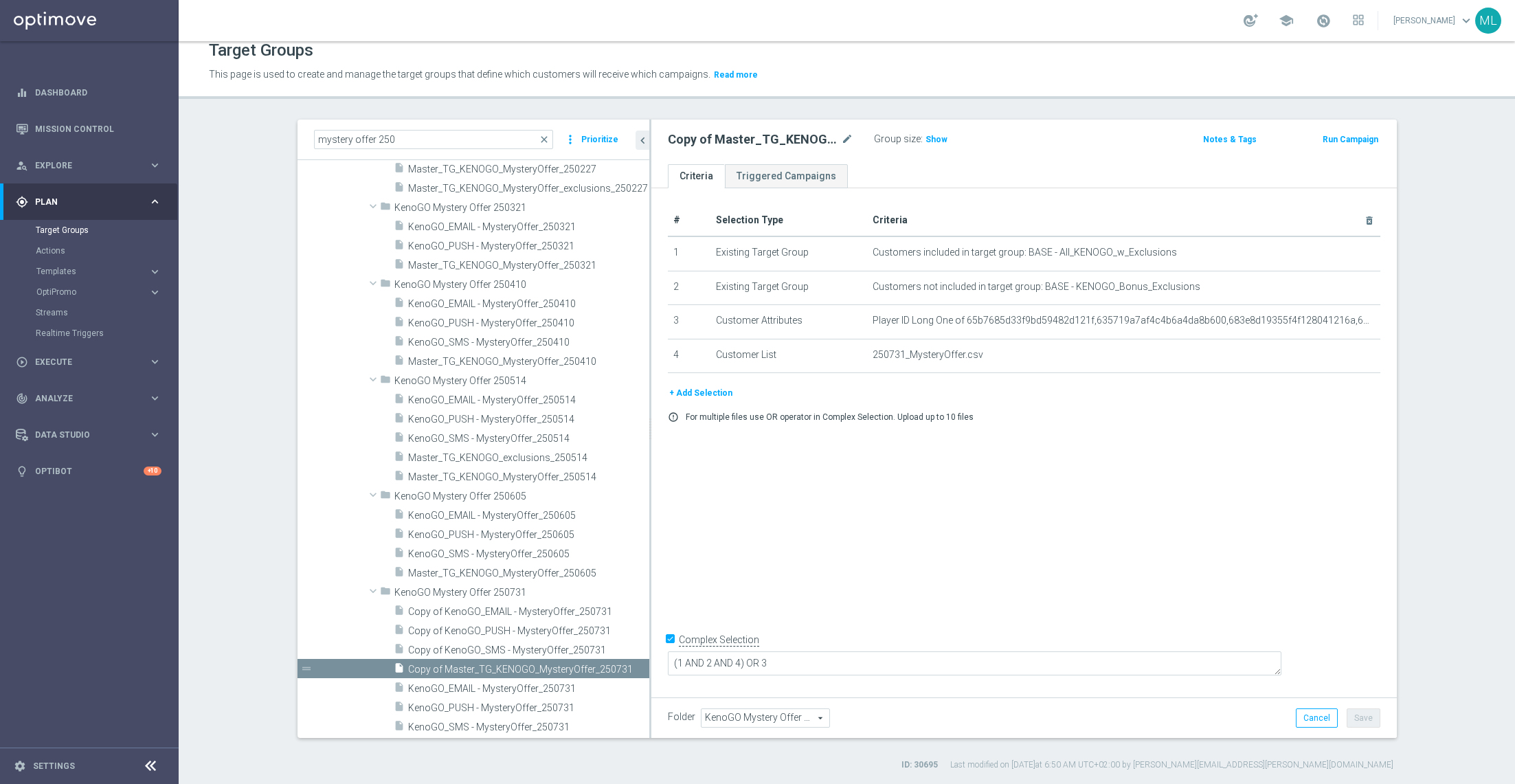
scroll to position [293, 0]
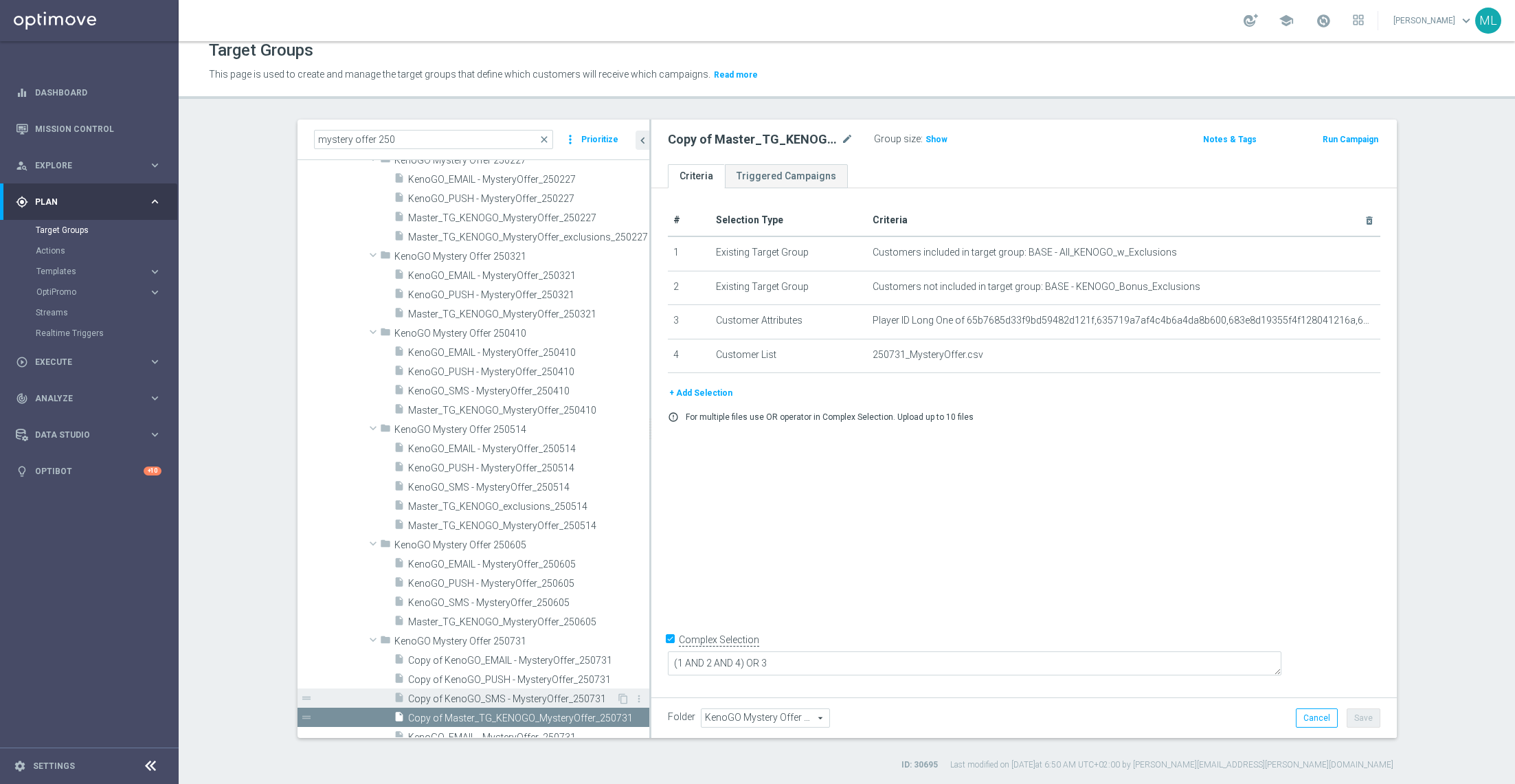
click at [438, 694] on span "Copy of KenoGO_SMS - MysteryOffer_250731" at bounding box center [512, 699] width 208 height 12
click at [435, 674] on span "Copy of KenoGO_PUSH - MysteryOffer_250731" at bounding box center [513, 680] width 210 height 12
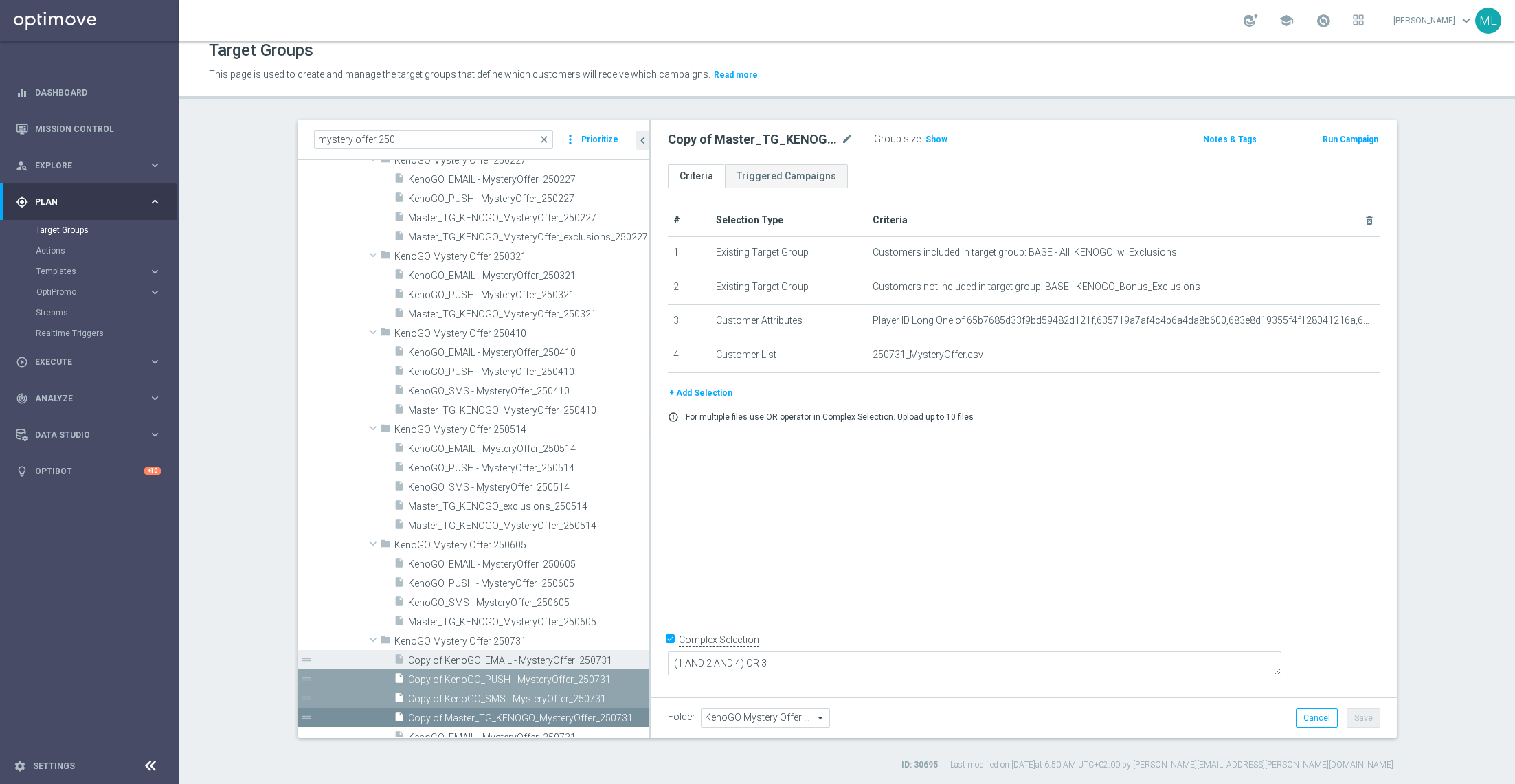
click at [433, 651] on div "insert_drive_file Copy of KenoGO_EMAIL - MysteryOffer_250731" at bounding box center [506, 659] width 224 height 19
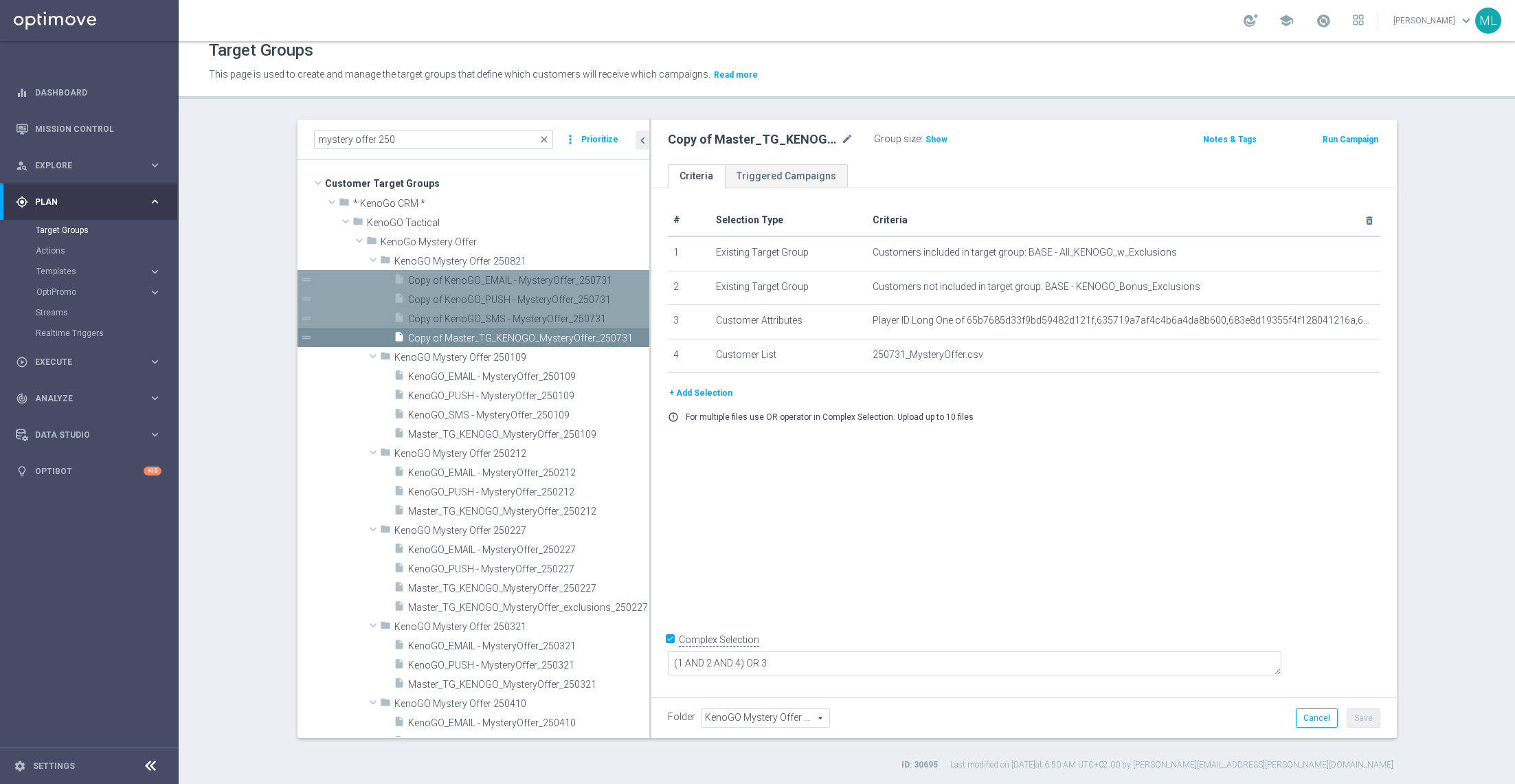
scroll to position [0, 0]
drag, startPoint x: 444, startPoint y: 699, endPoint x: 449, endPoint y: 779, distance: 80.2
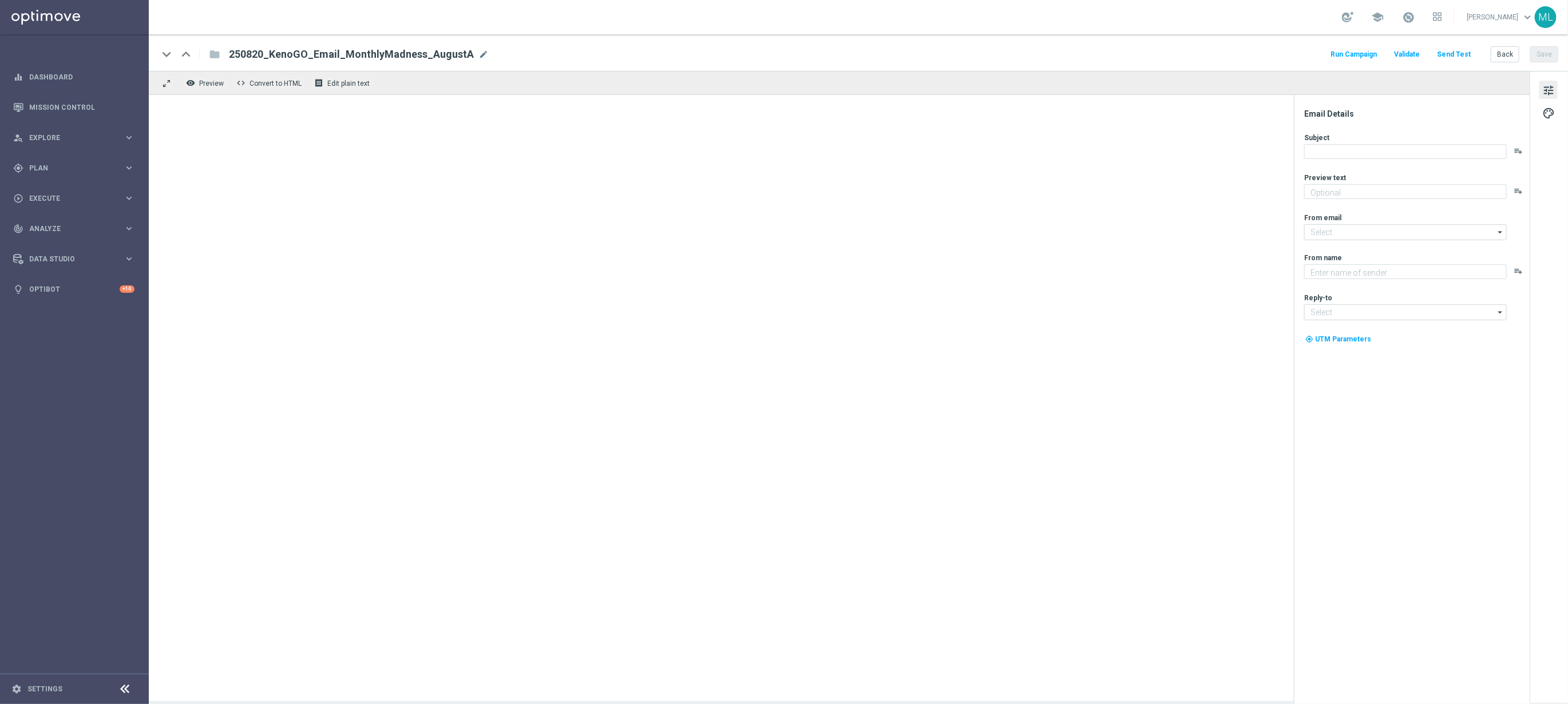
type textarea "Enter now – your Mini Countryman could be waiting!"
type input "[EMAIL_ADDRESS][DOMAIN_NAME]"
type textarea "KenoGO"
type input "[EMAIL_ADDRESS][DOMAIN_NAME]"
type textarea "Enter now – your Mini Countryman could be waiting!"
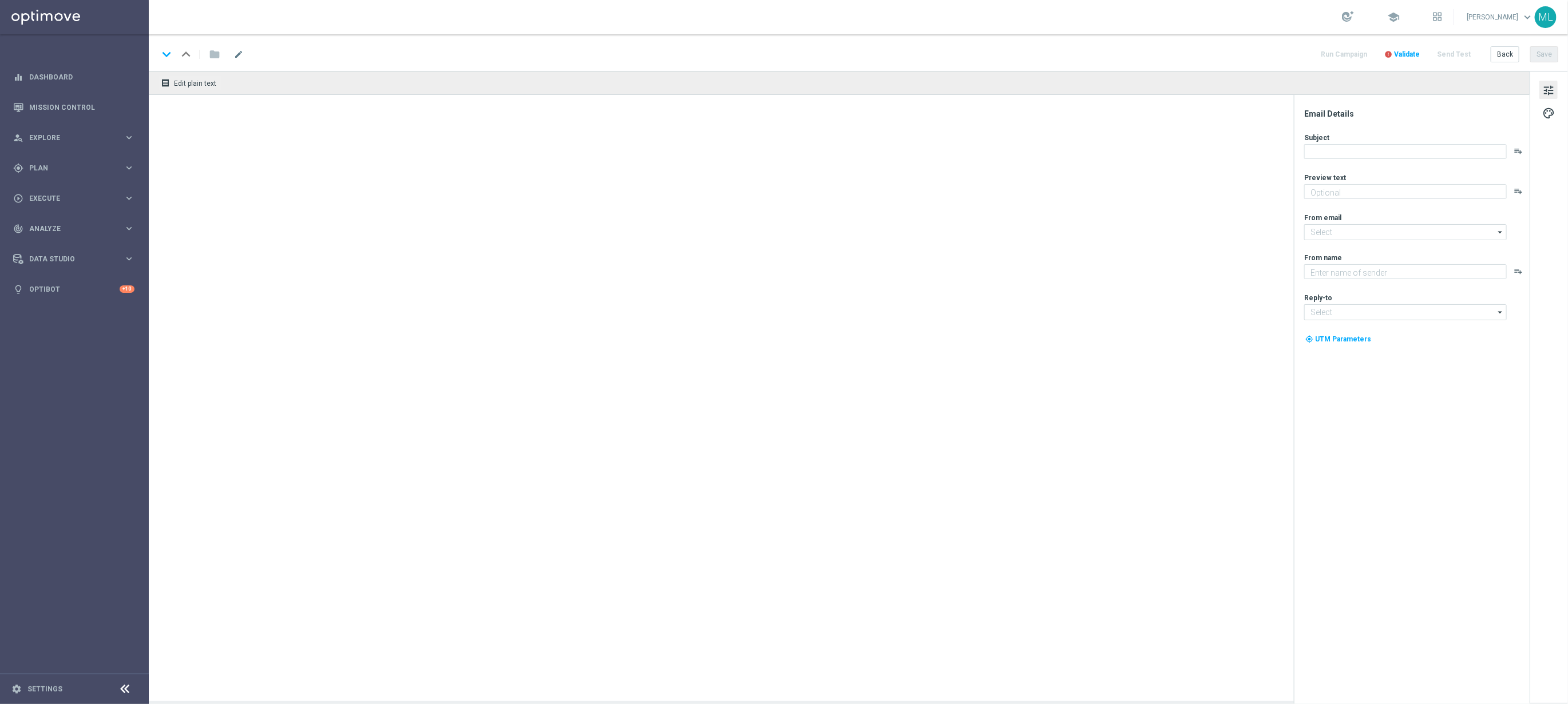
type input "[EMAIL_ADDRESS][DOMAIN_NAME]"
type textarea "KenoGO"
type input "[EMAIL_ADDRESS][DOMAIN_NAME]"
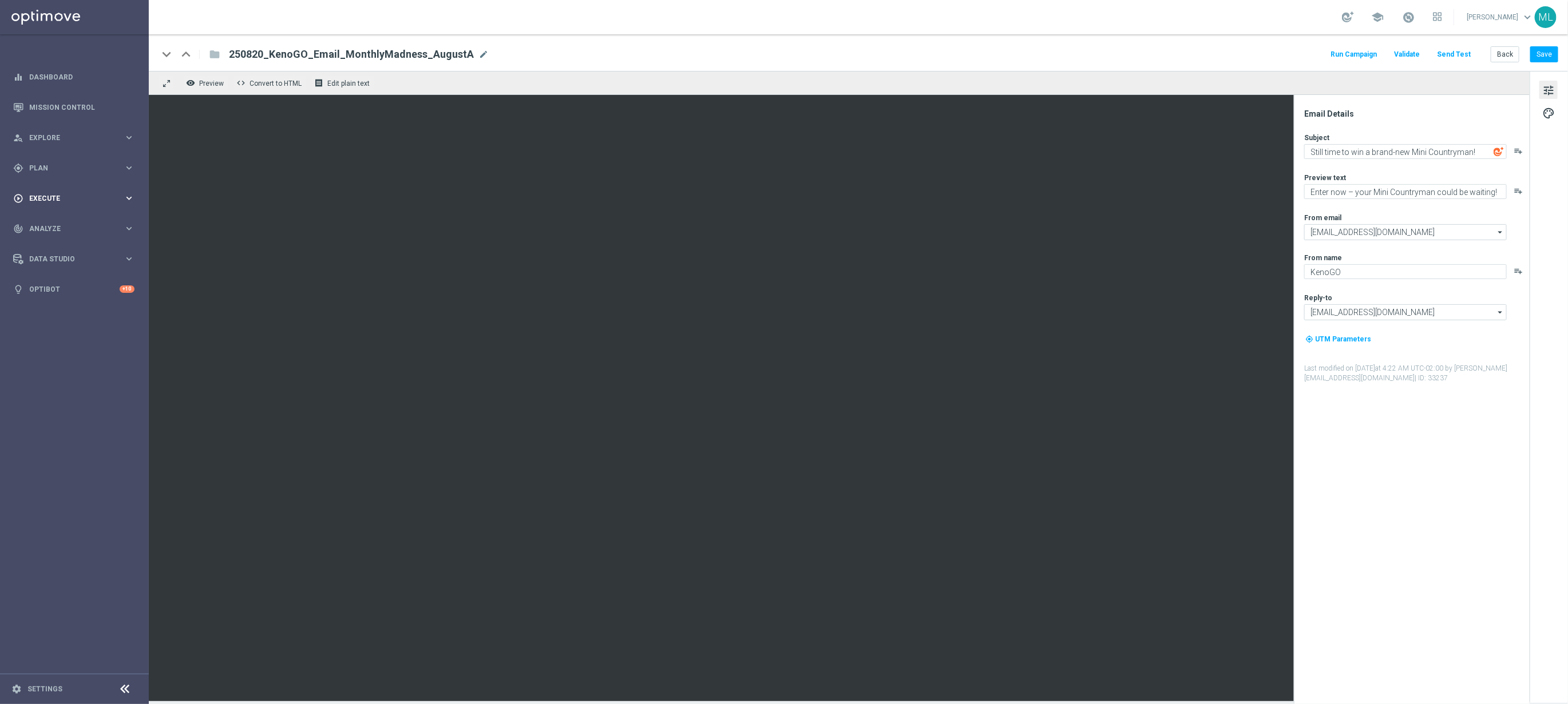
click at [124, 199] on icon "keyboard_arrow_right" at bounding box center [129, 198] width 11 height 11
click at [69, 214] on div "Campaign Builder" at bounding box center [89, 222] width 118 height 17
click at [66, 219] on link "Campaign Builder" at bounding box center [74, 221] width 89 height 9
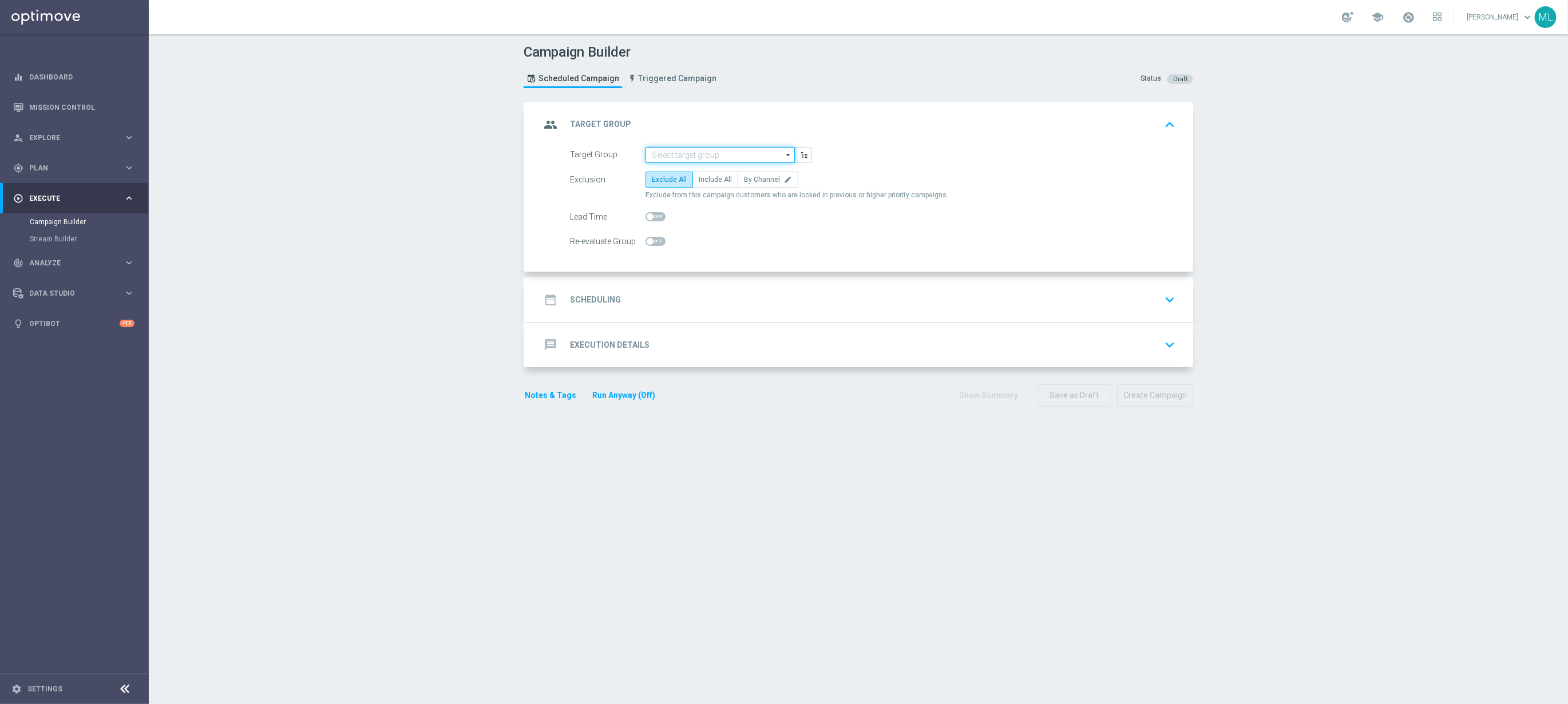
click at [729, 151] on input at bounding box center [719, 155] width 149 height 16
click at [765, 170] on div "KenoGO_EMAIL - MonthlyMadness_250820A" at bounding box center [730, 178] width 138 height 21
type input "KenoGO_EMAIL - MonthlyMadness_250820A"
click at [719, 184] on span "Include All" at bounding box center [715, 179] width 33 height 8
click at [706, 184] on input "Include All" at bounding box center [702, 181] width 7 height 7
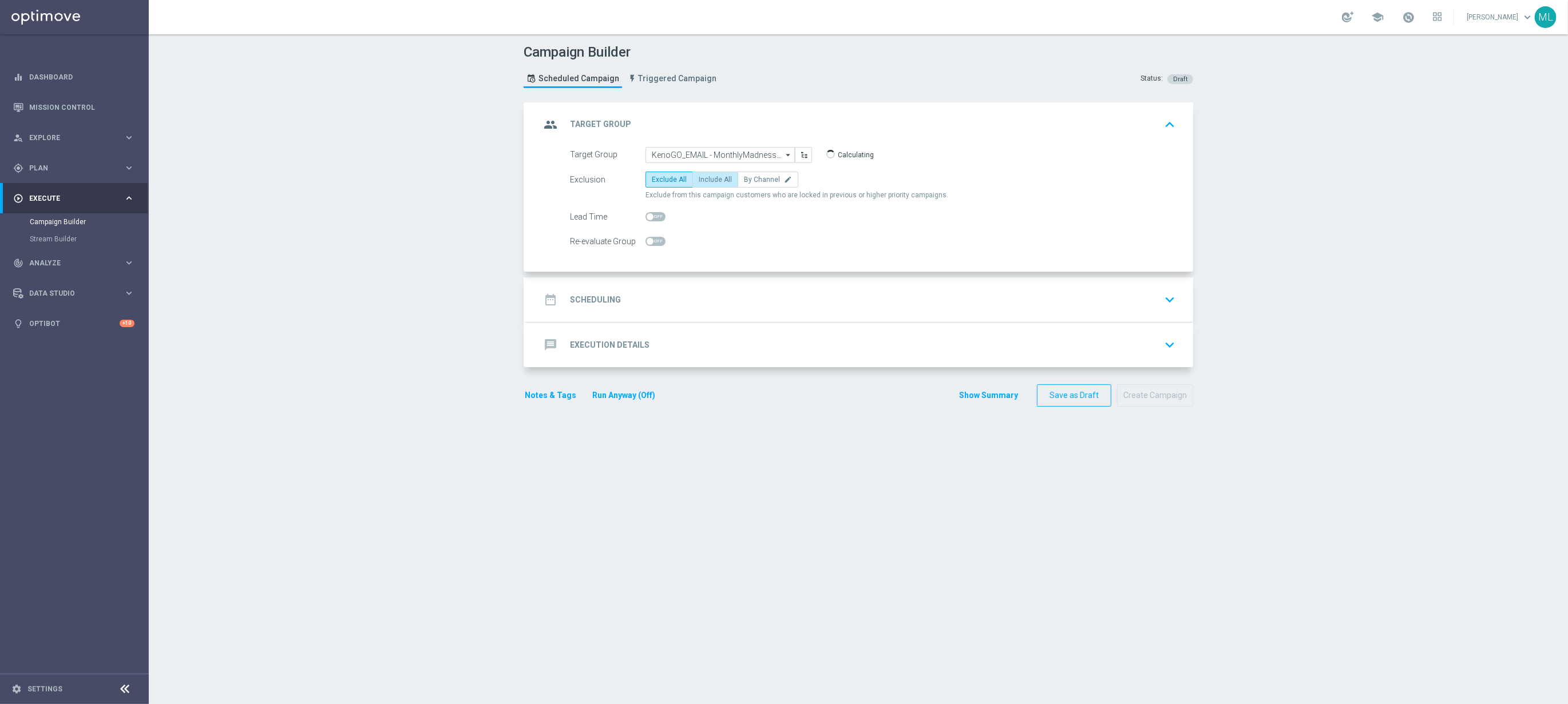
radio input "true"
click at [825, 310] on div "date_range Scheduling keyboard_arrow_down" at bounding box center [859, 300] width 639 height 22
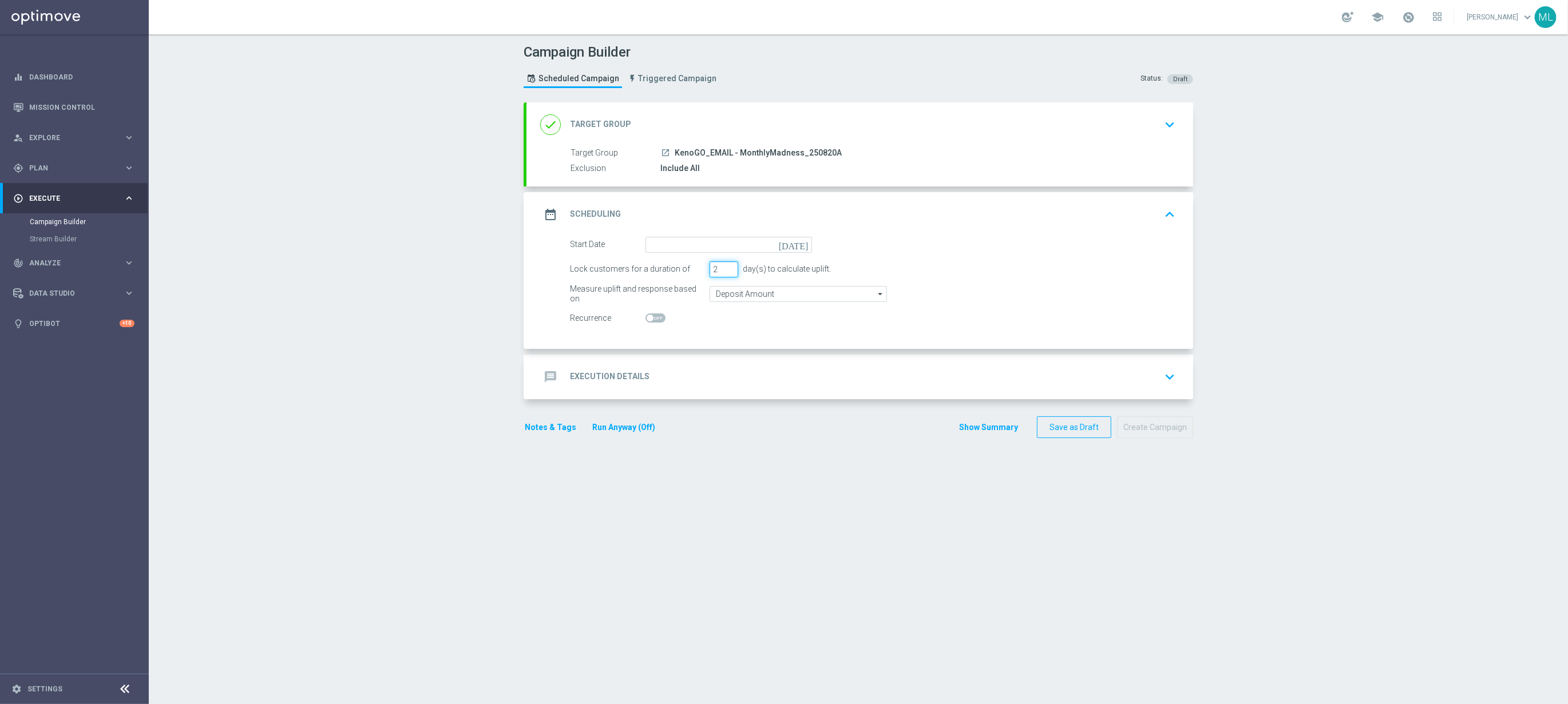
type input "2"
click at [730, 268] on input "2" at bounding box center [724, 270] width 29 height 16
click at [805, 246] on icon "[DATE]" at bounding box center [796, 243] width 33 height 13
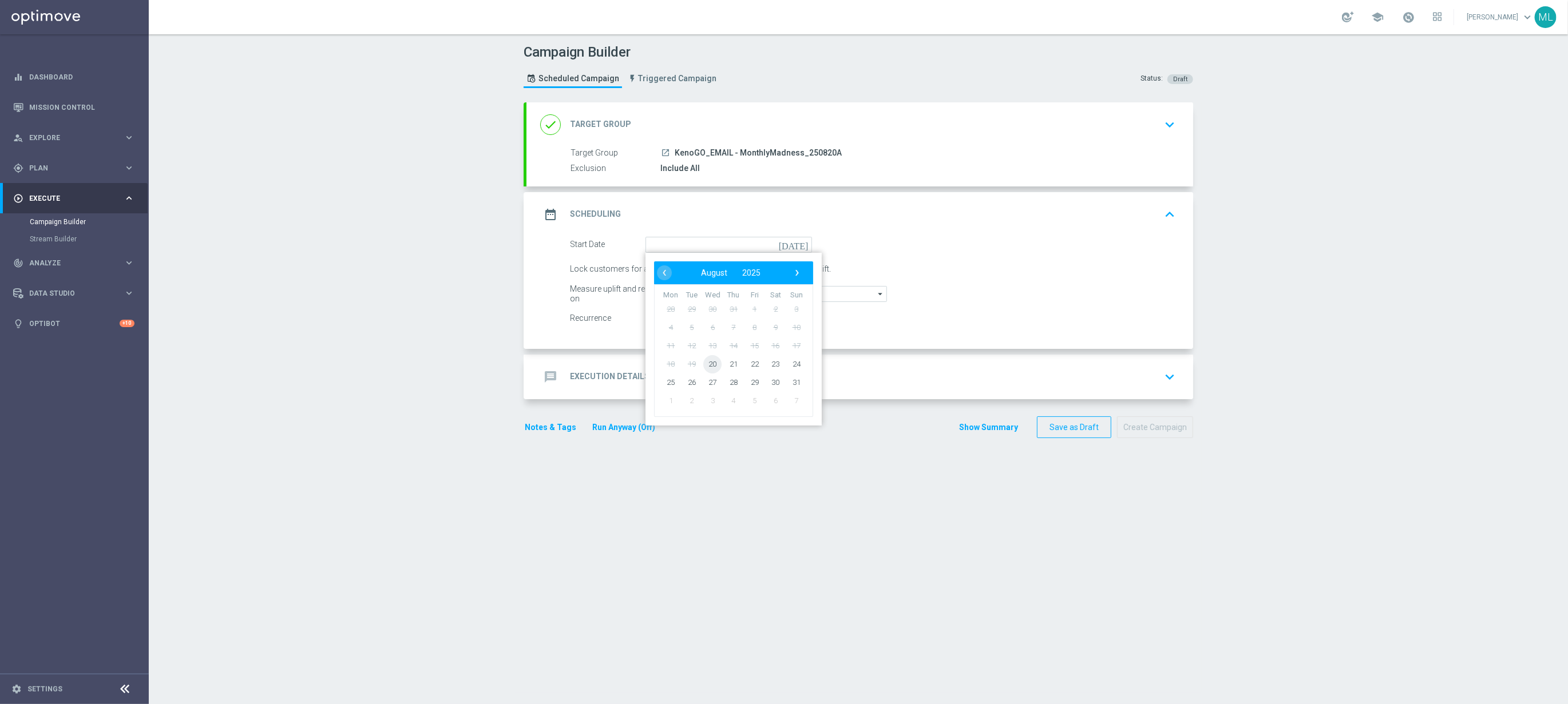
click at [710, 364] on span "20" at bounding box center [712, 364] width 18 height 18
type input "20 Aug 2025"
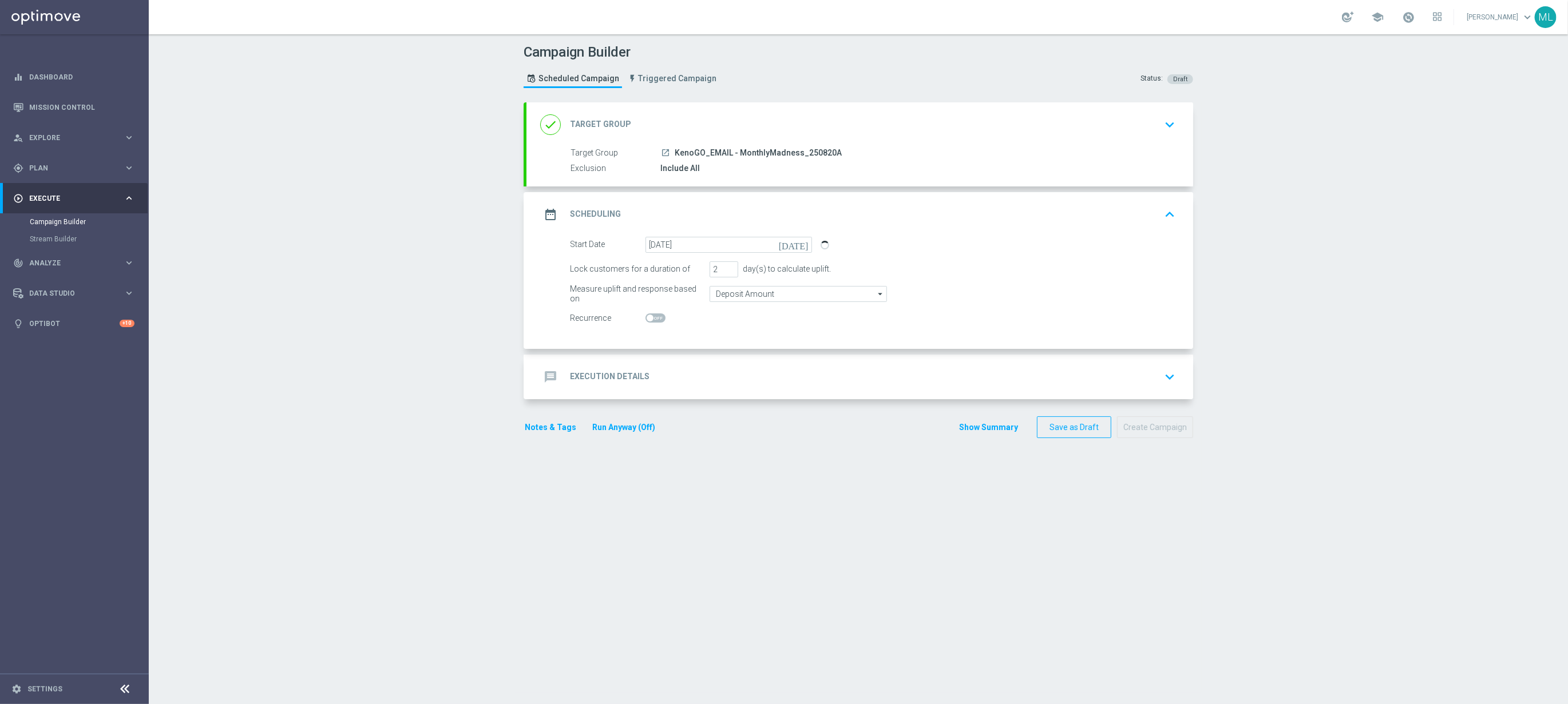
click at [1168, 378] on icon "keyboard_arrow_down" at bounding box center [1170, 377] width 17 height 17
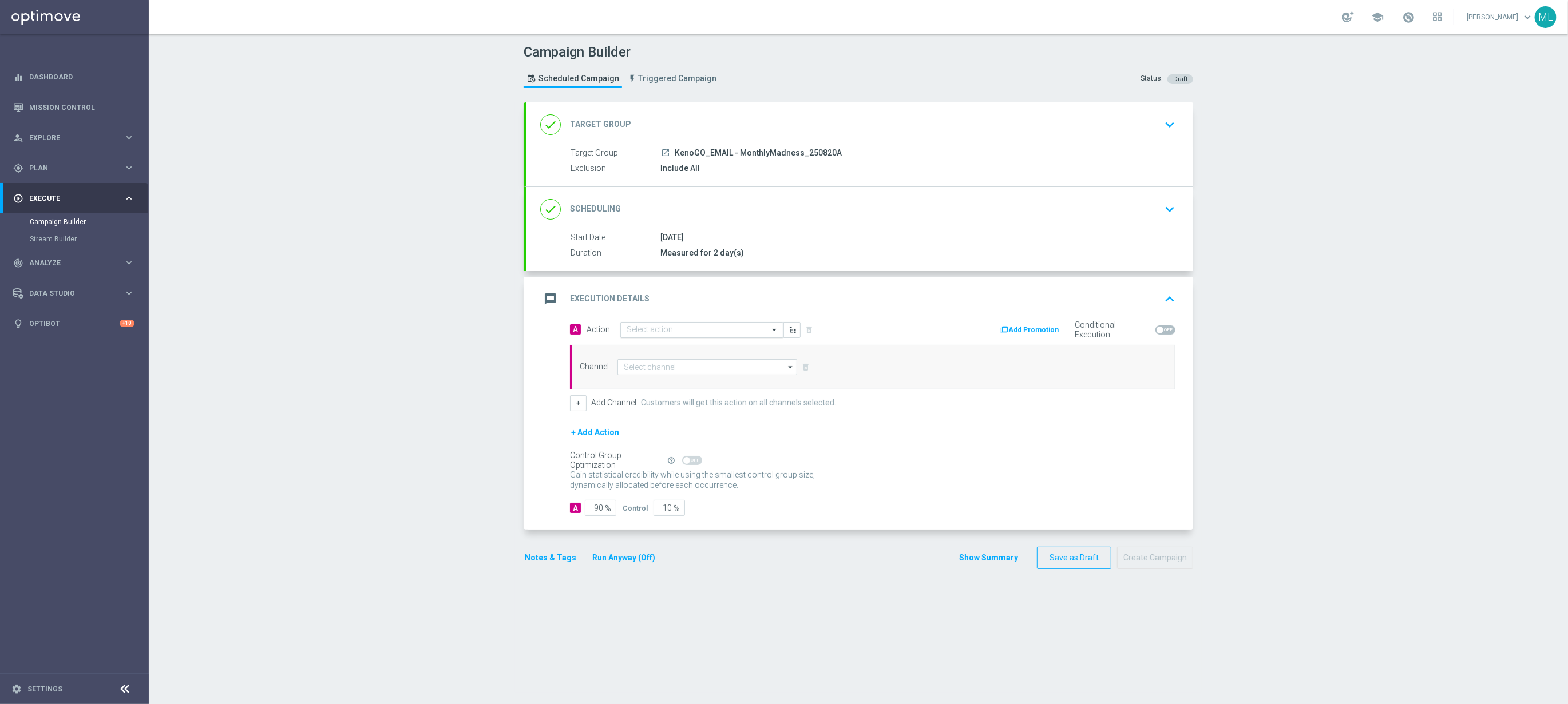
click at [721, 330] on input "text" at bounding box center [690, 330] width 128 height 10
type input "KenoGO tra"
click at [713, 345] on div "KenoGO Trade Promotion edit" at bounding box center [701, 349] width 150 height 19
click at [689, 369] on input at bounding box center [707, 367] width 180 height 16
click at [665, 425] on div "Optimail" at bounding box center [711, 419] width 170 height 17
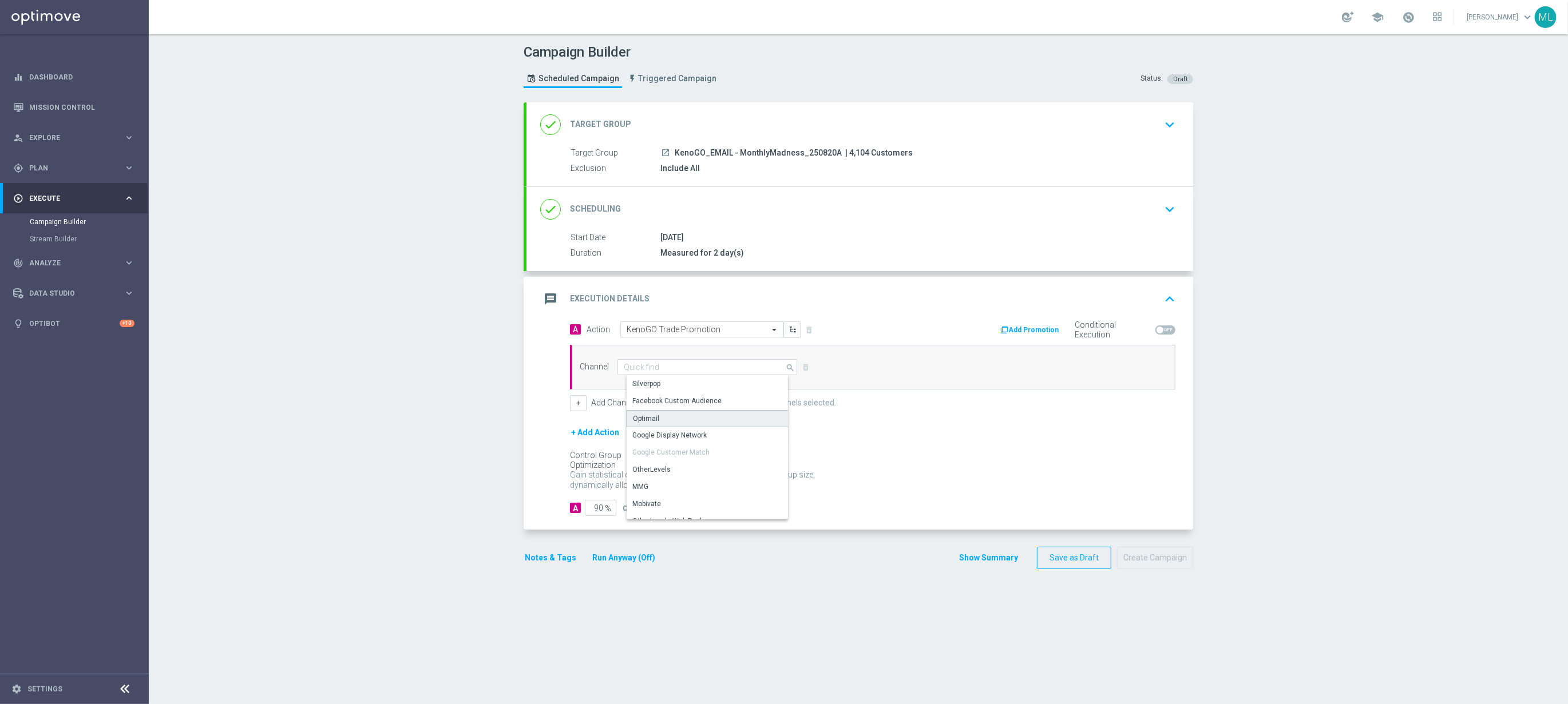
type input "Optimail"
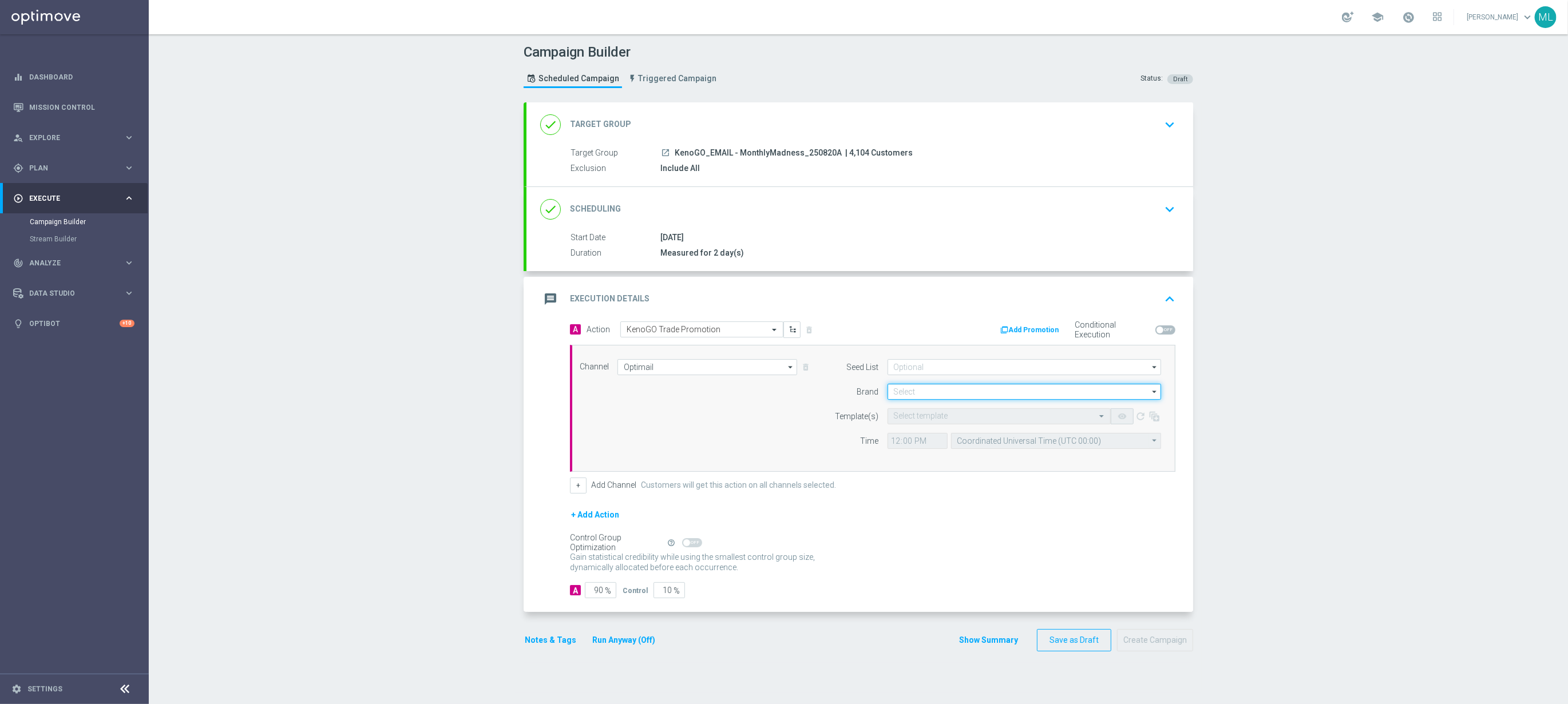
click at [924, 396] on input at bounding box center [1024, 392] width 273 height 16
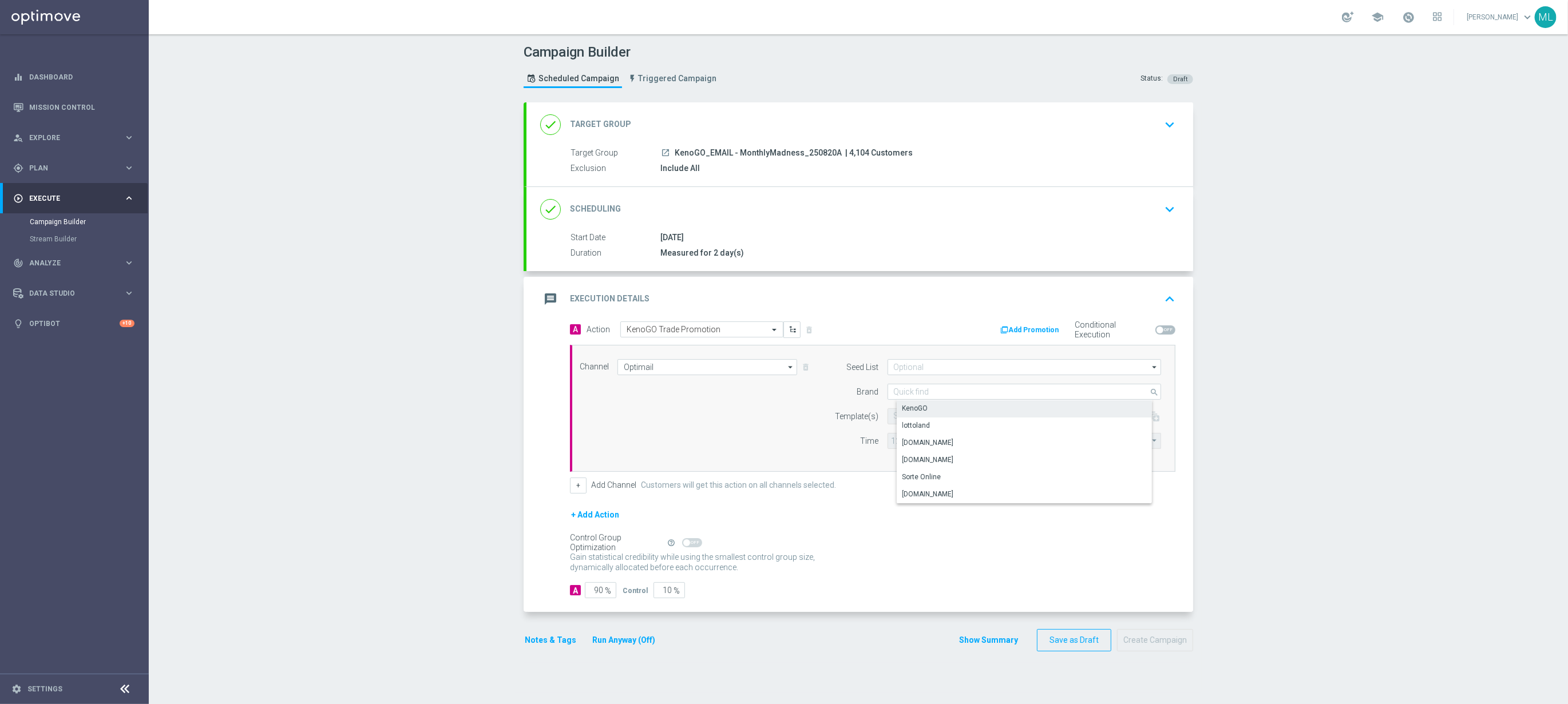
click at [930, 408] on div "KenoGO" at bounding box center [1034, 408] width 274 height 16
type input "KenoGO"
click at [927, 418] on input "text" at bounding box center [988, 417] width 187 height 10
click at [980, 455] on label "250820_KenoGO_Email_MonthlyMadness_AugustA" at bounding box center [973, 452] width 158 height 10
type input "250820"
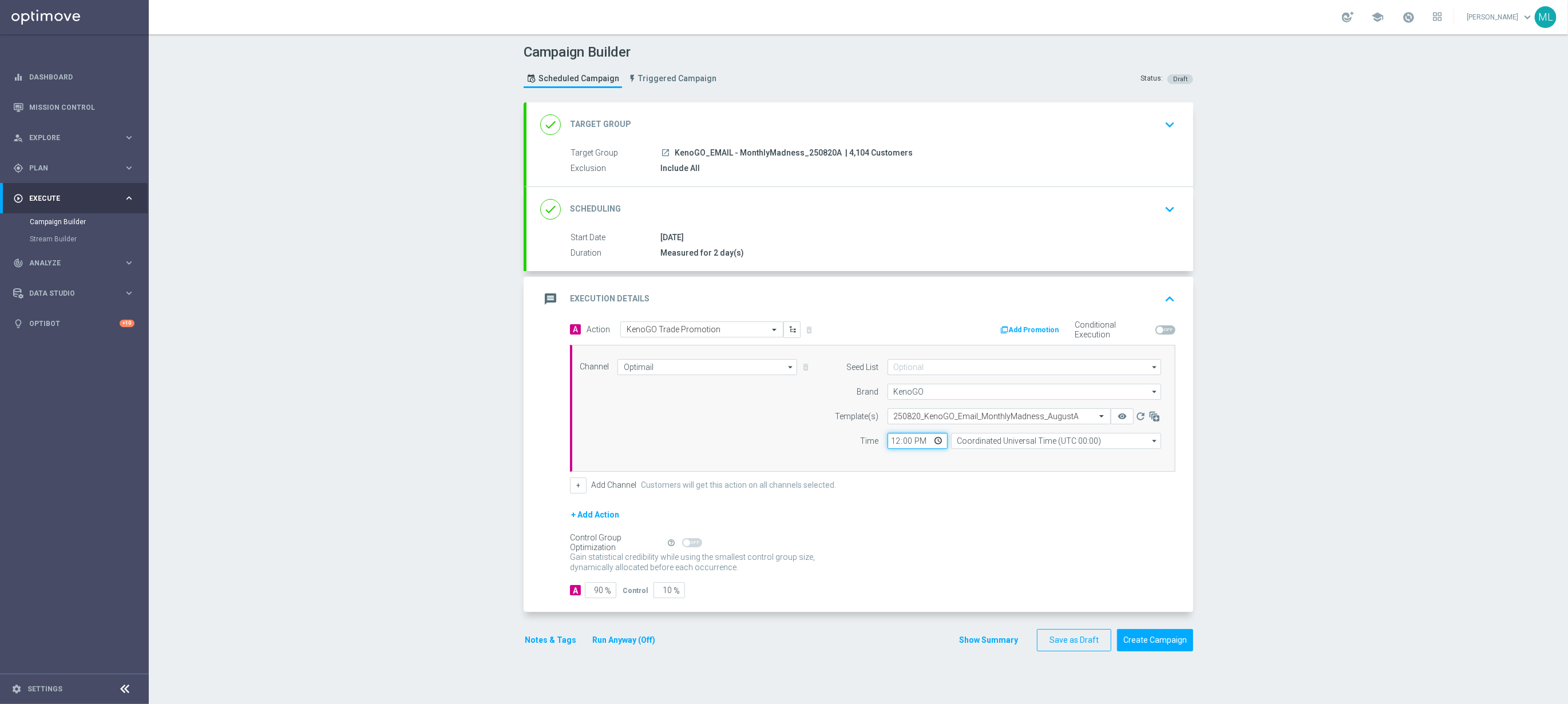
click at [895, 444] on input "12:00" at bounding box center [917, 441] width 60 height 16
type input "17:00"
click at [989, 440] on input "Coordinated Universal Time (UTC 00:00)" at bounding box center [1056, 441] width 210 height 16
click at [1048, 464] on div "Eastern Australia Time (Sydney) (UTC +10:00)" at bounding box center [1060, 458] width 187 height 10
type input "Eastern Australia Time (Sydney) (UTC +10:00)"
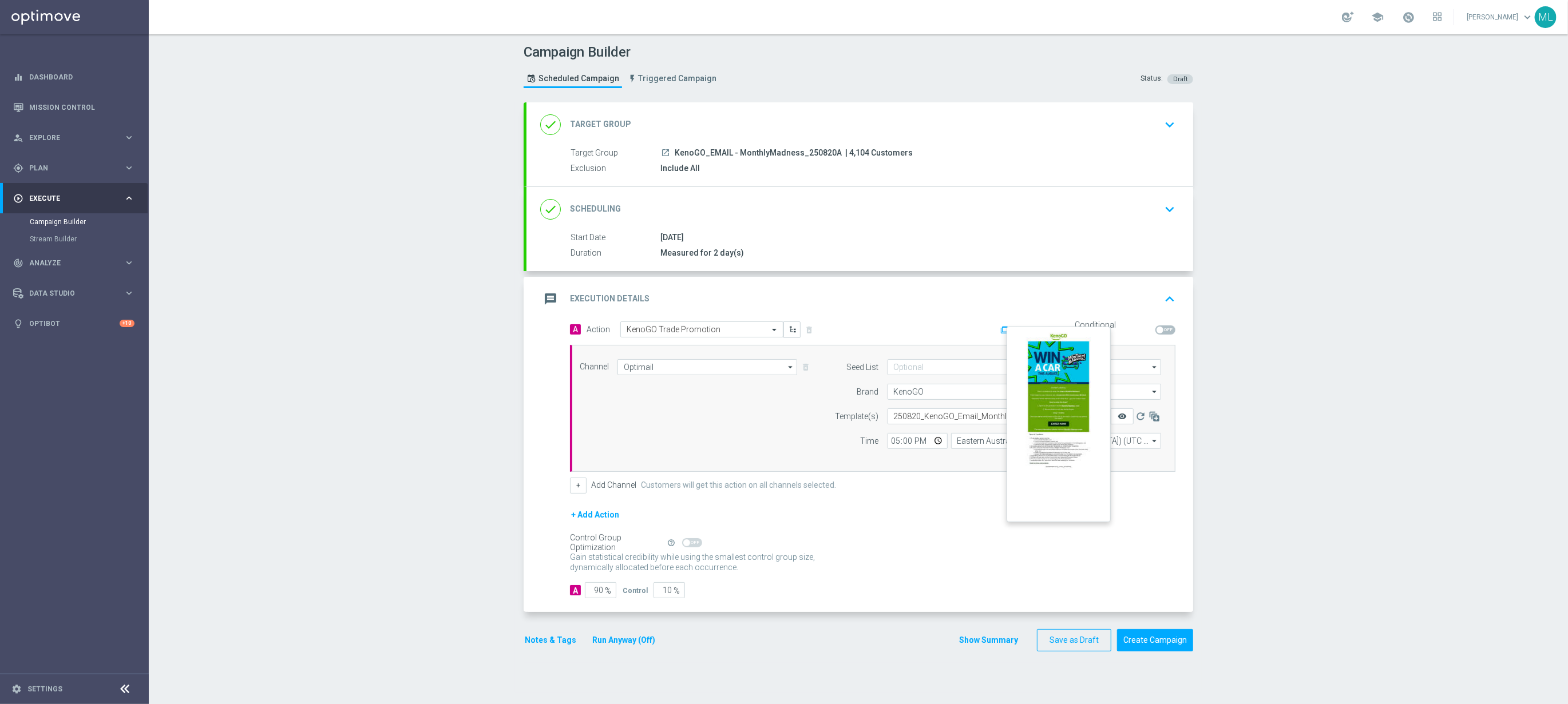
click at [1118, 416] on icon "remove_red_eye" at bounding box center [1122, 416] width 9 height 9
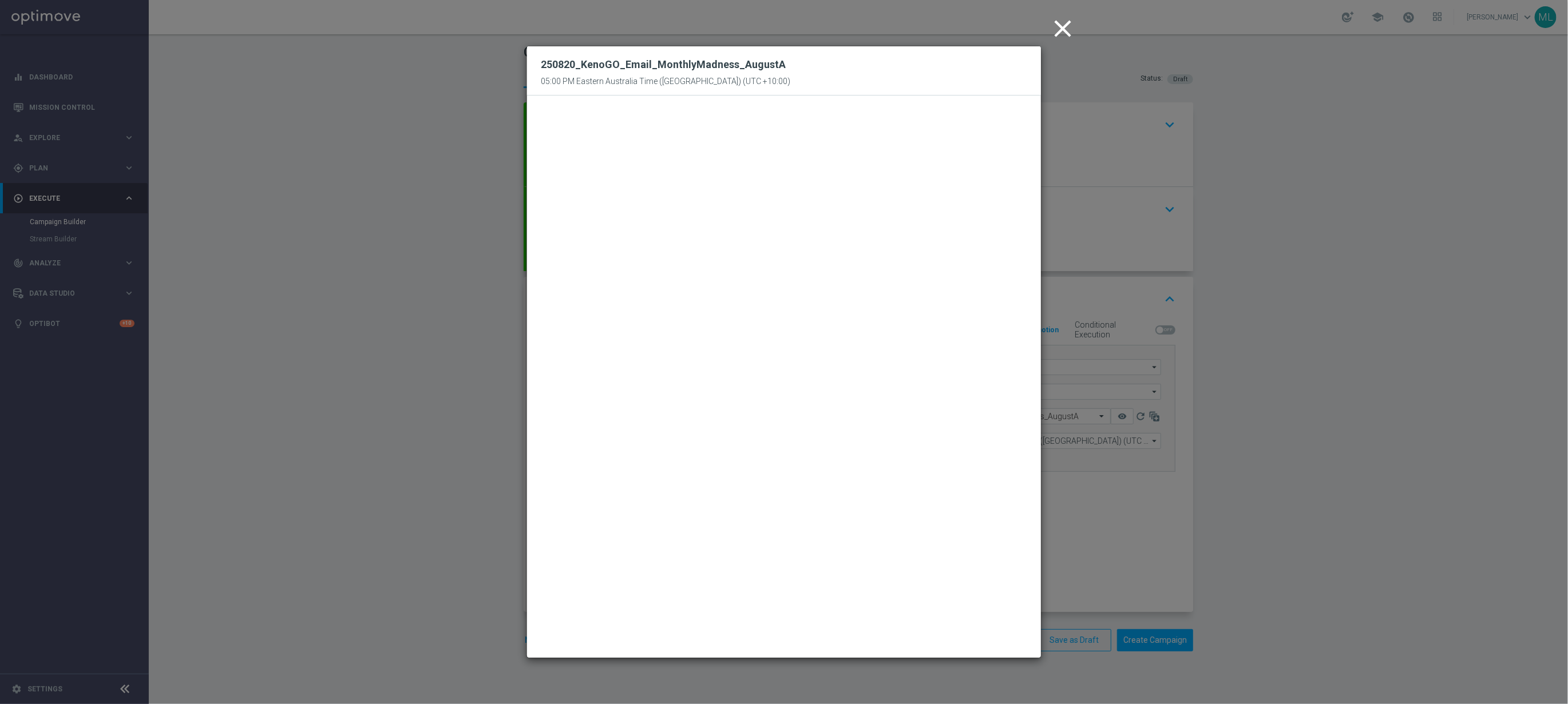
click at [1065, 20] on icon "close" at bounding box center [1062, 29] width 29 height 29
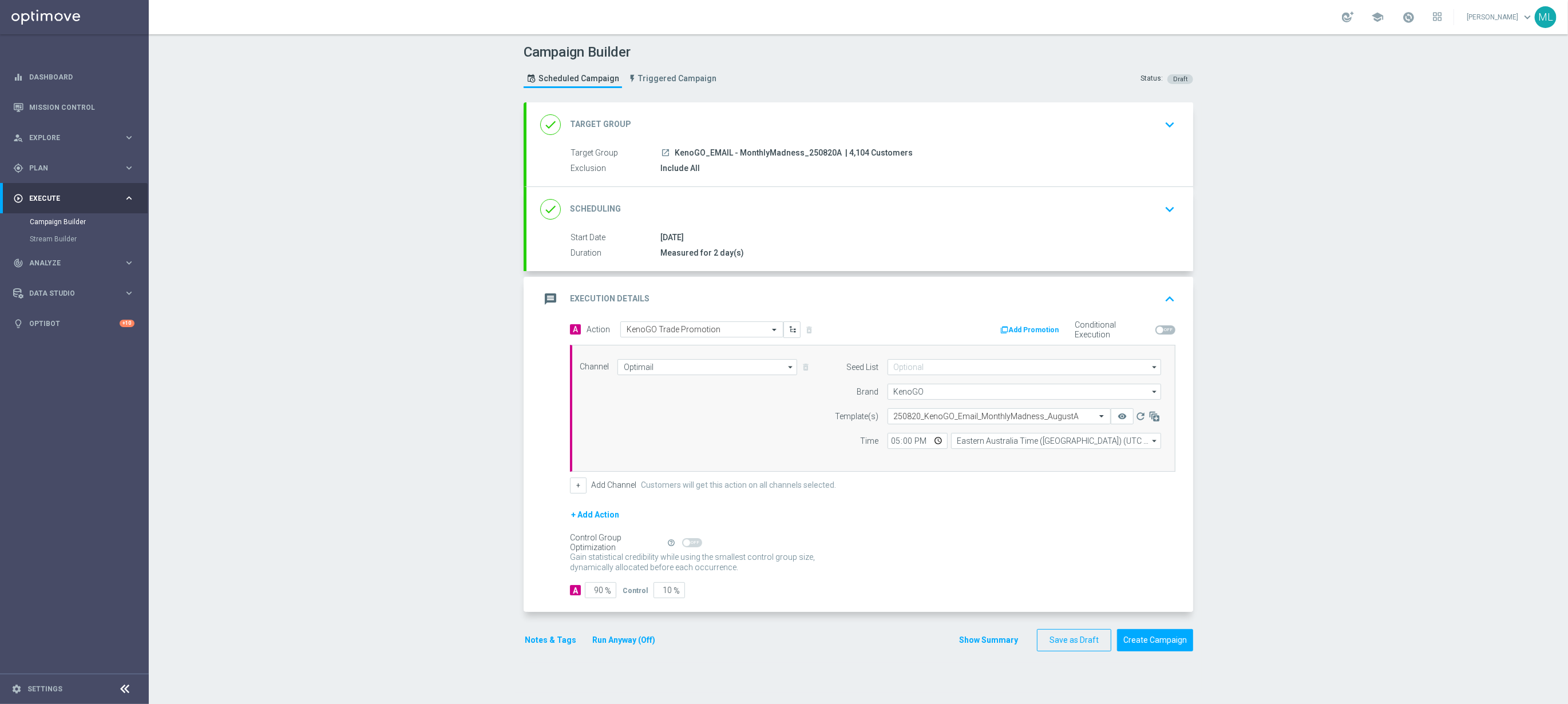
click at [643, 644] on button "Run Anyway (Off)" at bounding box center [623, 641] width 65 height 15
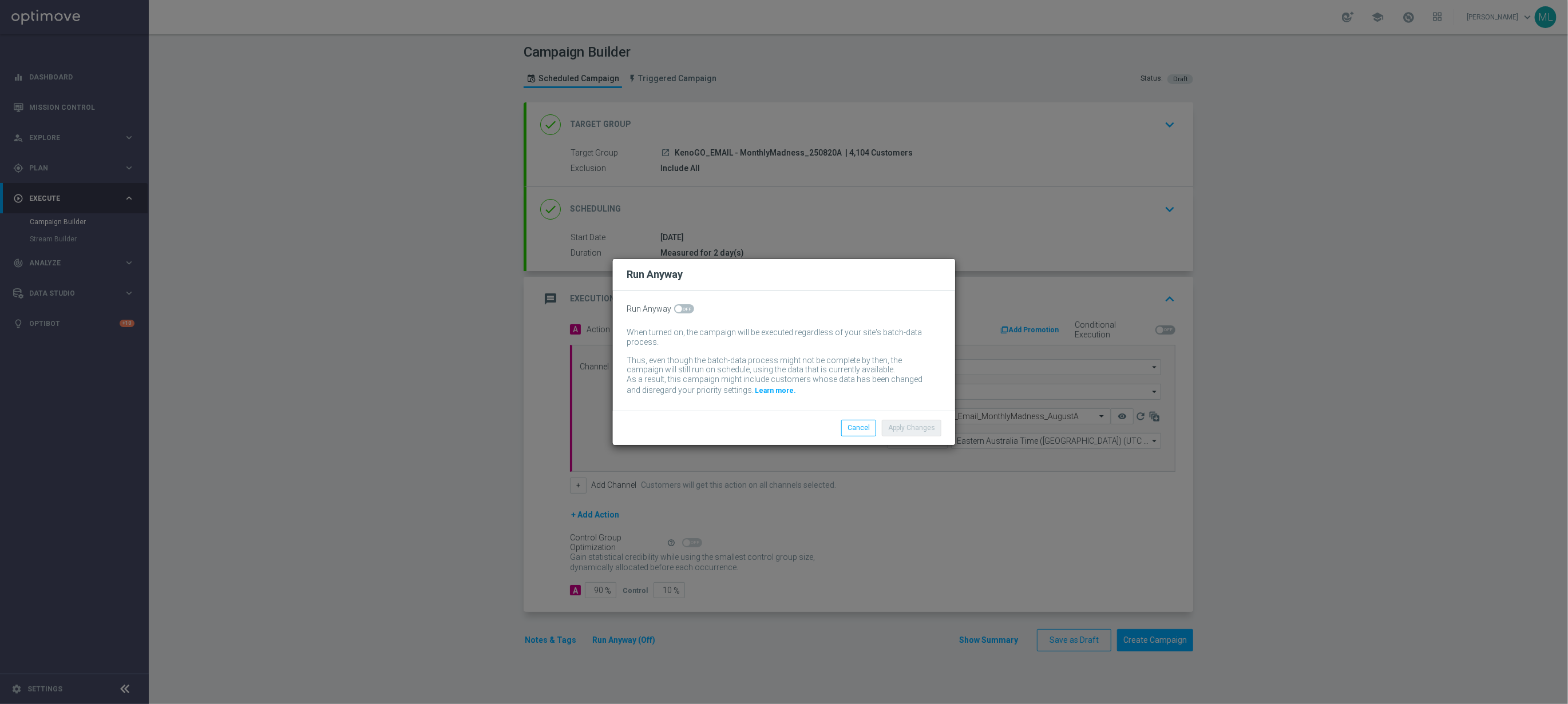
click at [688, 309] on span at bounding box center [684, 308] width 20 height 9
click at [688, 309] on input "checkbox" at bounding box center [684, 308] width 20 height 9
checkbox input "true"
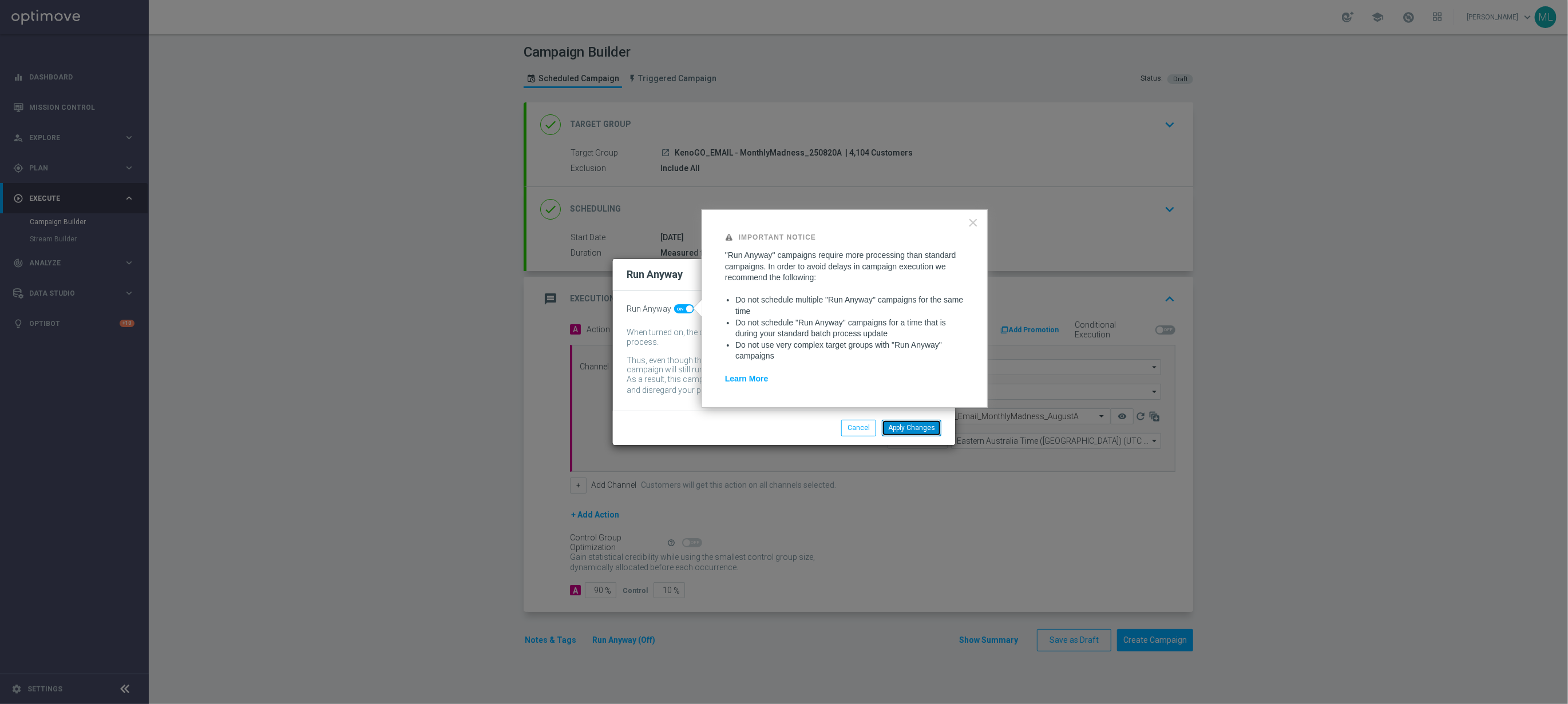
click at [914, 425] on button "Apply Changes" at bounding box center [912, 428] width 60 height 16
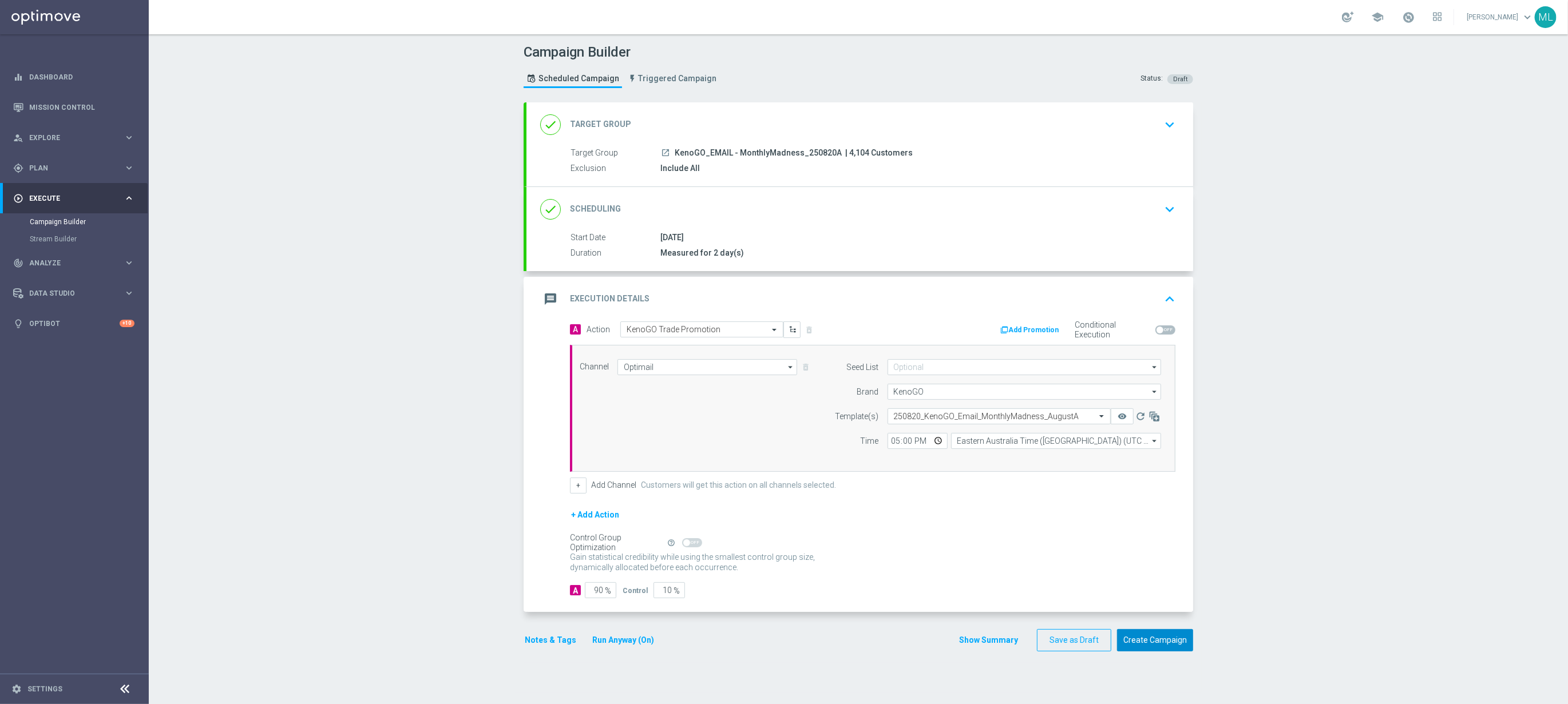
click at [1158, 646] on button "Create Campaign" at bounding box center [1155, 640] width 76 height 23
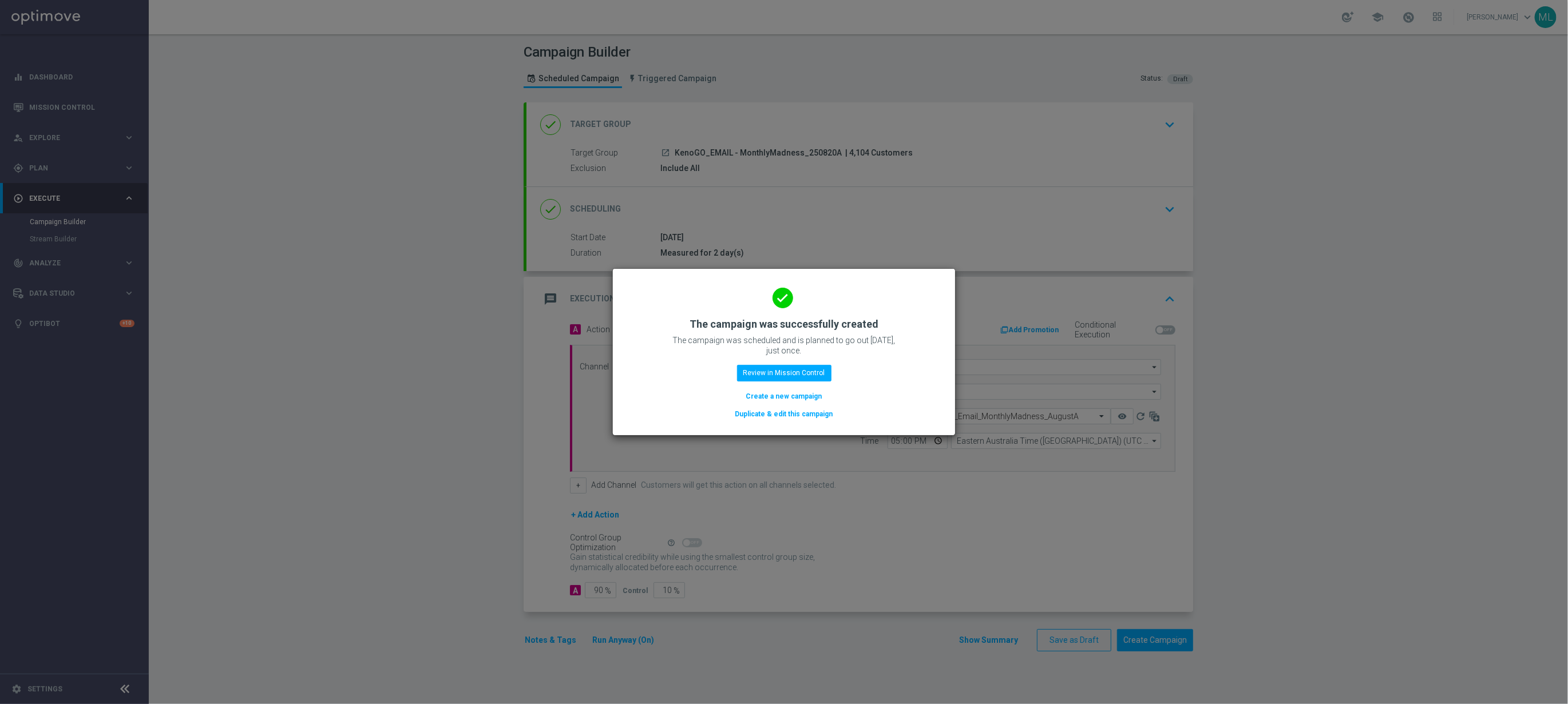
click at [801, 414] on button "Duplicate & edit this campaign" at bounding box center [784, 414] width 100 height 13
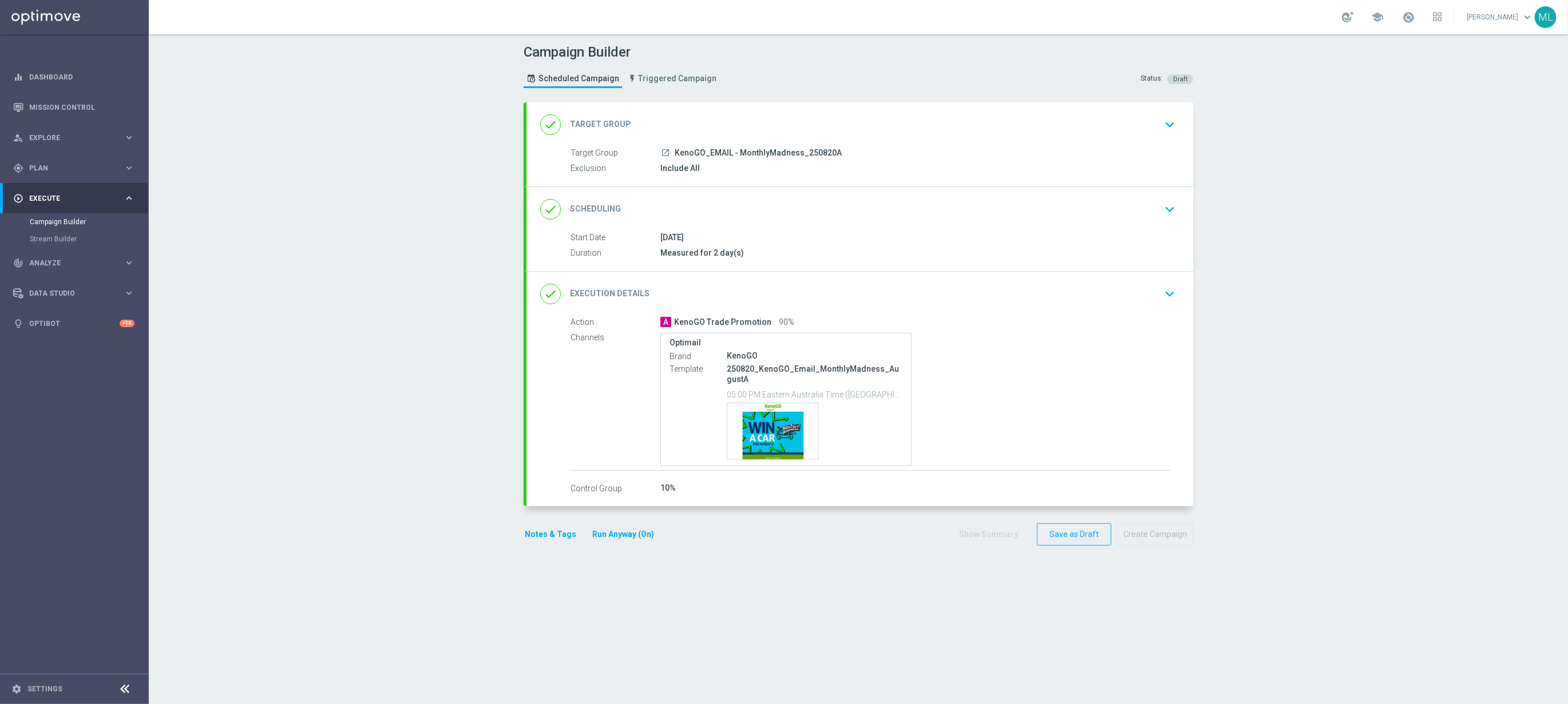
click at [1175, 124] on icon "keyboard_arrow_down" at bounding box center [1170, 125] width 17 height 17
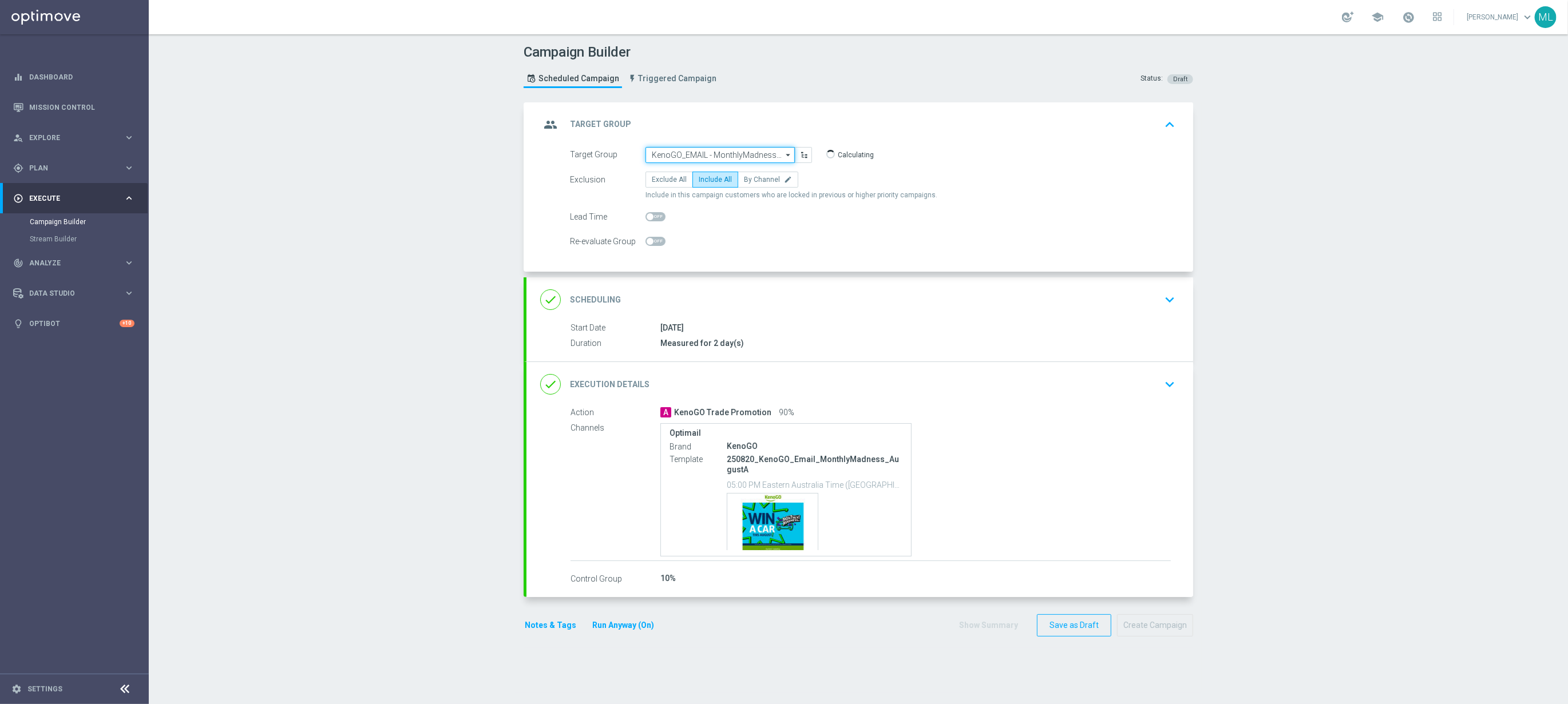
click at [758, 155] on input "KenoGO_EMAIL - MonthlyMadness_250820A" at bounding box center [719, 155] width 149 height 16
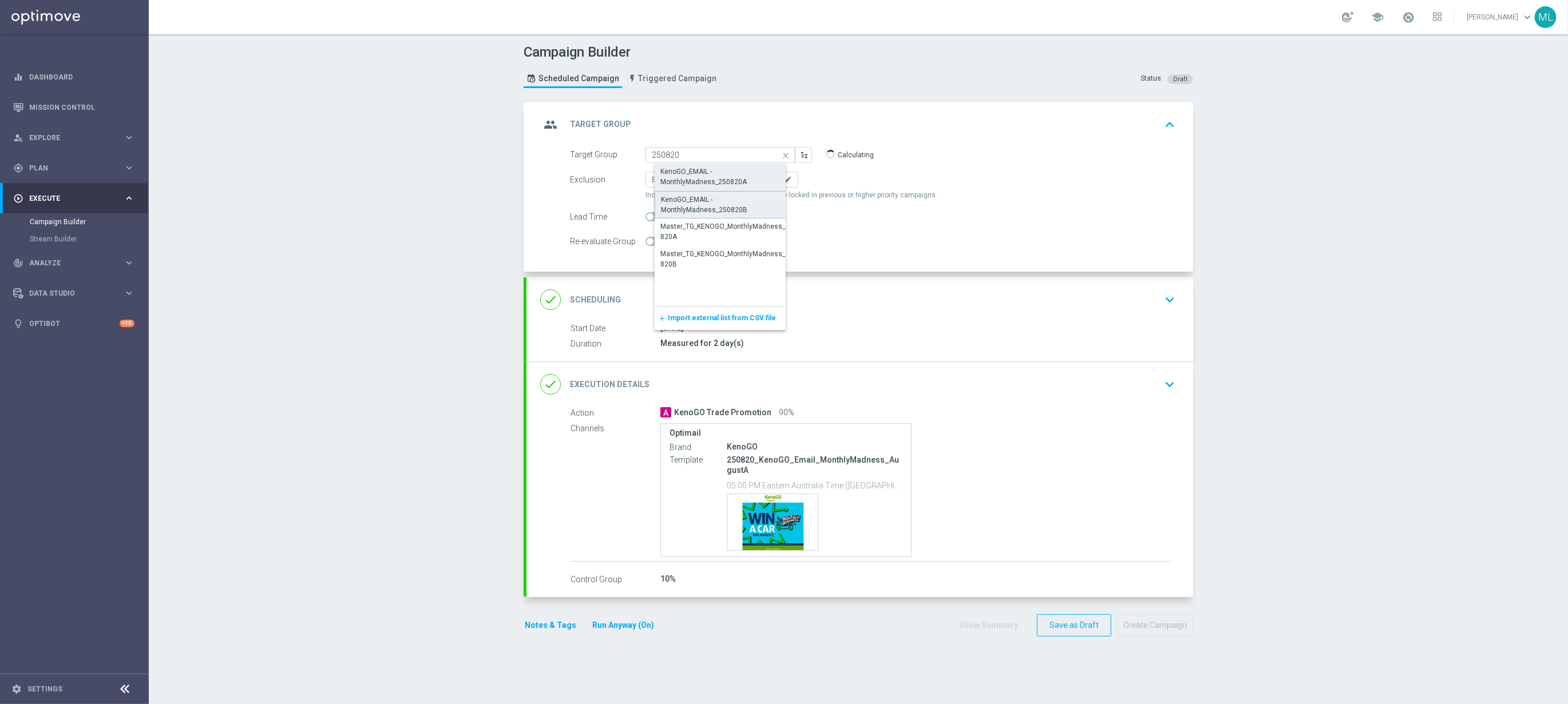
click at [765, 201] on div "KenoGO_EMAIL - MonthlyMadness_250820B" at bounding box center [730, 205] width 138 height 21
type input "KenoGO_EMAIL - MonthlyMadness_250820B"
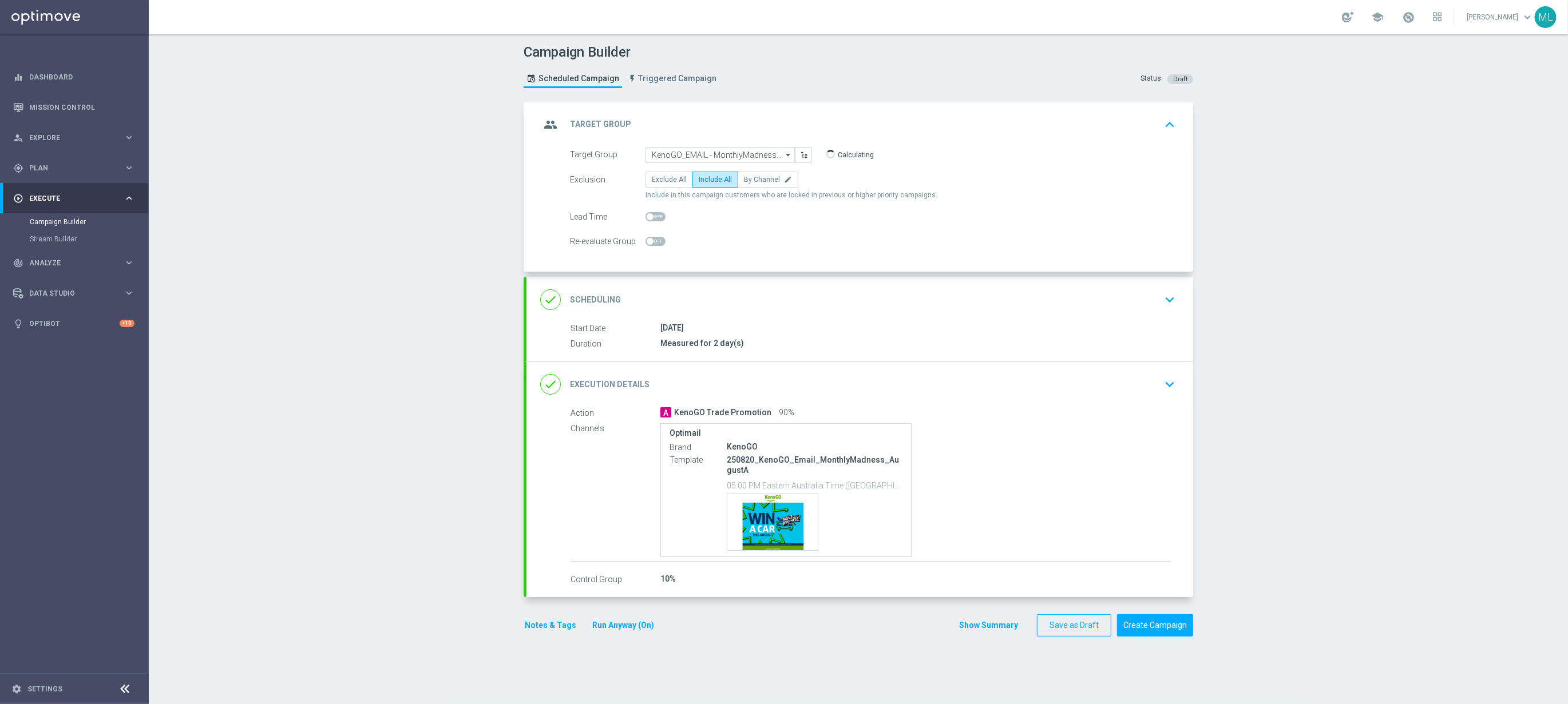
click at [1162, 307] on icon "keyboard_arrow_down" at bounding box center [1170, 300] width 17 height 17
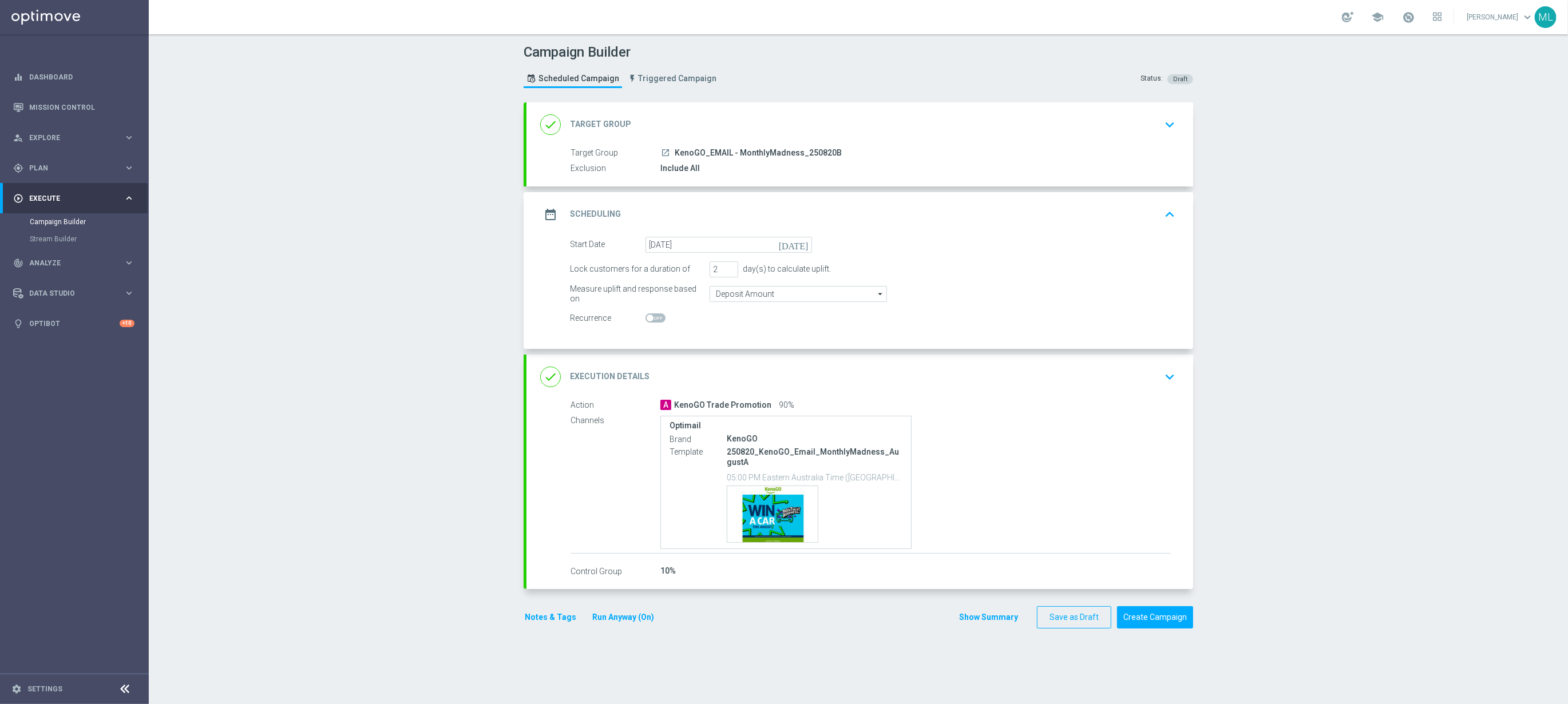
click at [1164, 374] on icon "keyboard_arrow_down" at bounding box center [1170, 377] width 17 height 17
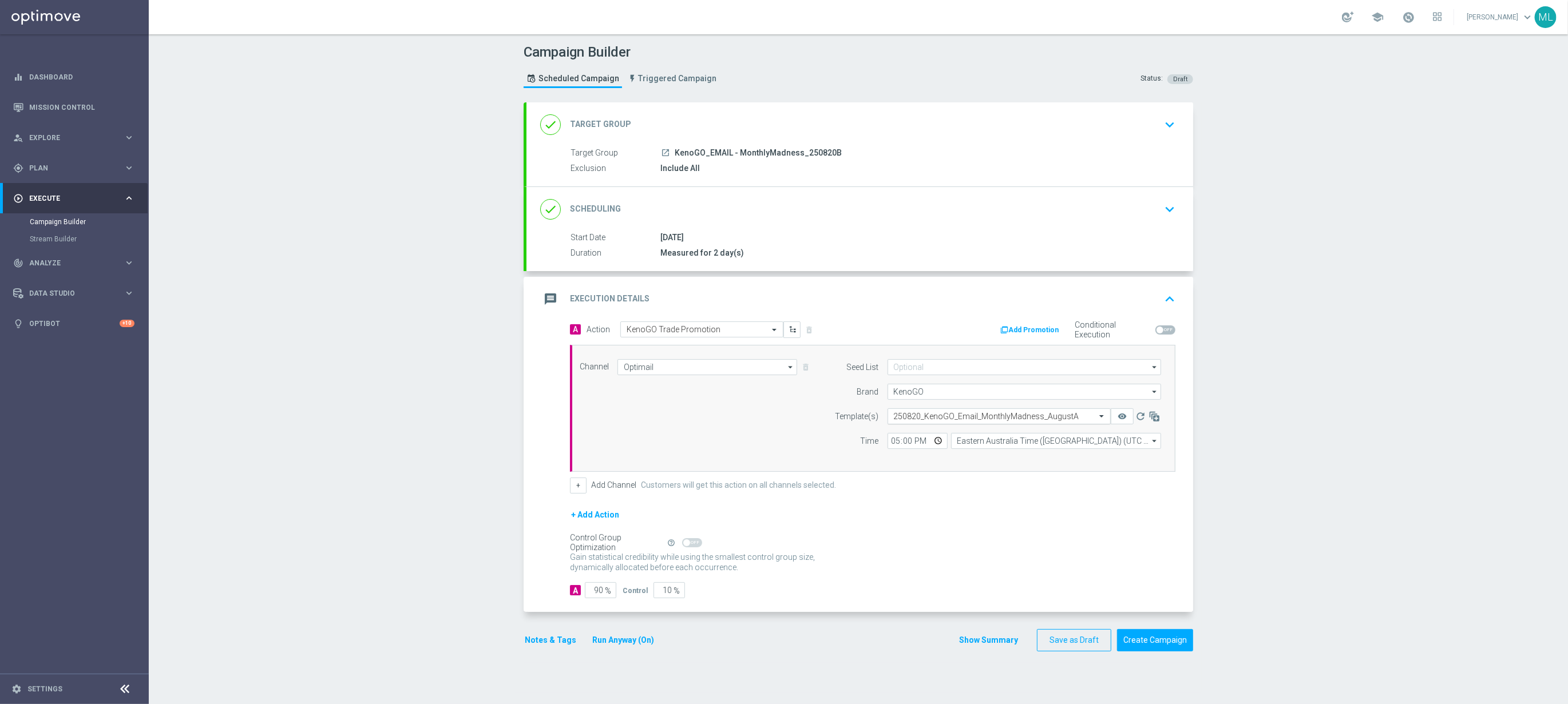
click at [1096, 416] on span at bounding box center [1103, 416] width 15 height 10
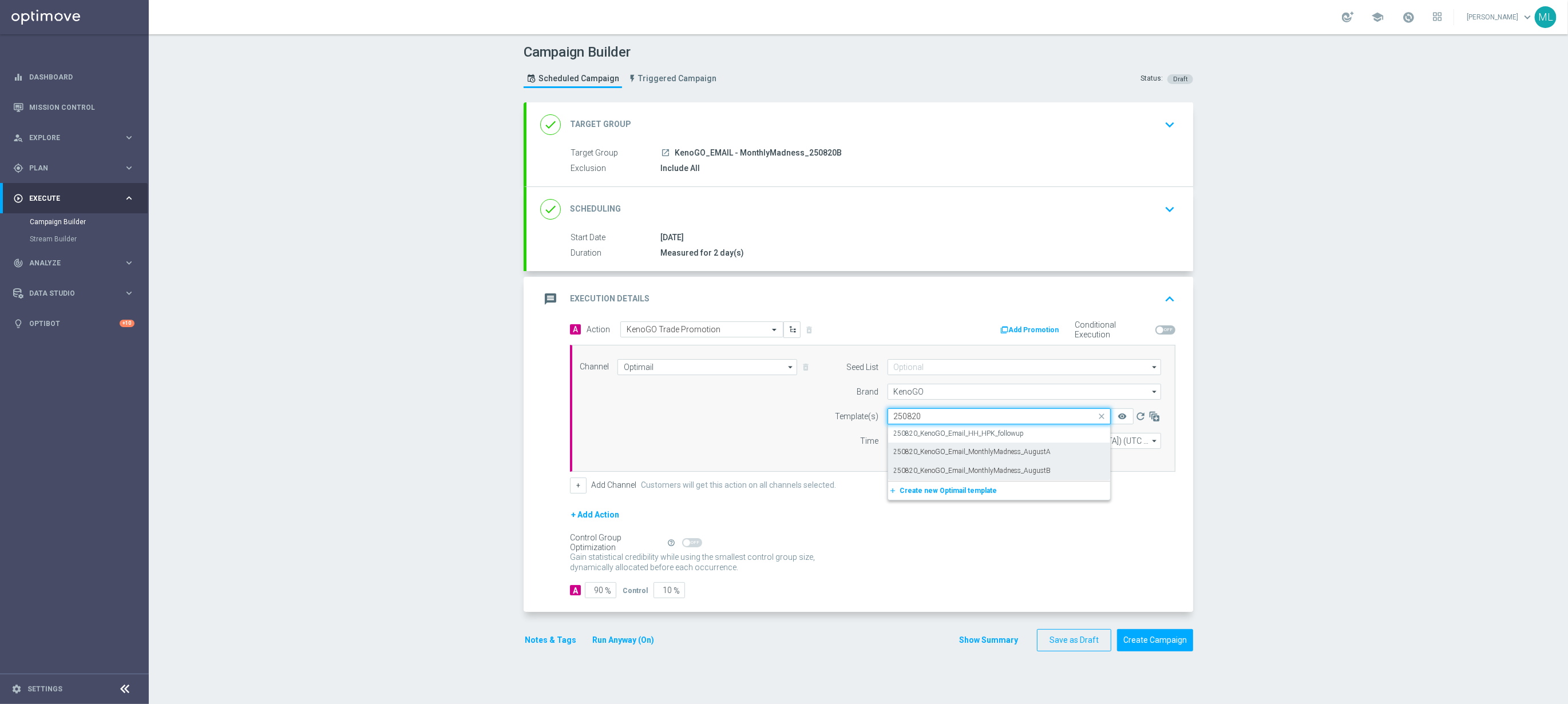
click at [1052, 473] on div "250820_KenoGO_Email_MonthlyMadness_AugustB" at bounding box center [999, 471] width 211 height 19
type input "250820"
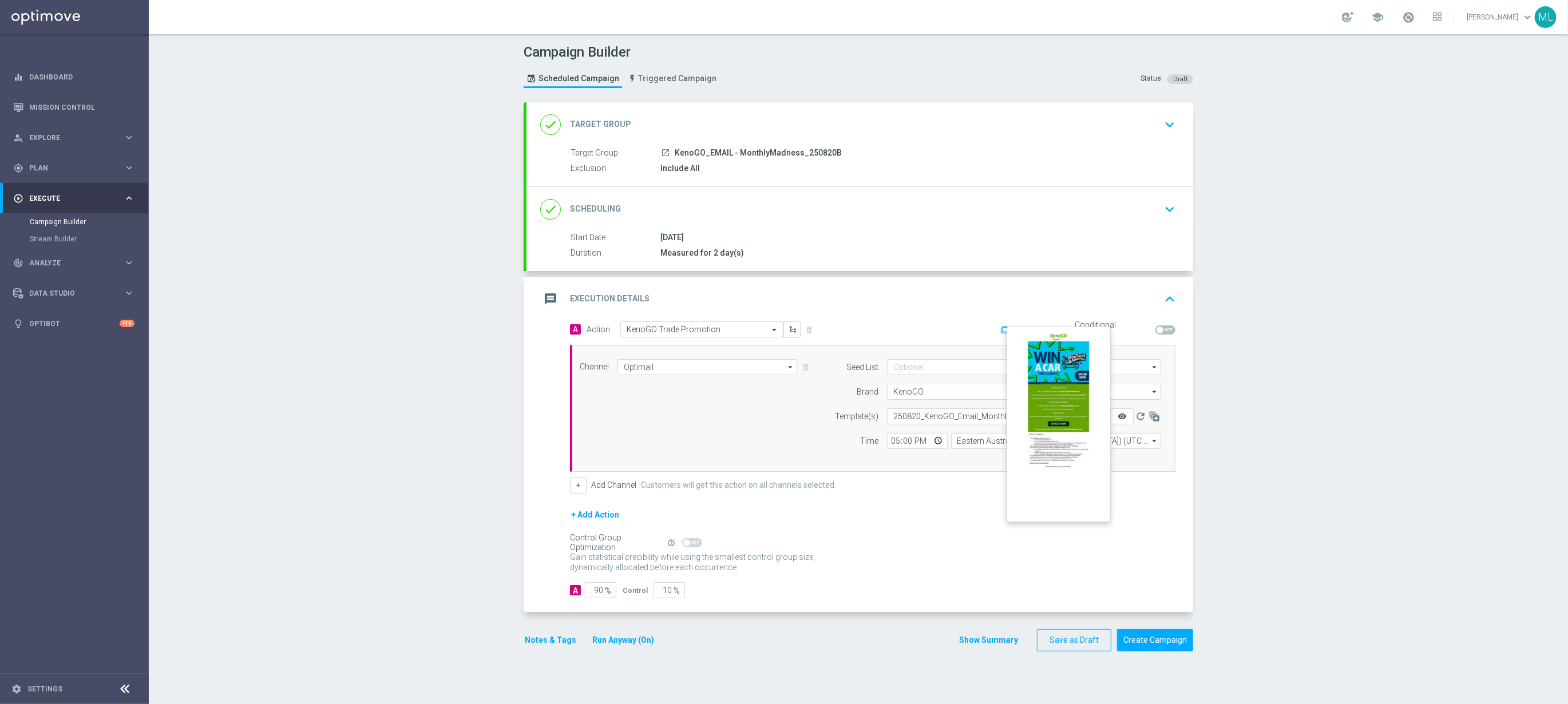
click at [1118, 416] on icon "remove_red_eye" at bounding box center [1122, 416] width 9 height 9
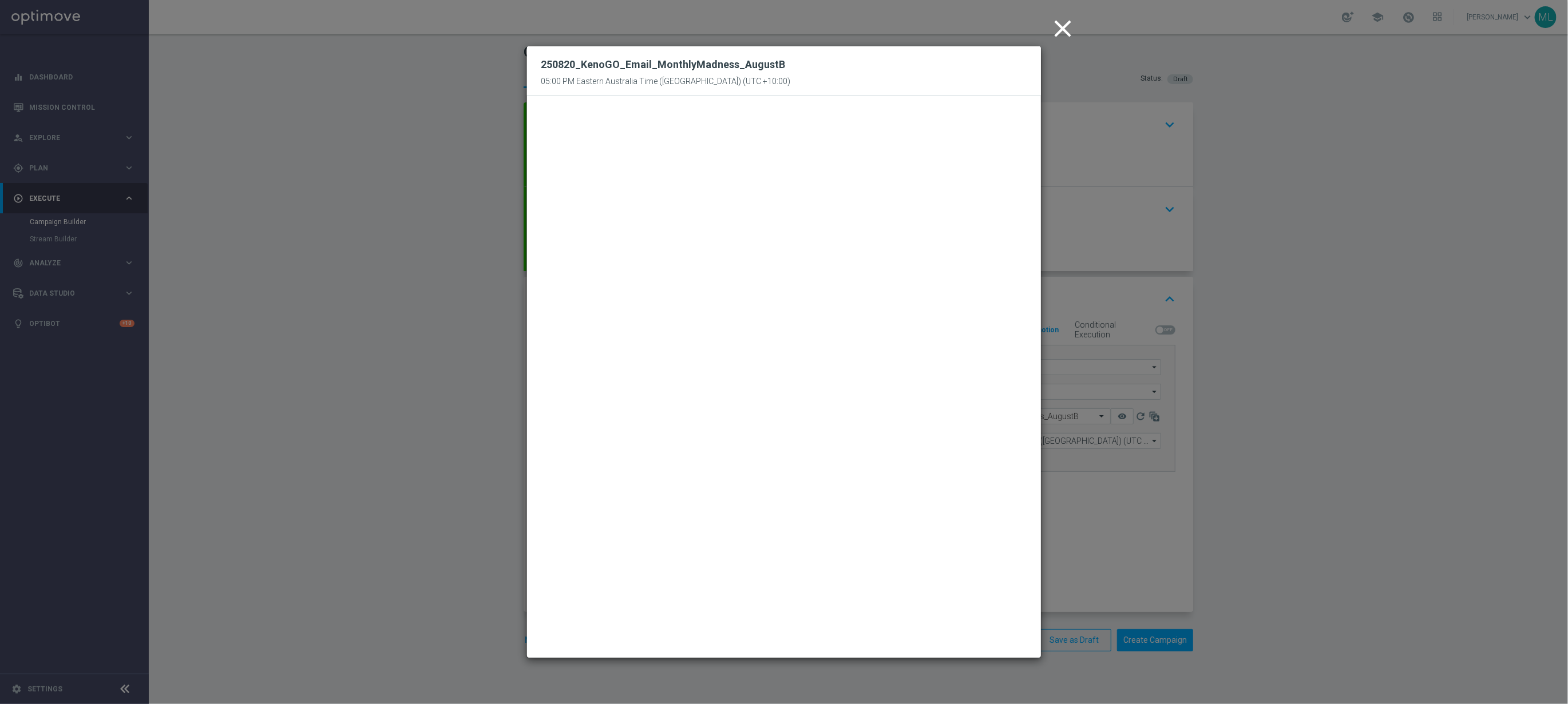
click at [1065, 26] on icon "close" at bounding box center [1062, 29] width 29 height 29
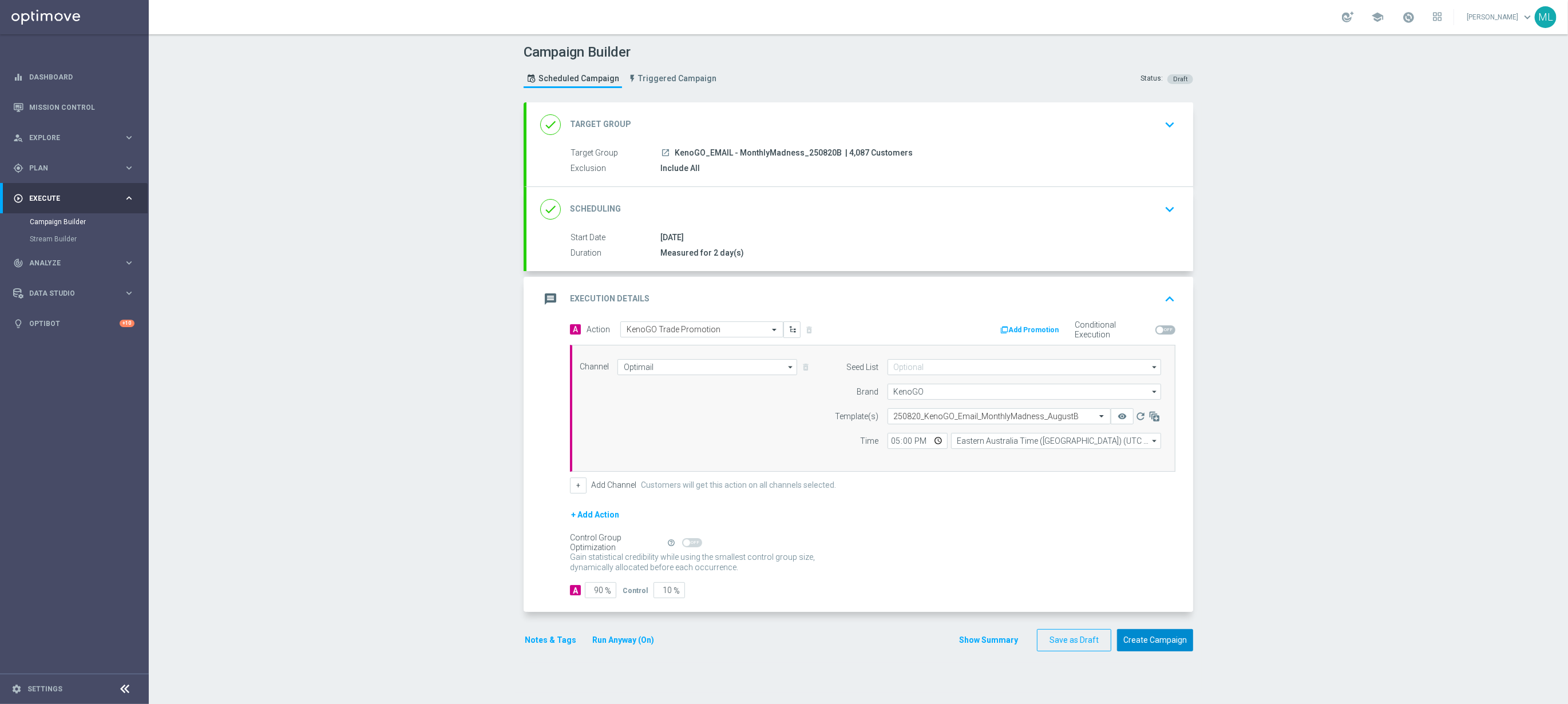
click at [1145, 647] on button "Create Campaign" at bounding box center [1155, 640] width 76 height 23
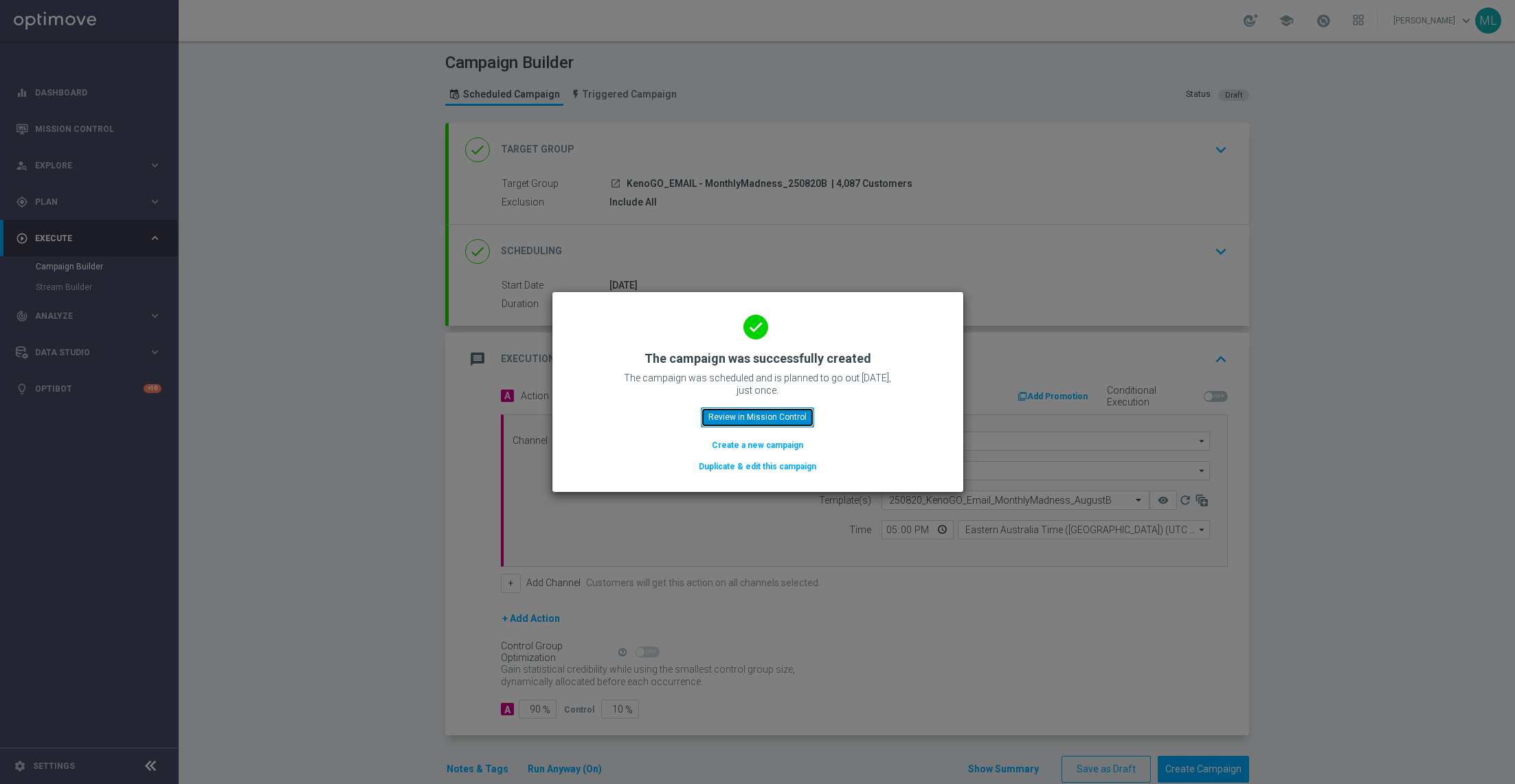
click at [767, 419] on button "Review in Mission Control" at bounding box center [757, 417] width 113 height 19
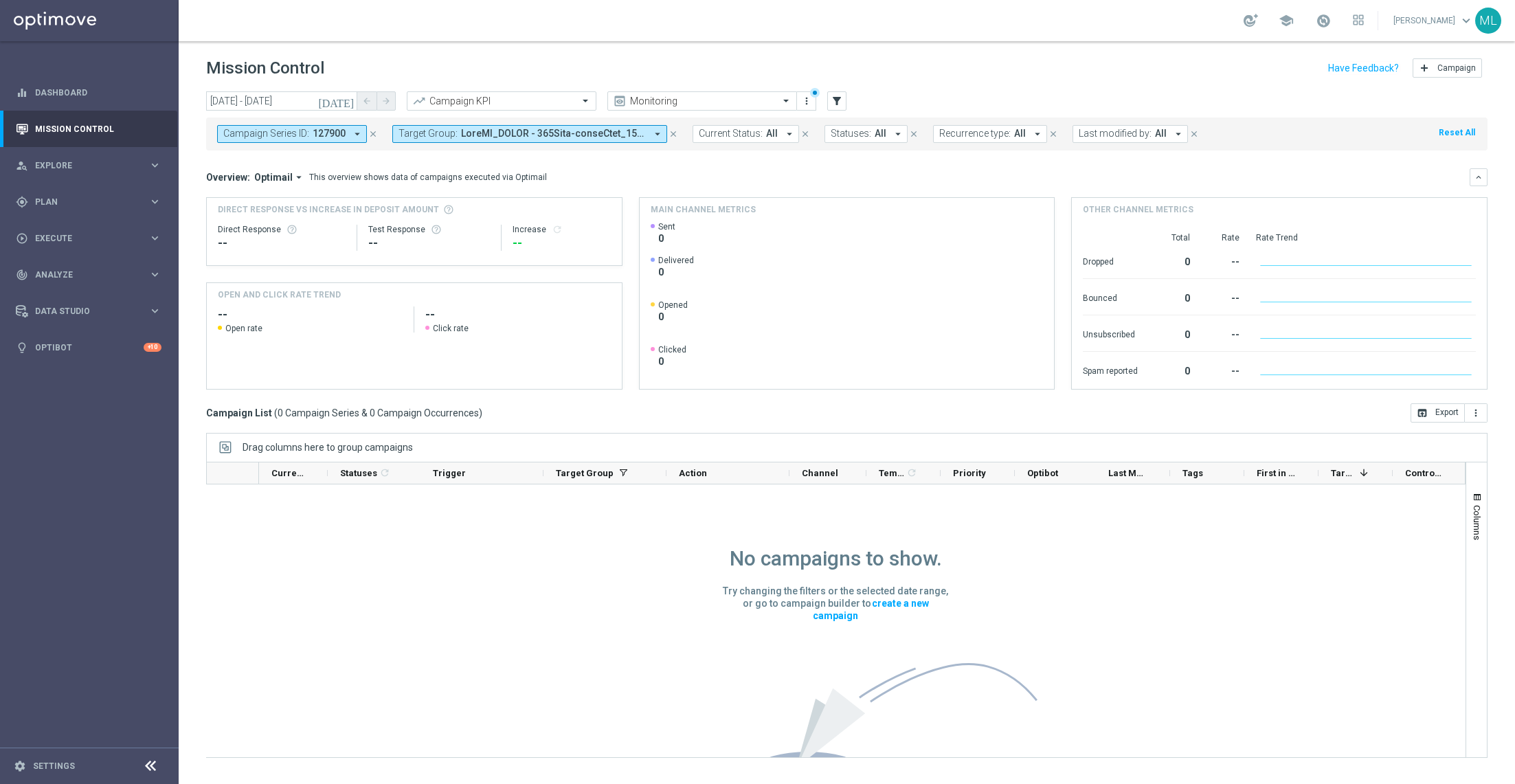
click at [512, 131] on span at bounding box center [553, 134] width 185 height 12
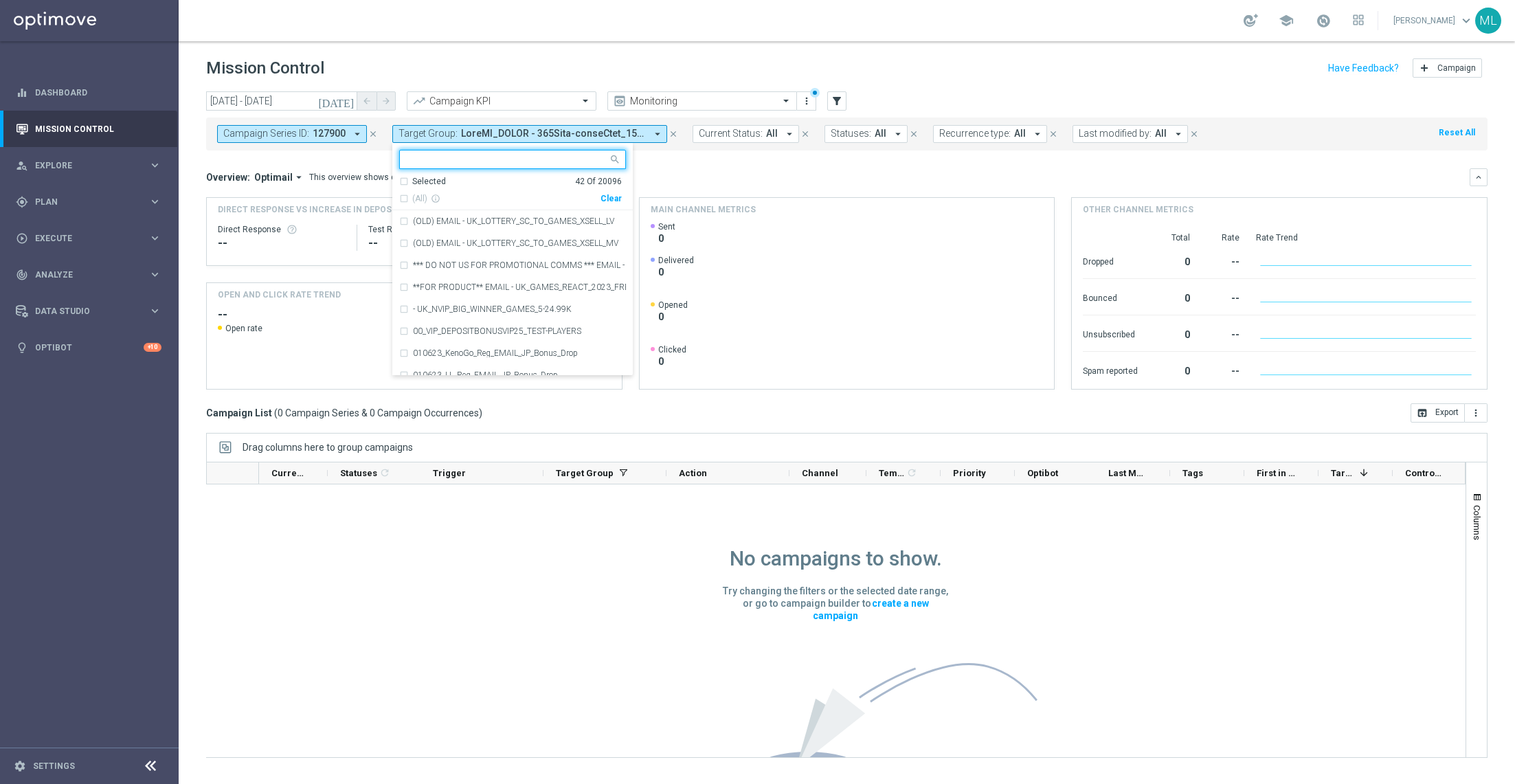
click at [0, 0] on div "Clear" at bounding box center [0, 0] width 0 height 0
click at [513, 159] on input "text" at bounding box center [507, 160] width 201 height 12
click at [401, 201] on div "(All Search Results)" at bounding box center [499, 199] width 201 height 12
type input "250820"
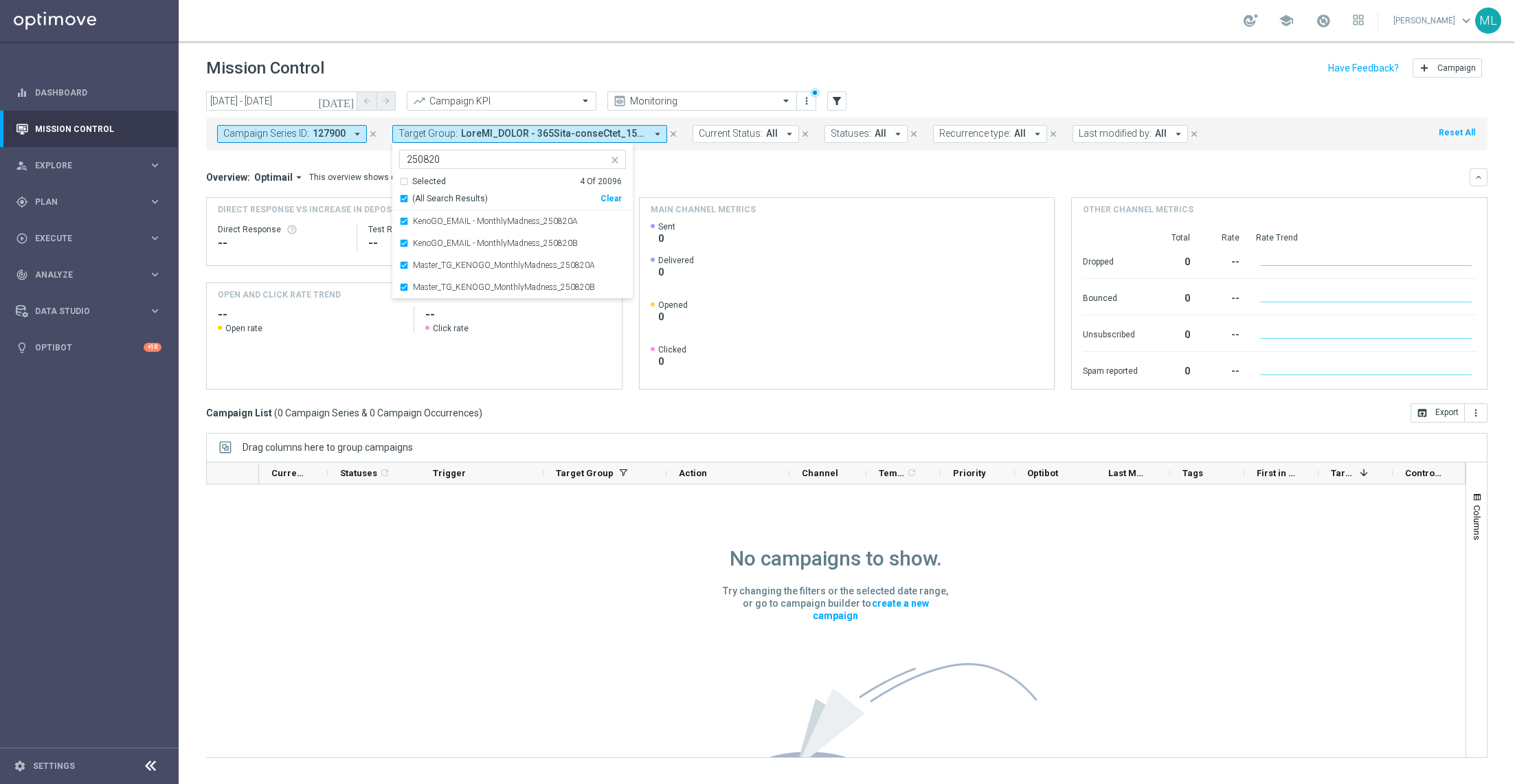
click at [718, 174] on div "Overview: Optimail arrow_drop_down This overview shows data of campaigns execut…" at bounding box center [838, 177] width 1264 height 12
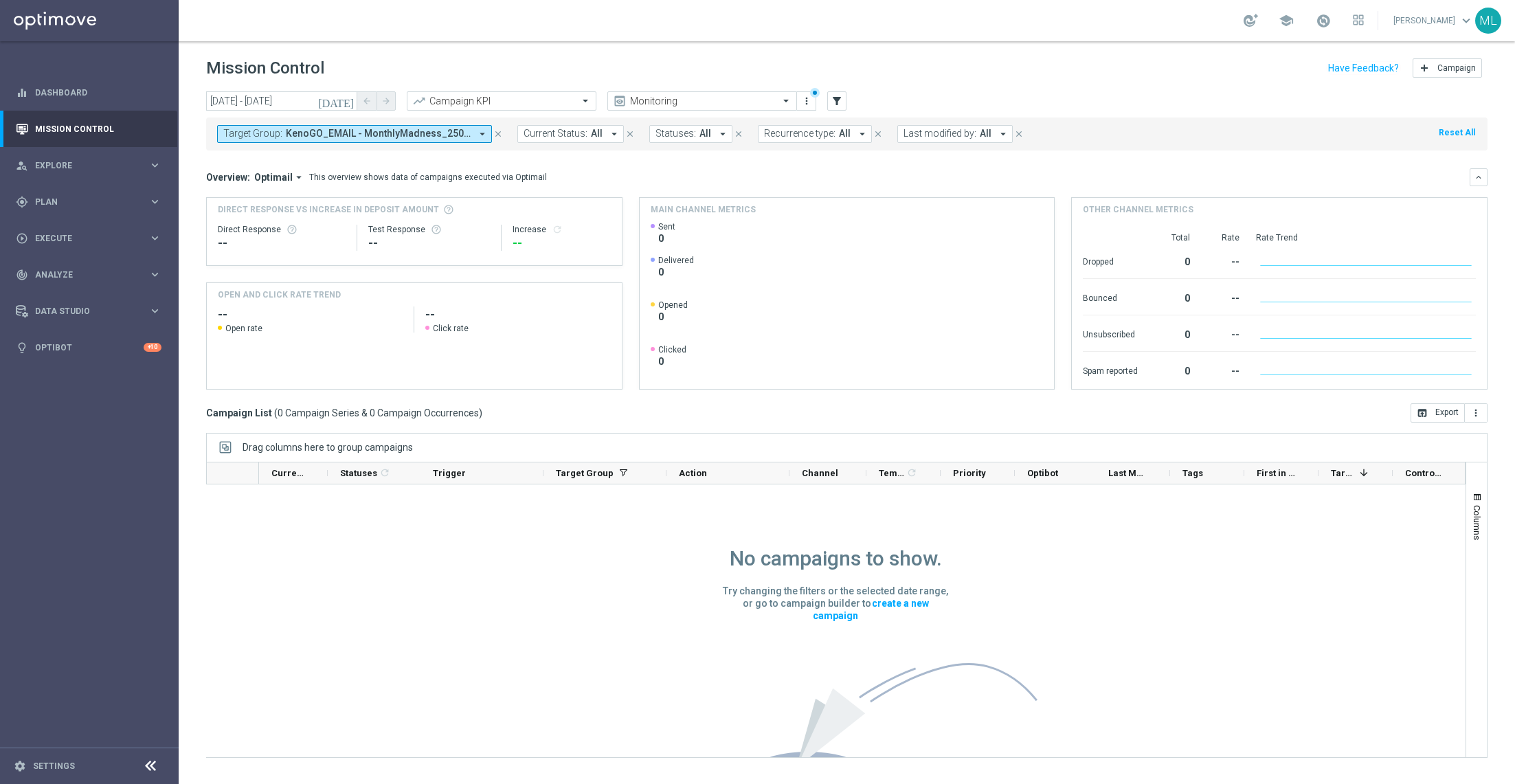
click at [346, 99] on icon "[DATE]" at bounding box center [336, 101] width 37 height 12
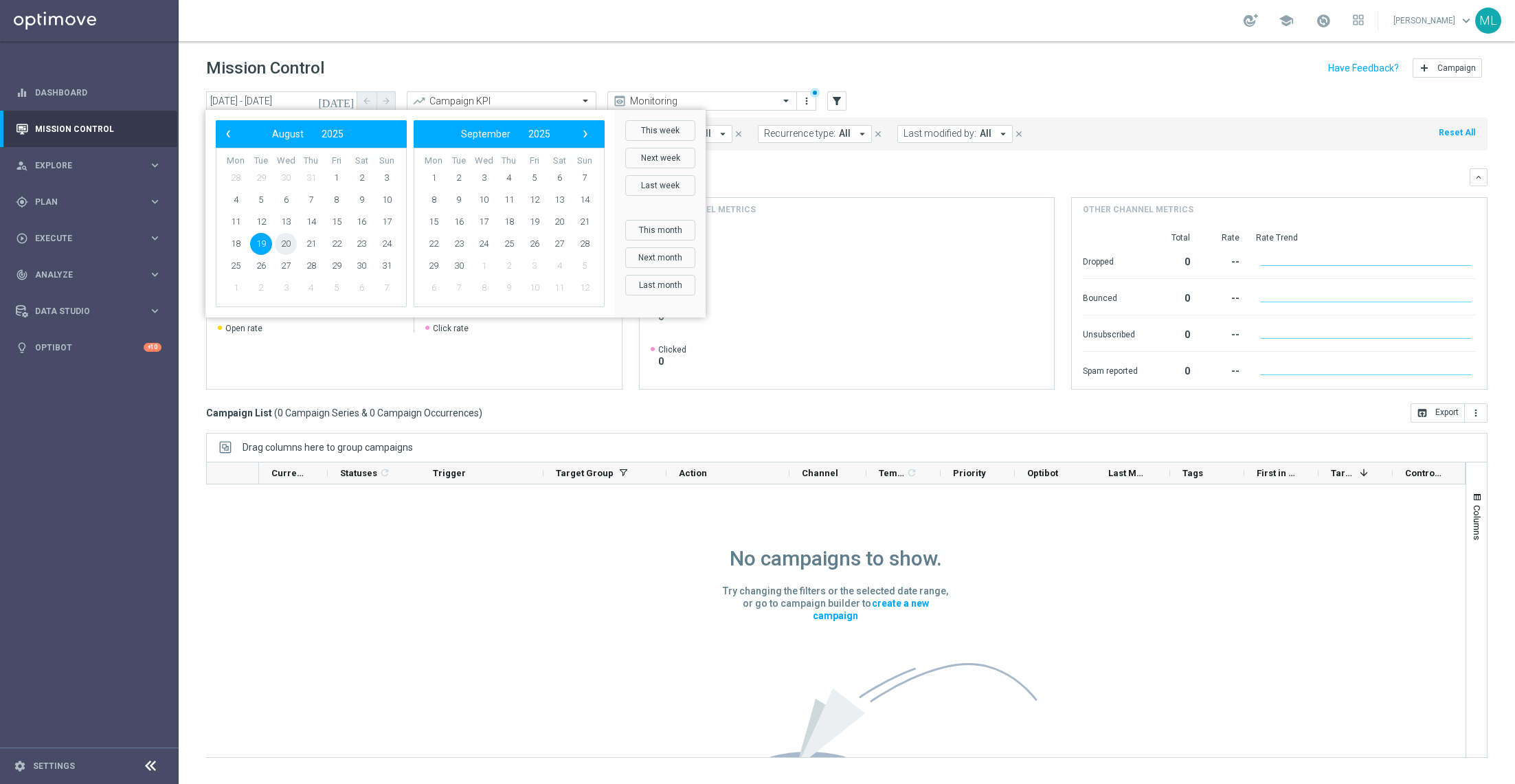
click at [284, 240] on span "20" at bounding box center [286, 244] width 22 height 22
click at [284, 241] on span "20" at bounding box center [286, 244] width 22 height 22
type input "[DATE] - [DATE]"
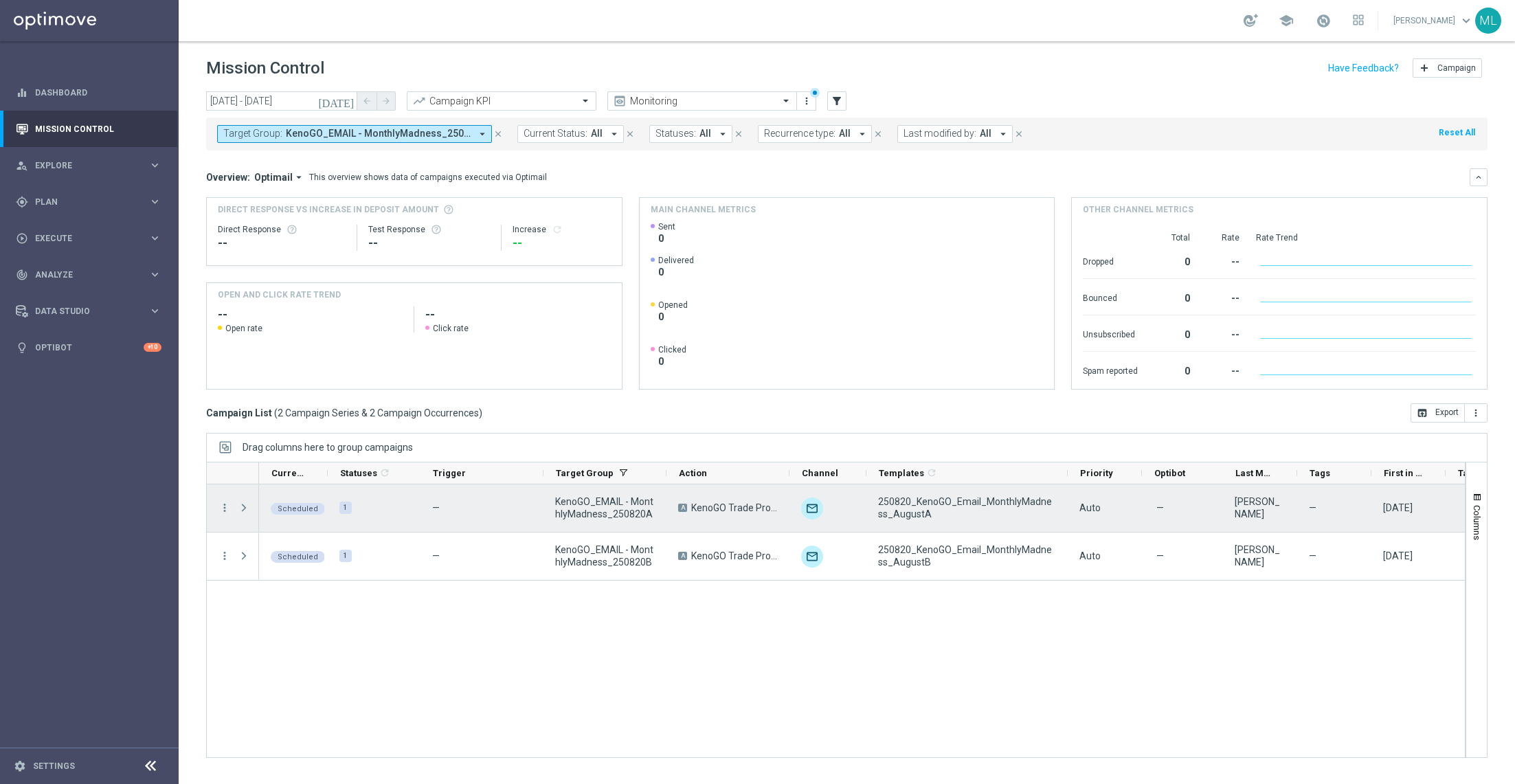
drag, startPoint x: 937, startPoint y: 471, endPoint x: 1064, endPoint y: 484, distance: 127.7
click at [1064, 484] on div at bounding box center [835, 609] width 1259 height 296
